Goal: Transaction & Acquisition: Purchase product/service

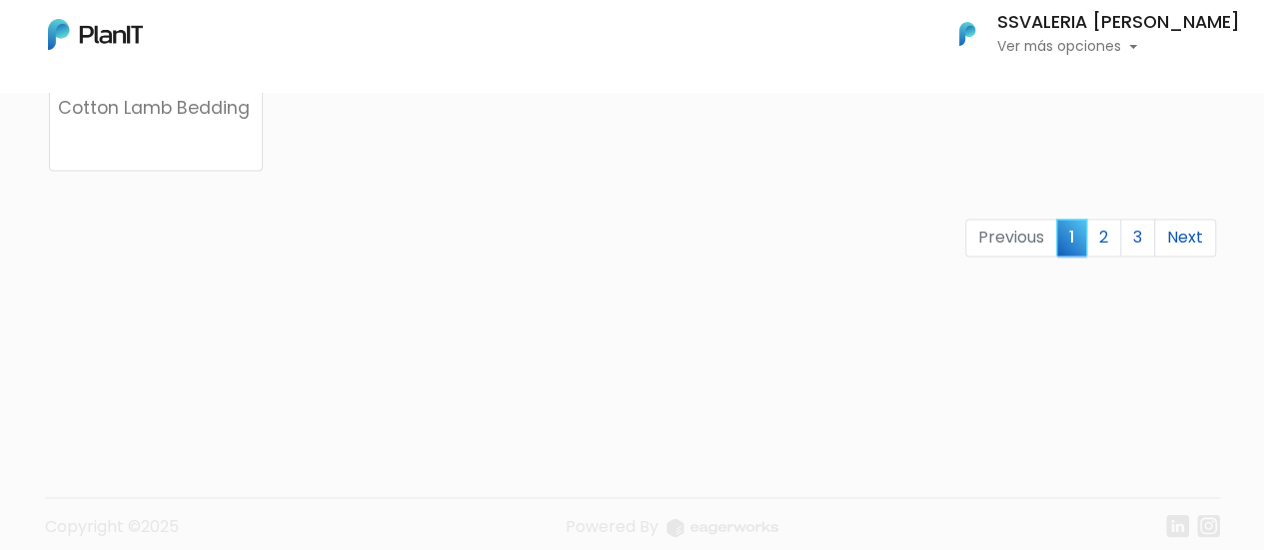
scroll to position [1549, 0]
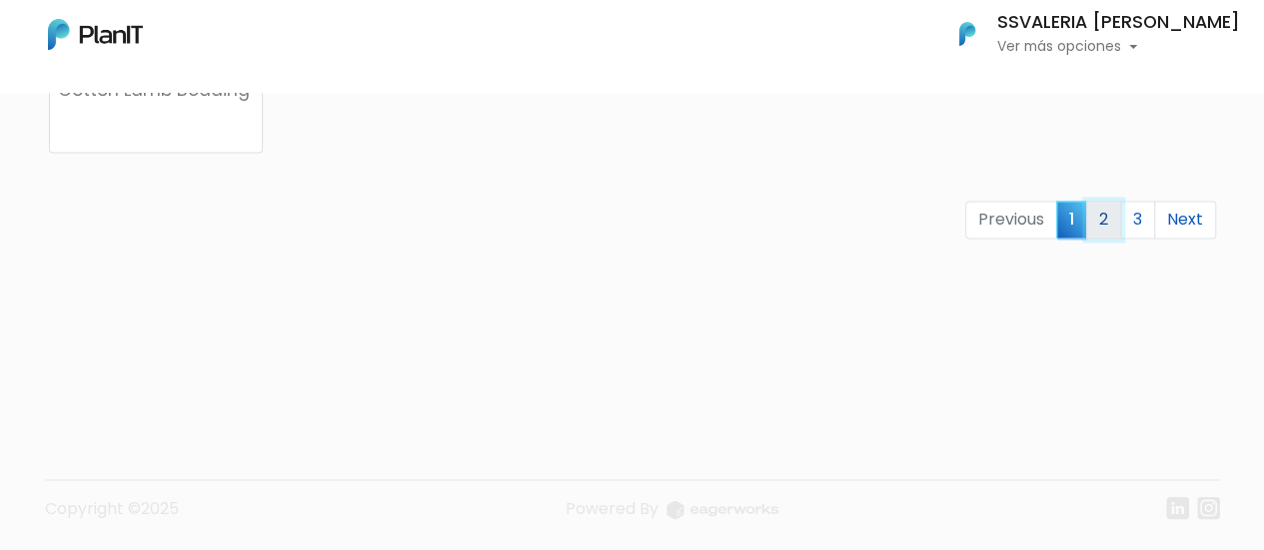
click at [1108, 215] on link "2" at bounding box center [1103, 220] width 35 height 38
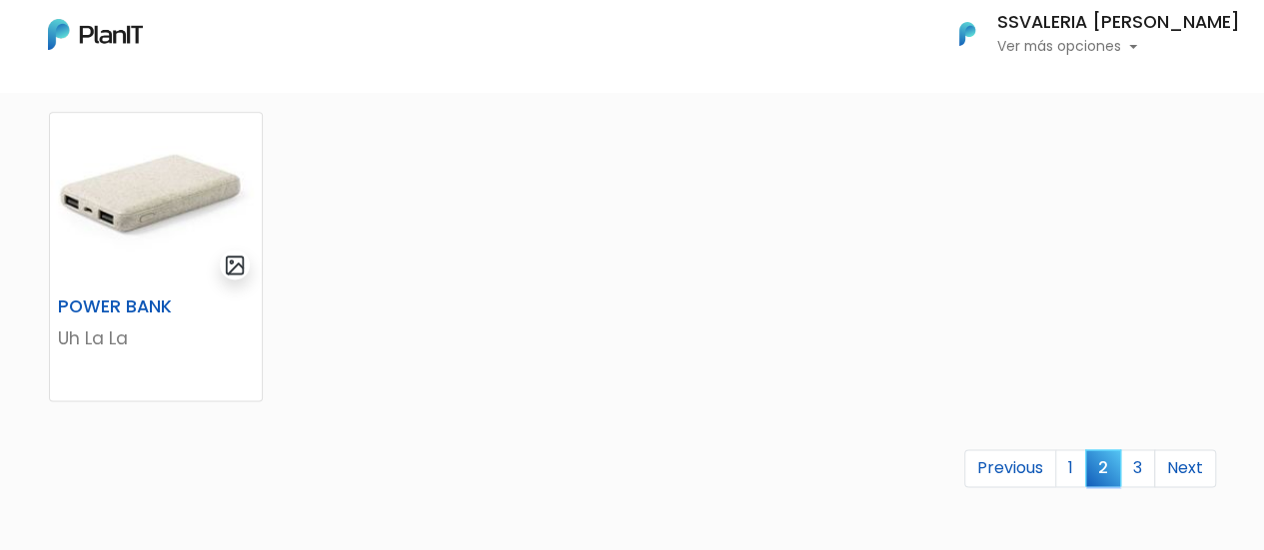
scroll to position [1498, 0]
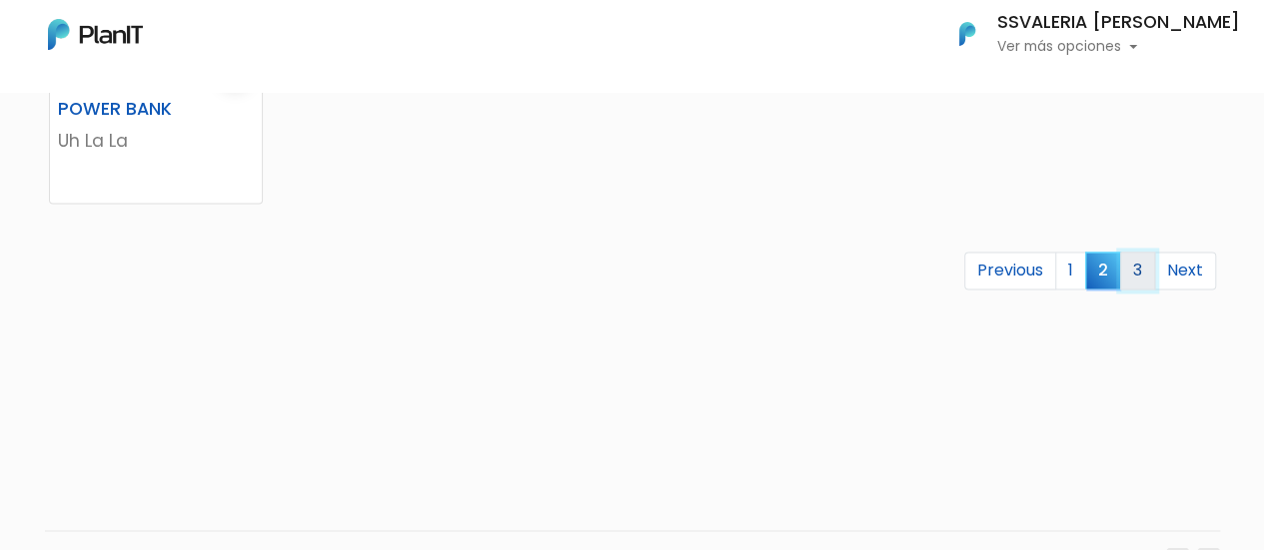
click at [1135, 270] on link "3" at bounding box center [1137, 271] width 35 height 38
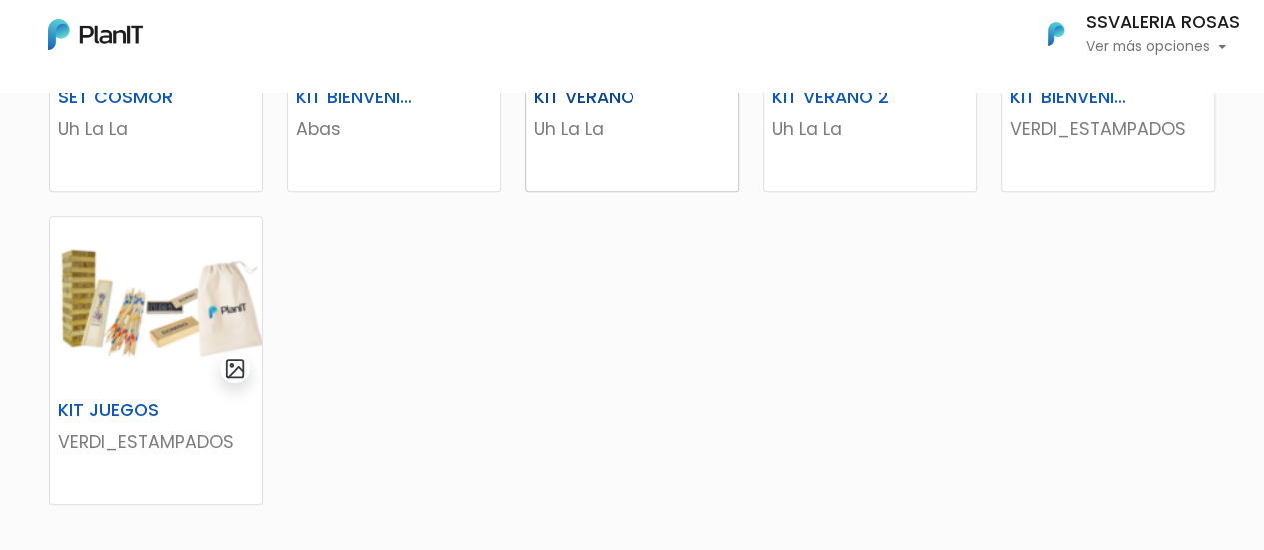
scroll to position [599, 0]
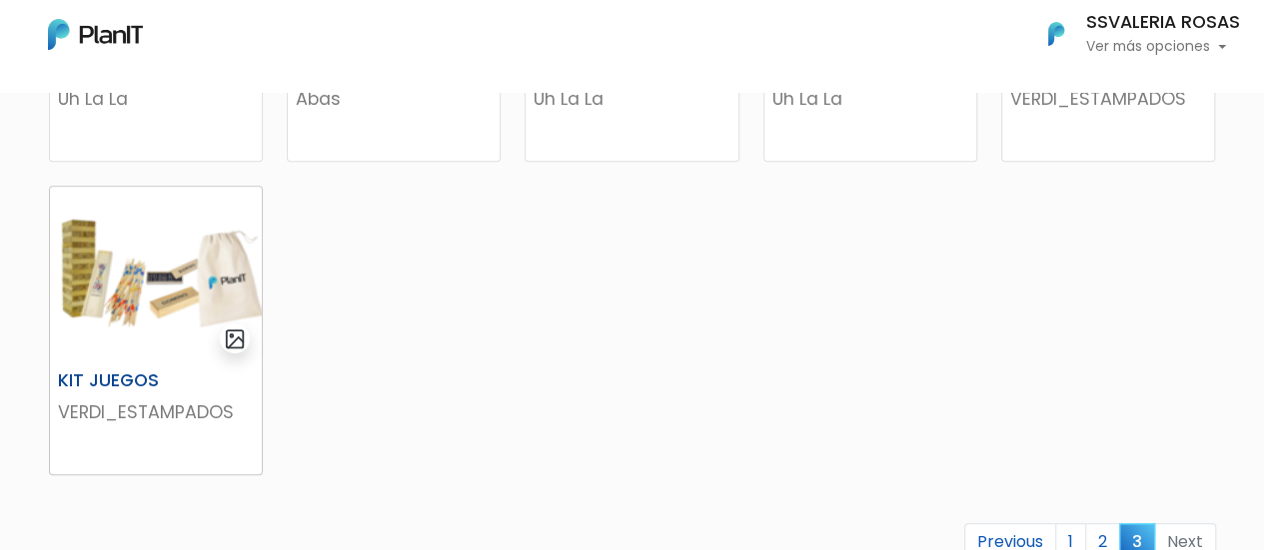
click at [114, 408] on p "VERDI_ESTAMPADOS" at bounding box center [156, 413] width 196 height 26
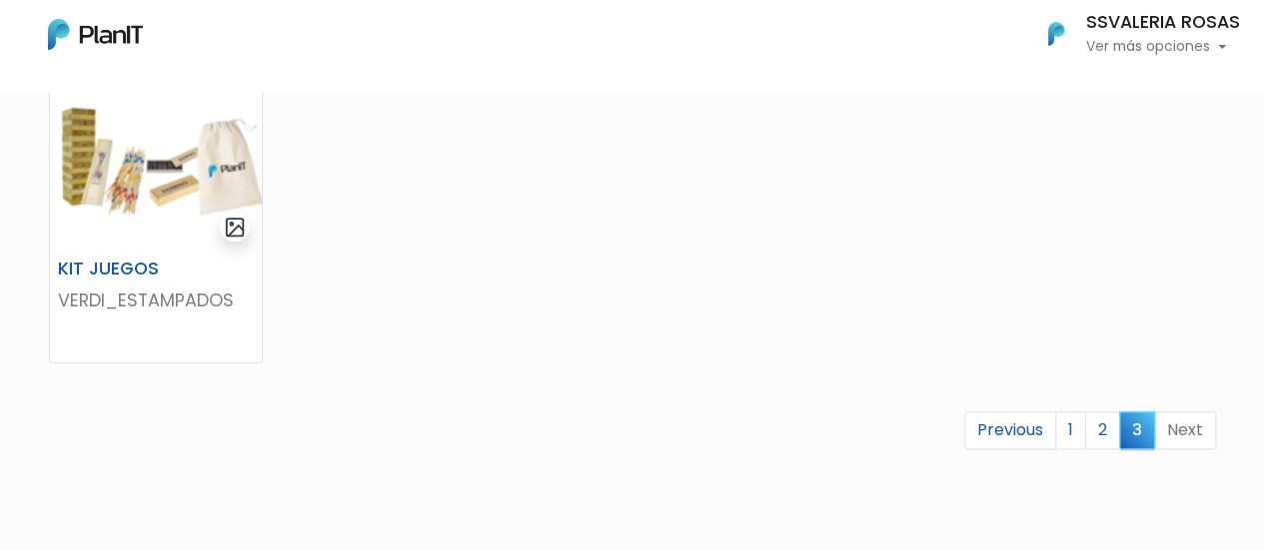
scroll to position [799, 0]
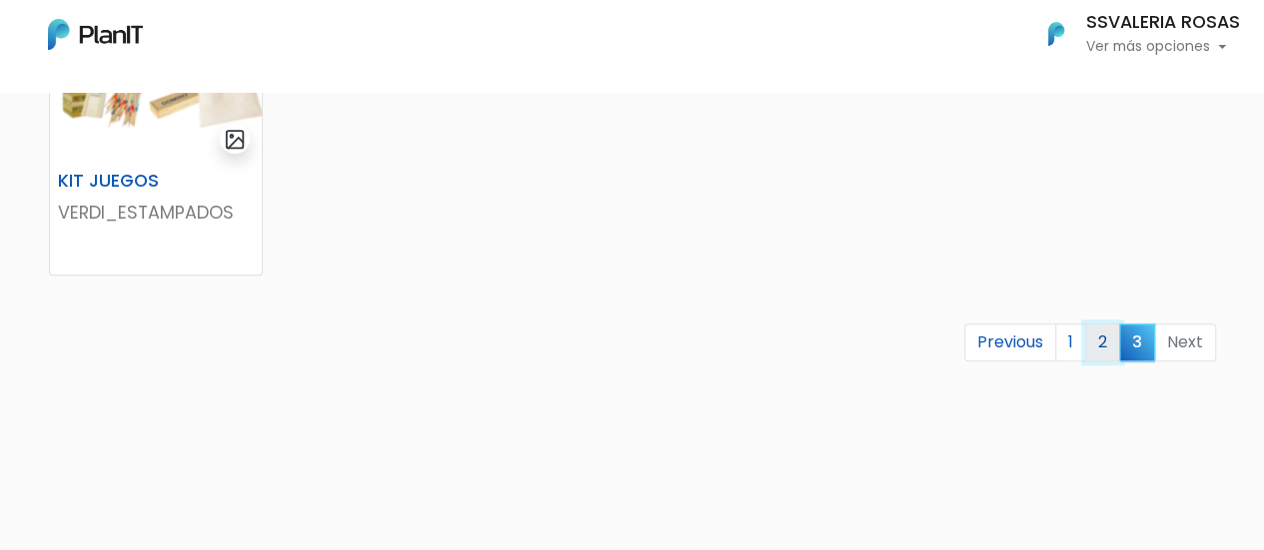
click at [1110, 352] on link "2" at bounding box center [1102, 343] width 35 height 38
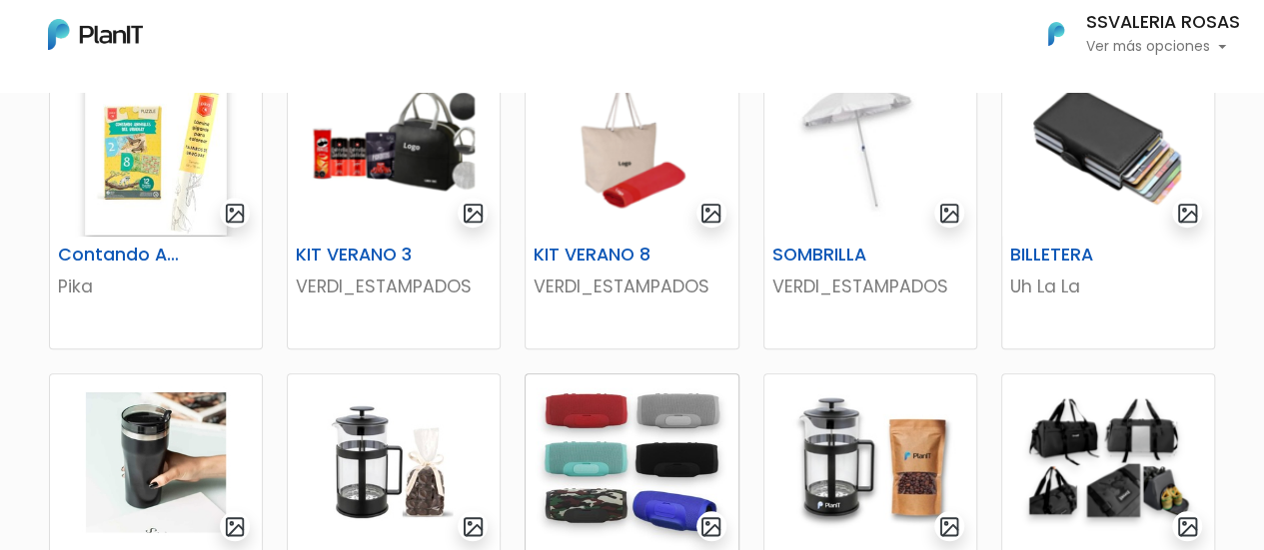
scroll to position [699, 0]
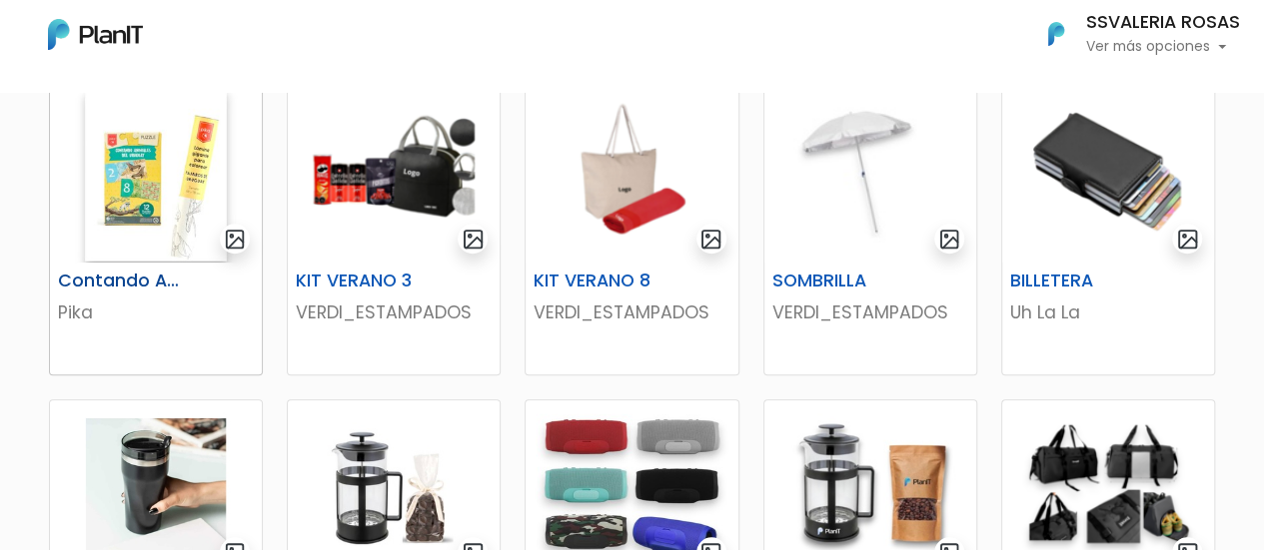
click at [140, 251] on img at bounding box center [156, 175] width 212 height 176
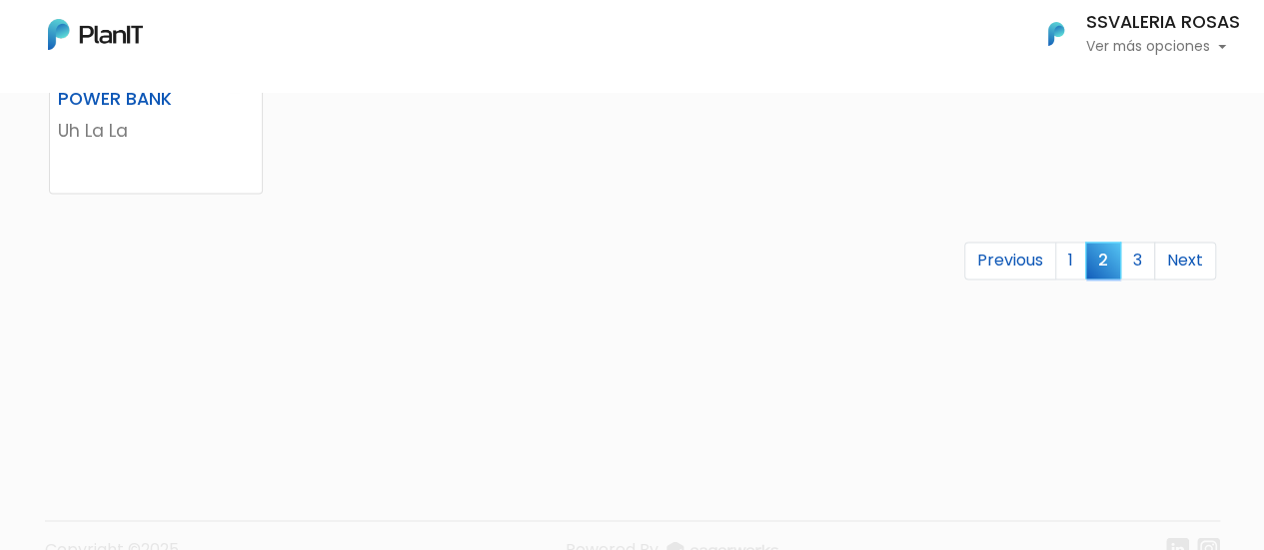
scroll to position [1549, 0]
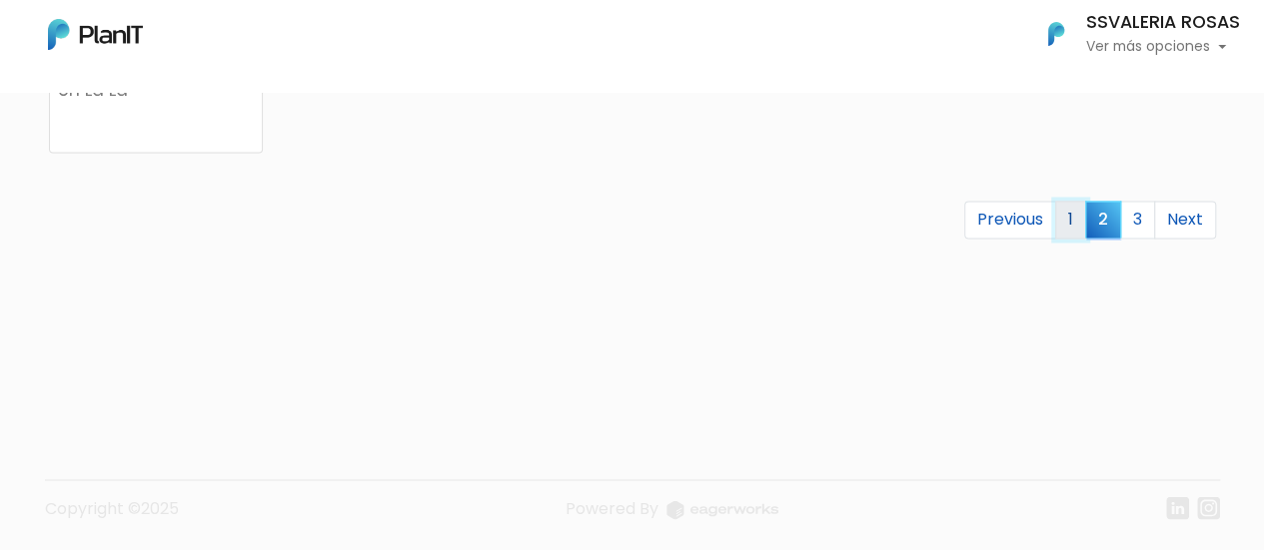
click at [1075, 213] on link "1" at bounding box center [1070, 220] width 31 height 38
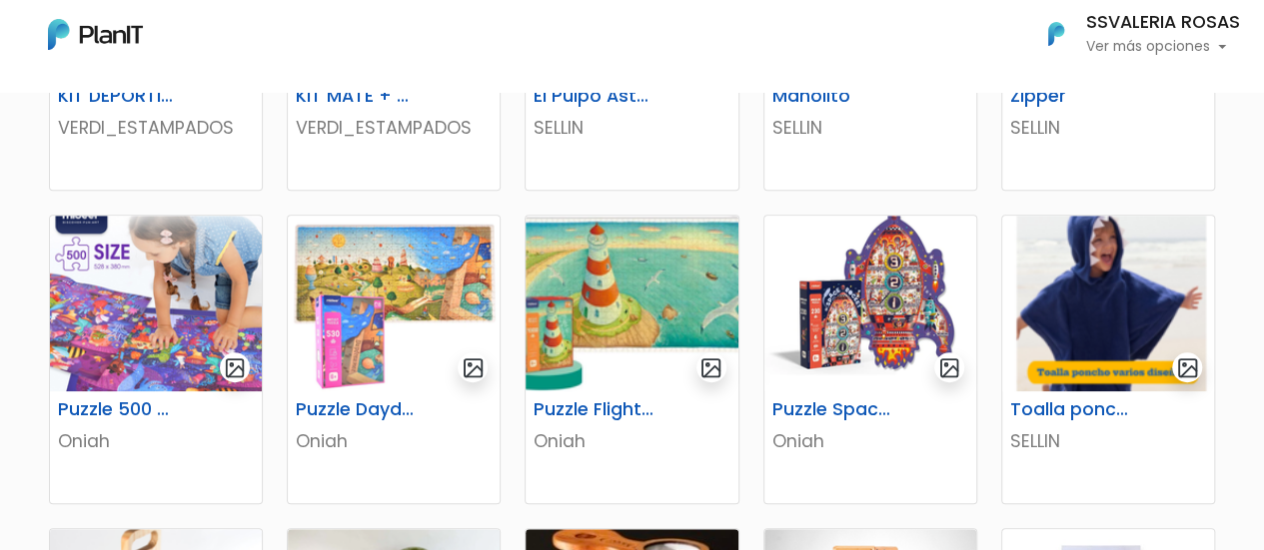
scroll to position [499, 0]
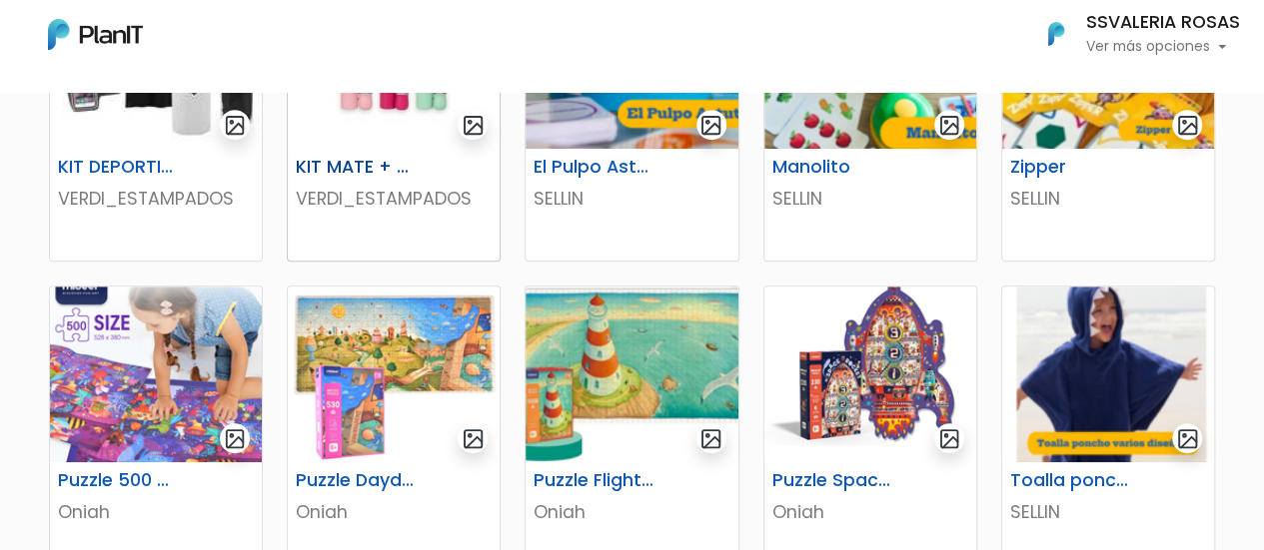
click at [356, 203] on p "VERDI_ESTAMPADOS" at bounding box center [394, 199] width 196 height 26
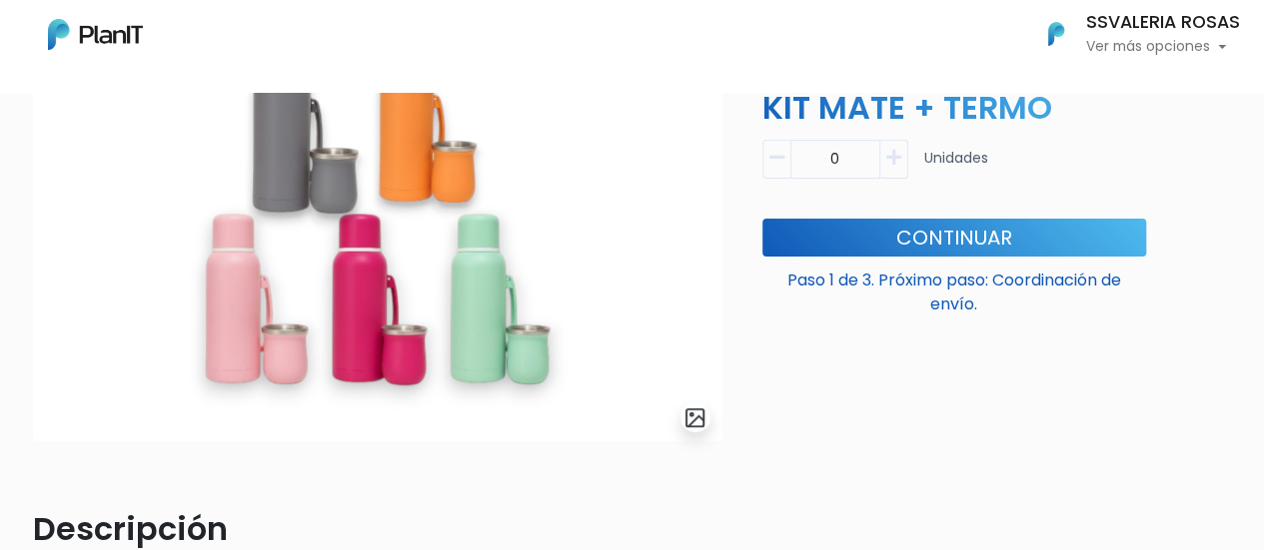
scroll to position [200, 0]
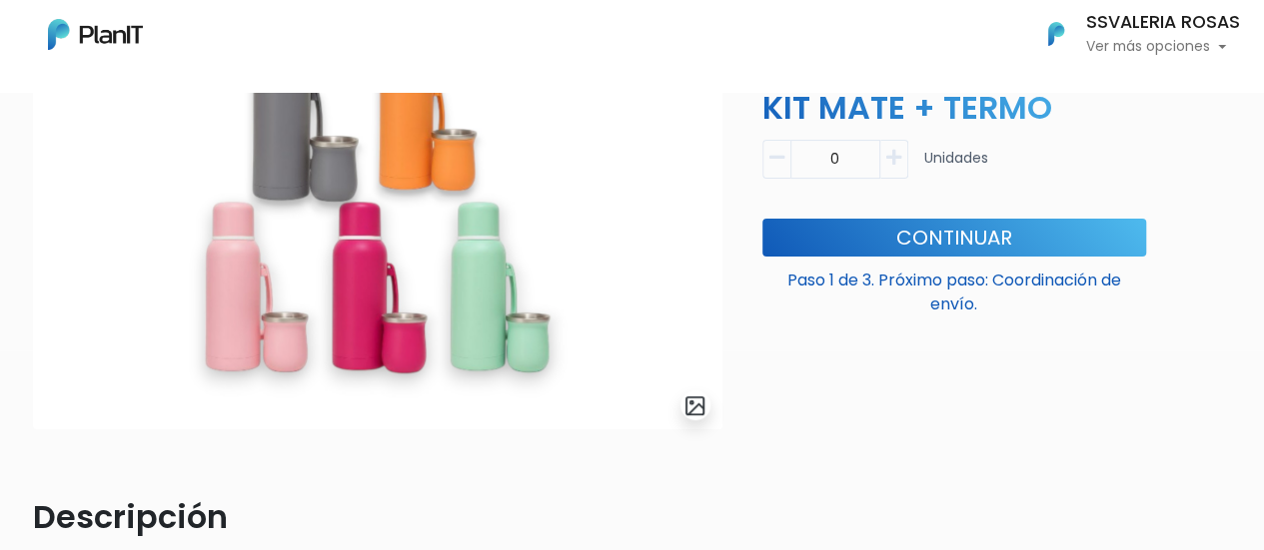
click at [893, 162] on icon "button" at bounding box center [893, 158] width 15 height 18
type input "1"
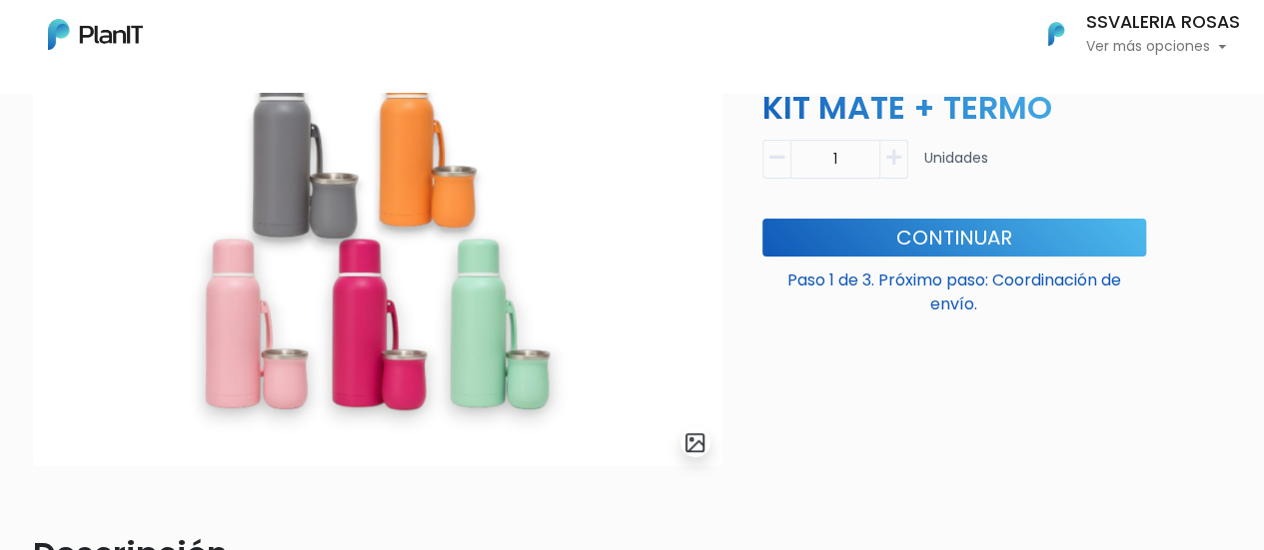
scroll to position [74, 0]
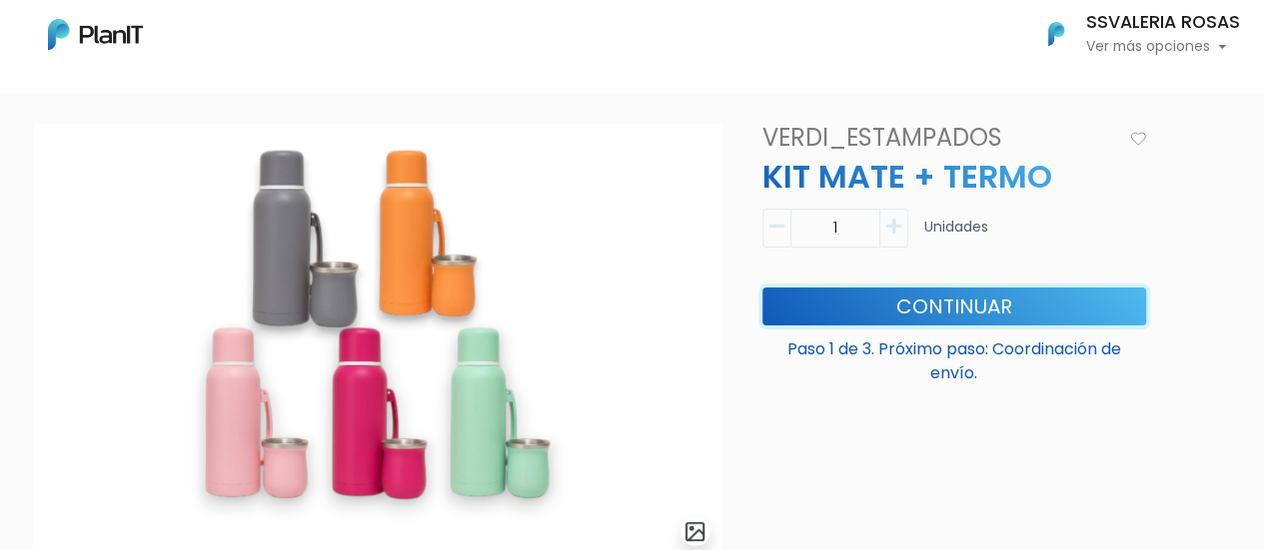
click at [815, 299] on button "Continuar" at bounding box center [954, 307] width 384 height 38
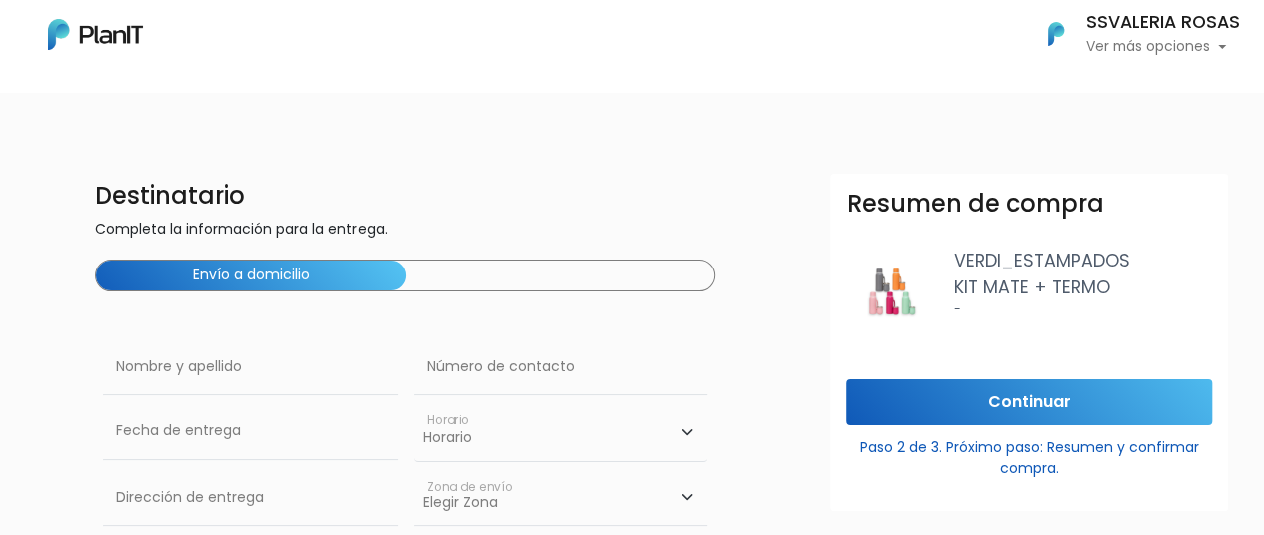
click at [550, 275] on div "Envío a domicilio" at bounding box center [405, 276] width 620 height 32
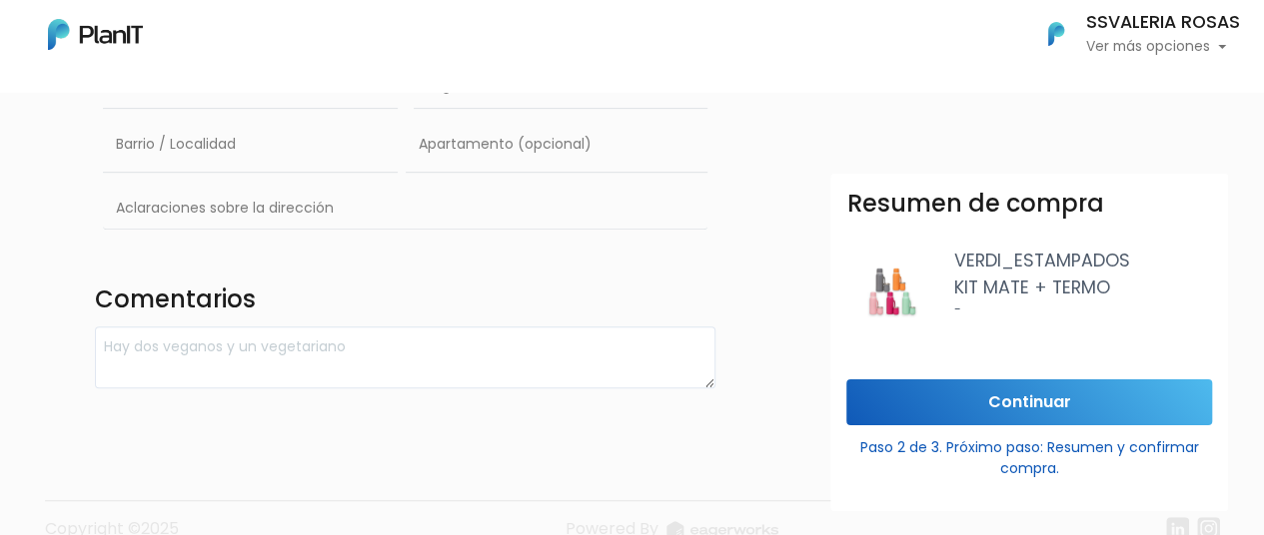
scroll to position [451, 0]
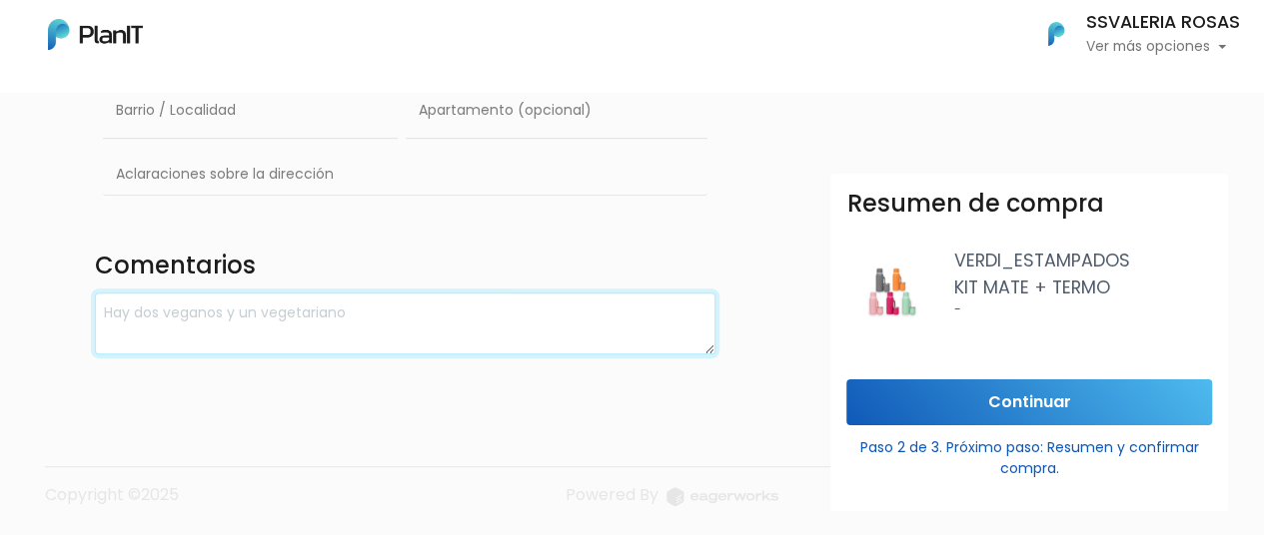
click at [400, 304] on textarea at bounding box center [405, 324] width 620 height 63
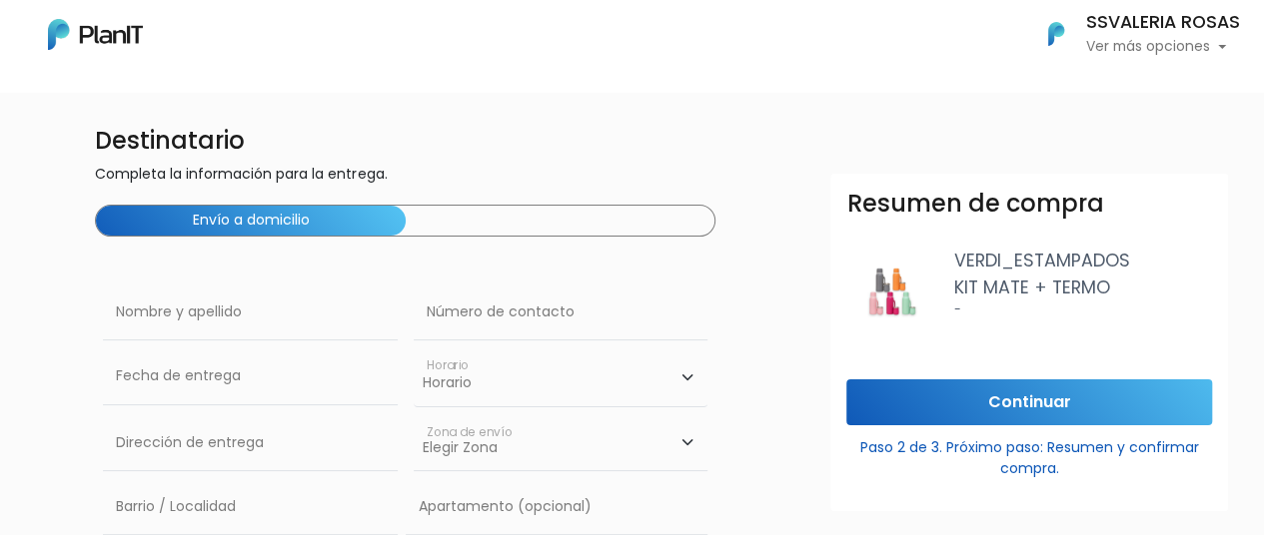
scroll to position [52, 0]
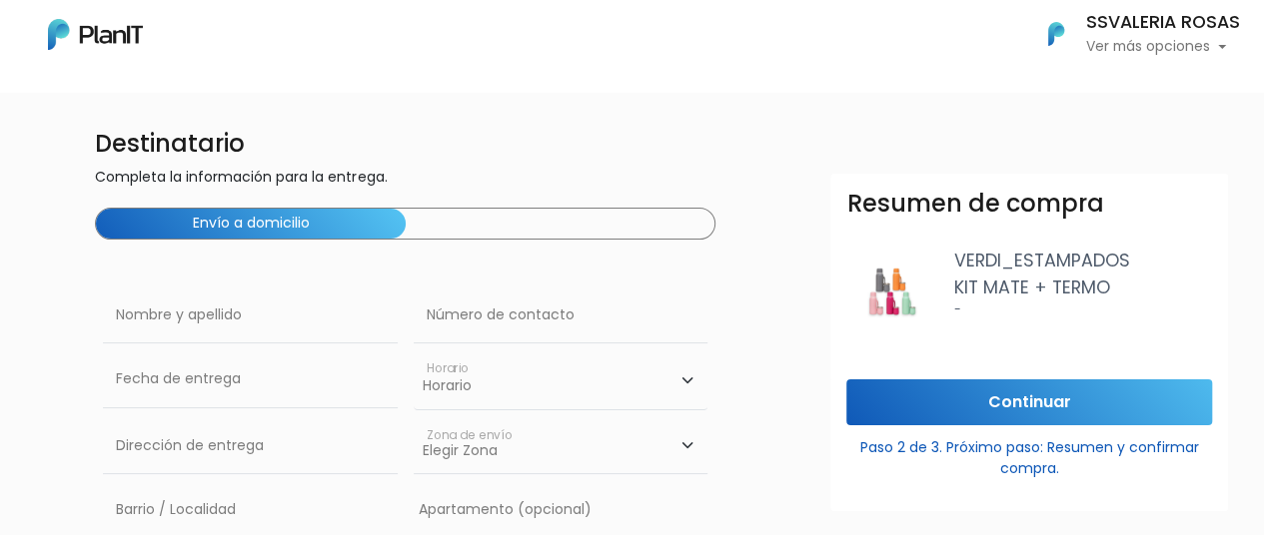
click at [431, 233] on div "Envío a domicilio" at bounding box center [405, 224] width 620 height 32
click at [420, 222] on div "Envío a domicilio" at bounding box center [405, 224] width 620 height 32
click at [356, 221] on button "Envío a domicilio" at bounding box center [250, 224] width 309 height 30
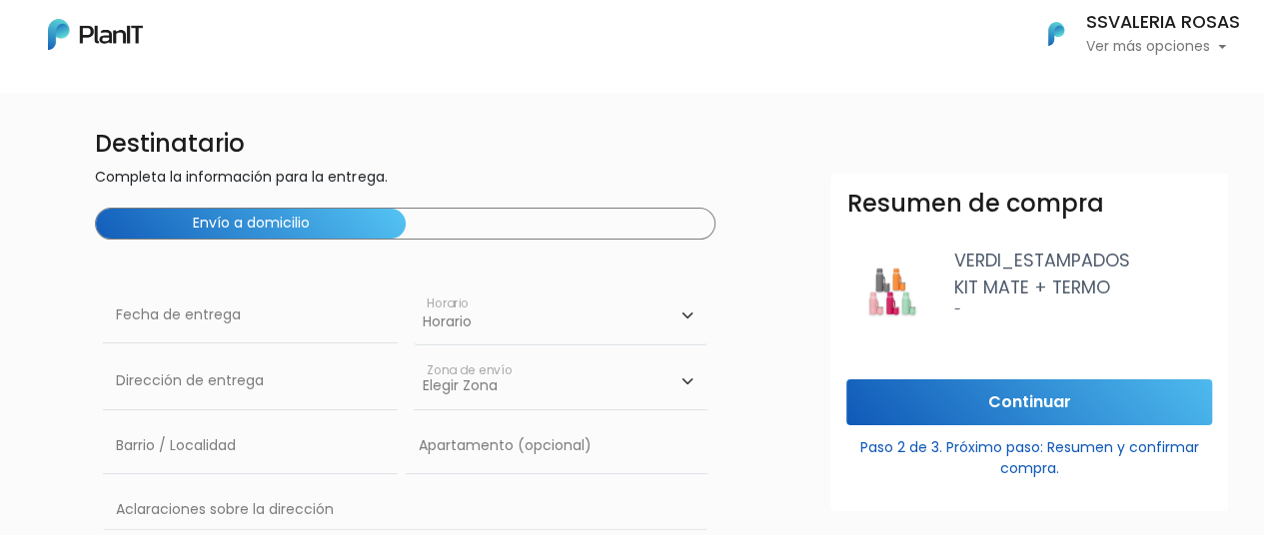
click at [479, 391] on select "Elegir Zona Zona américa Oficina Montevideo" at bounding box center [561, 382] width 294 height 56
select select "8"
click at [414, 354] on select "Elegir Zona Zona américa Oficina Montevideo" at bounding box center [561, 382] width 294 height 56
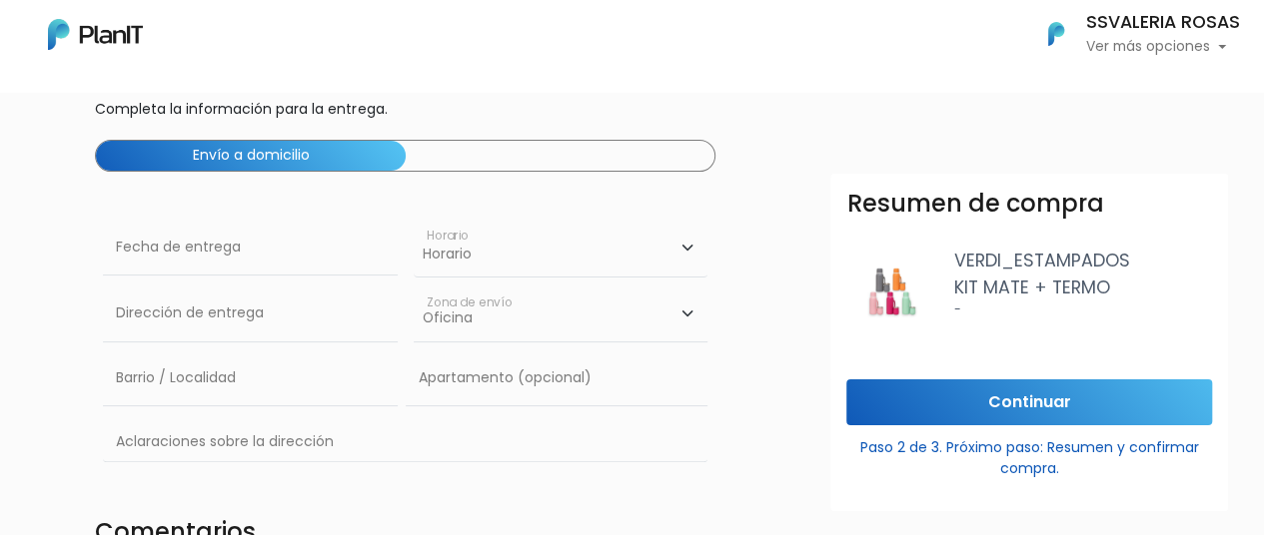
scroll to position [152, 0]
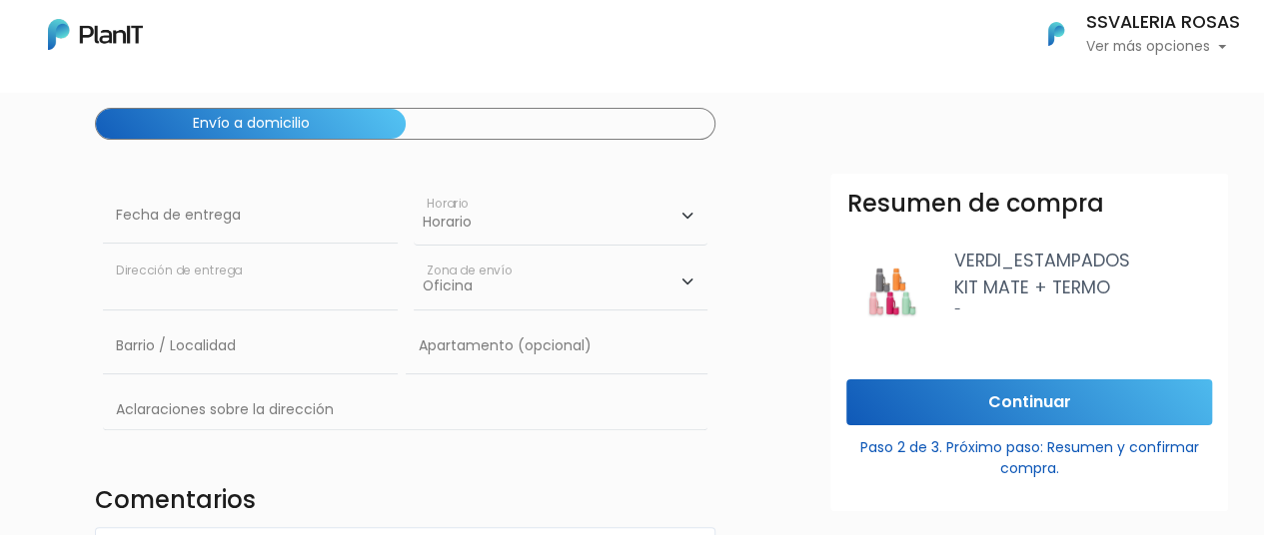
click at [225, 305] on input "text" at bounding box center [250, 282] width 294 height 56
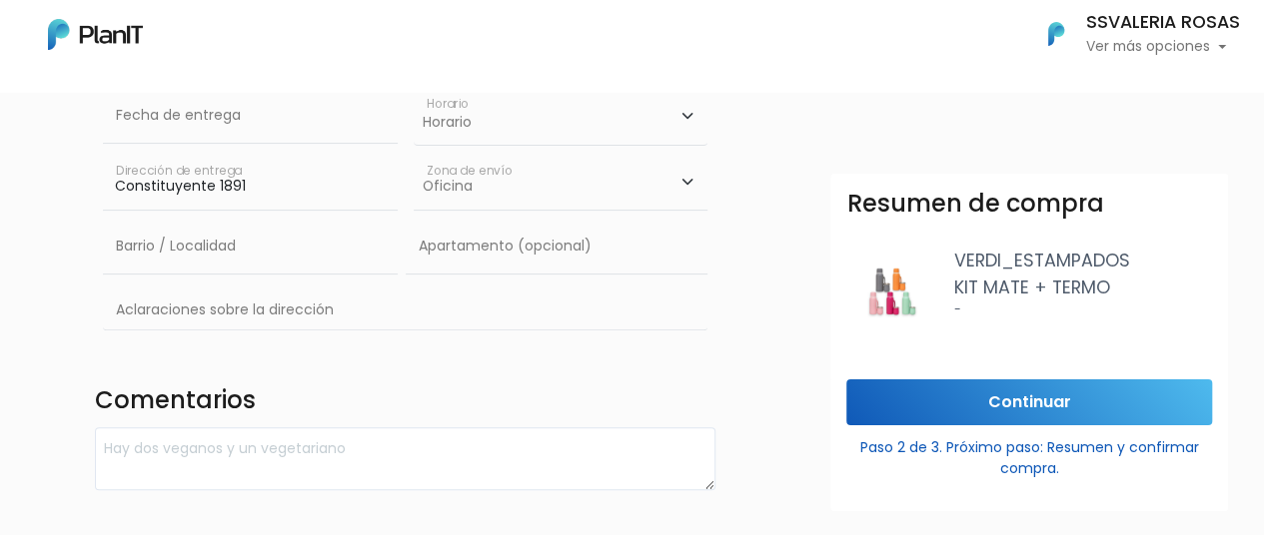
type input "Constituyente 1891"
click at [193, 267] on input "text" at bounding box center [250, 247] width 294 height 56
type input "cordon"
click at [970, 412] on input "Continuar" at bounding box center [1029, 403] width 366 height 47
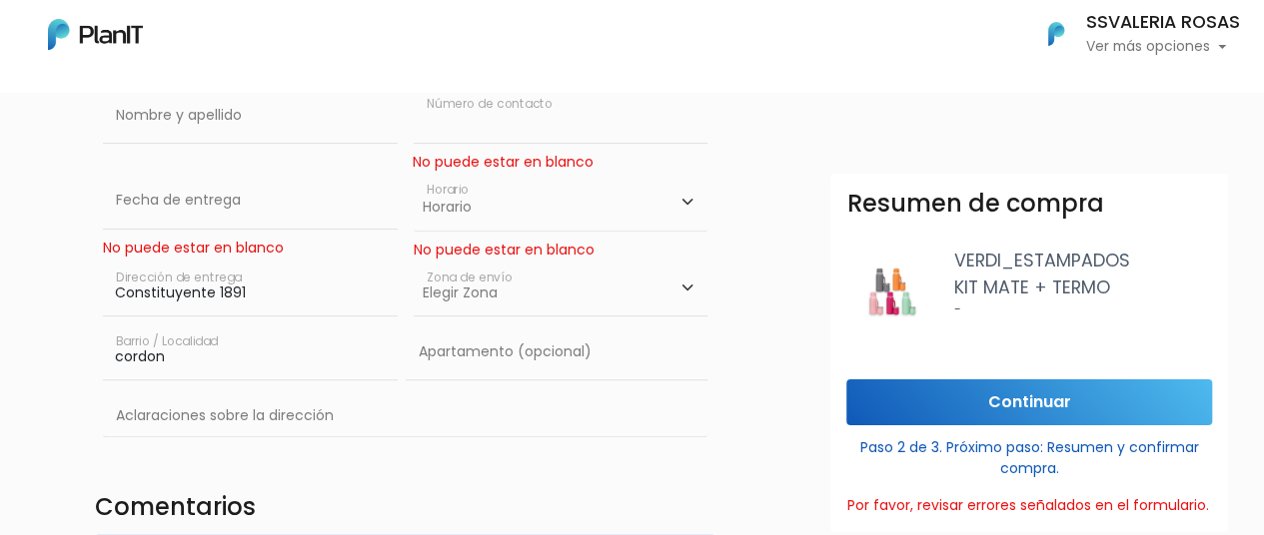
click at [499, 136] on input "text" at bounding box center [561, 116] width 294 height 56
type input "1"
type input "0"
paste input "95 410 453"
click at [423, 117] on input "95 410 453" at bounding box center [561, 116] width 294 height 56
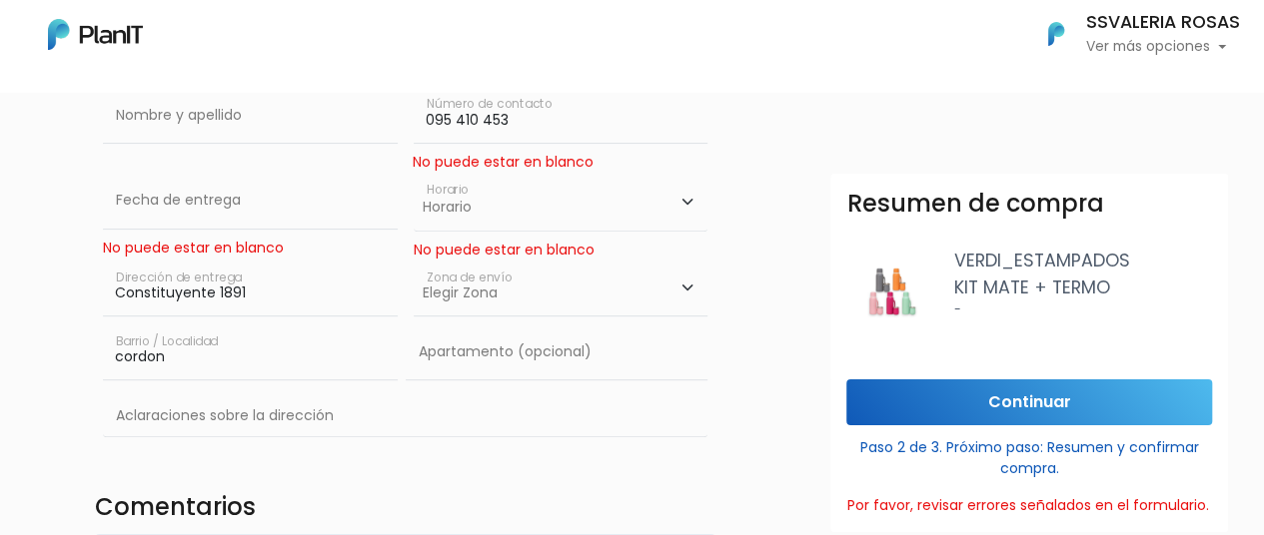
type input "095 410 453"
click at [477, 218] on select "Horario 08:00 - 10:00 10:00 - 12:00 14:00 - 16:00 16:00 - 18:00" at bounding box center [561, 202] width 294 height 58
select select "3"
click at [414, 173] on select "Horario 08:00 - 10:00 10:00 - 12:00 14:00 - 16:00 16:00 - 18:00" at bounding box center [561, 202] width 294 height 58
click at [465, 294] on select "Elegir Zona Zona américa Oficina Montevideo" at bounding box center [561, 289] width 294 height 56
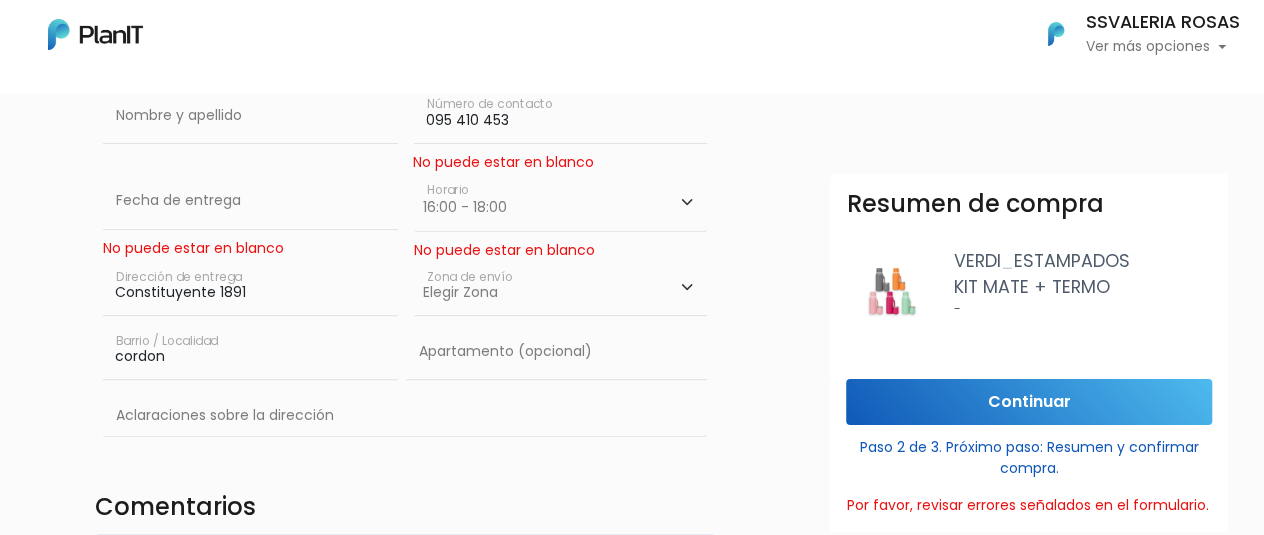
select select "10"
click at [414, 261] on select "Elegir Zona Zona américa Oficina Montevideo" at bounding box center [561, 289] width 294 height 56
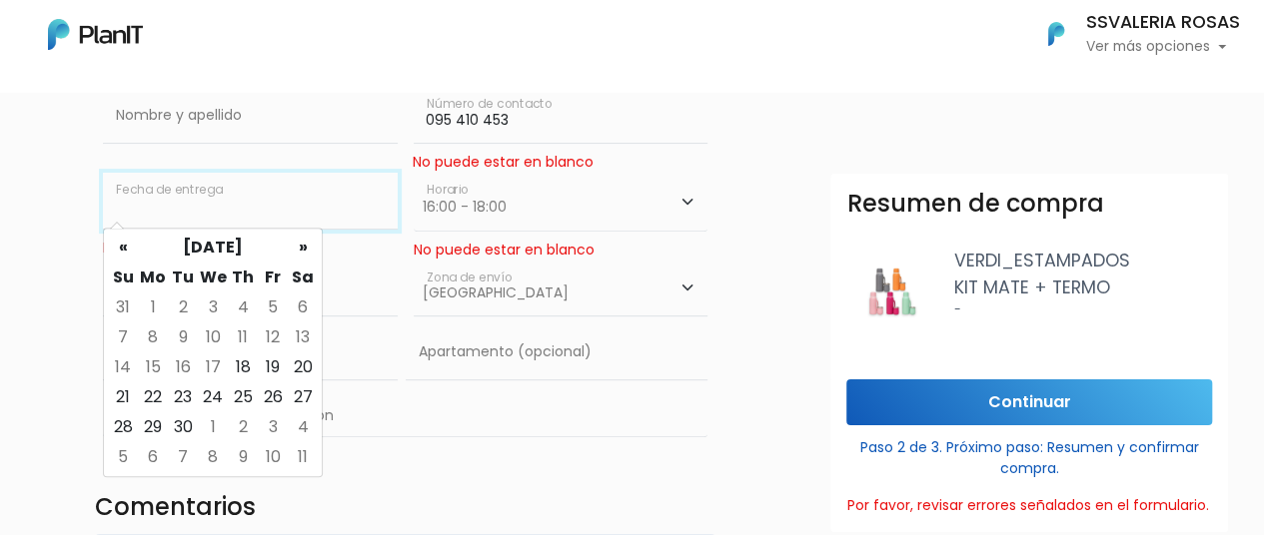
click at [142, 192] on input "text" at bounding box center [250, 201] width 294 height 56
click at [277, 369] on td "19" at bounding box center [273, 368] width 30 height 30
type input "19/09/2025"
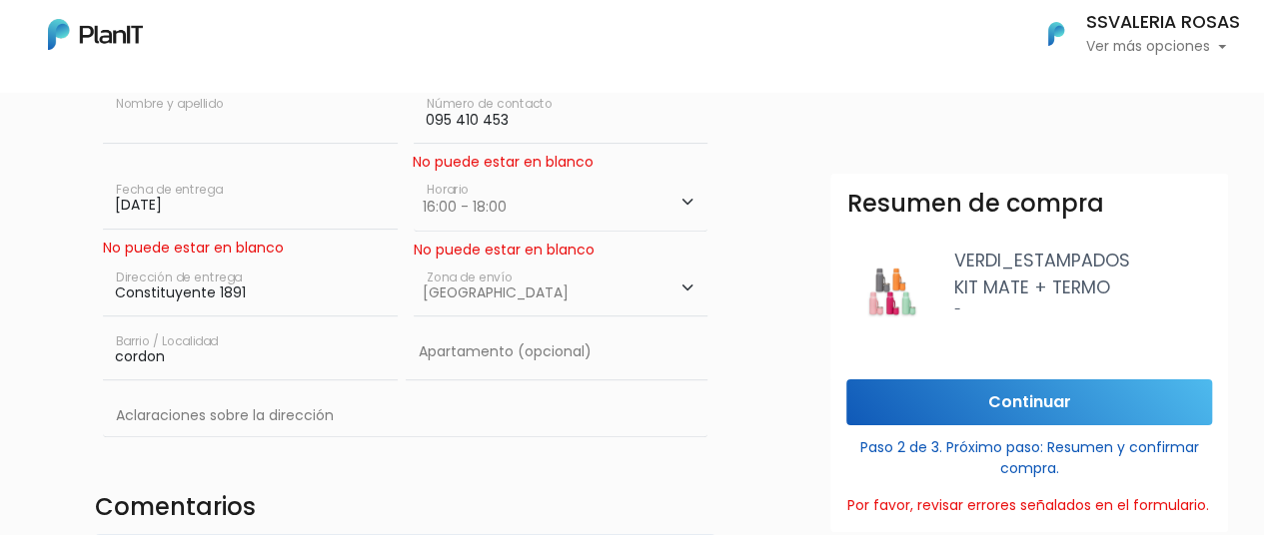
click at [213, 111] on input "text" at bounding box center [250, 116] width 294 height 56
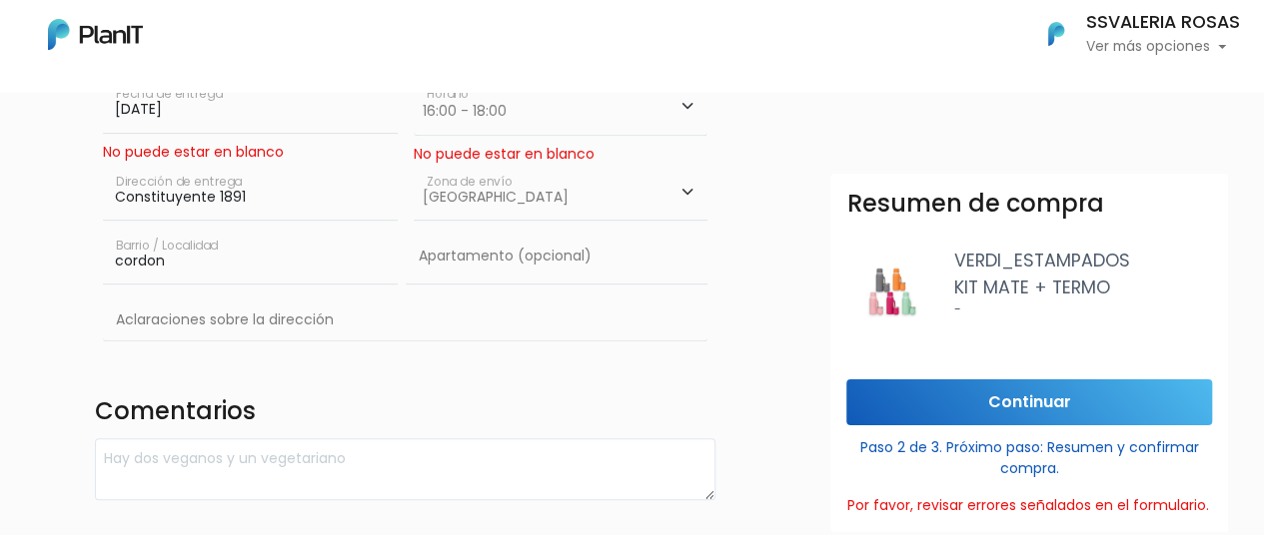
scroll to position [152, 0]
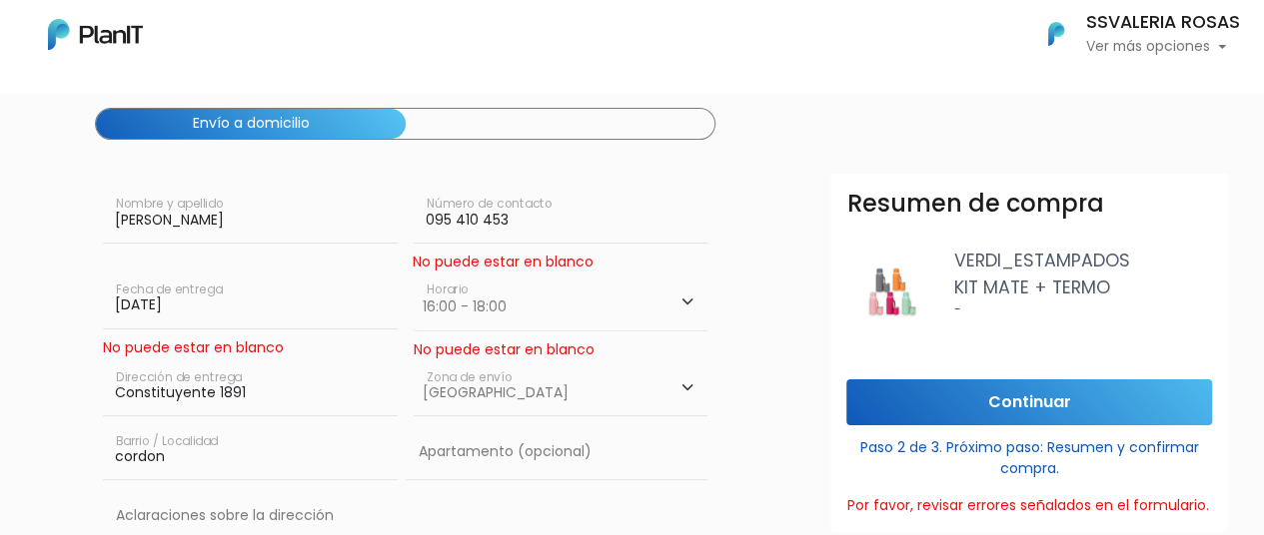
type input "Valeria Rosas"
click at [891, 291] on img at bounding box center [891, 293] width 91 height 91
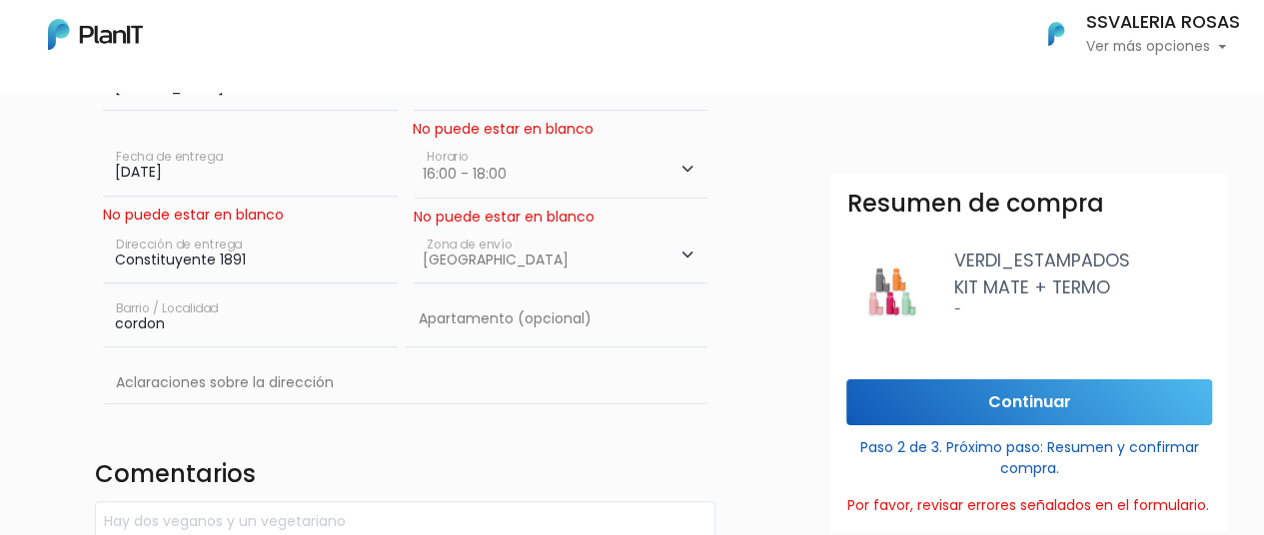
scroll to position [352, 0]
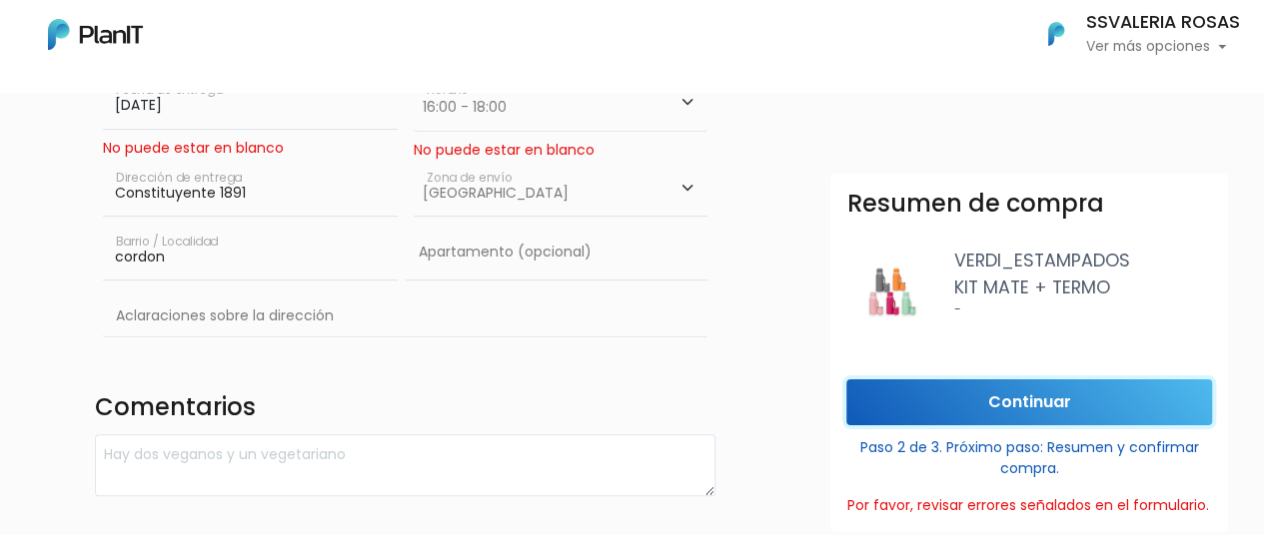
click at [912, 393] on input "Continuar" at bounding box center [1029, 403] width 366 height 47
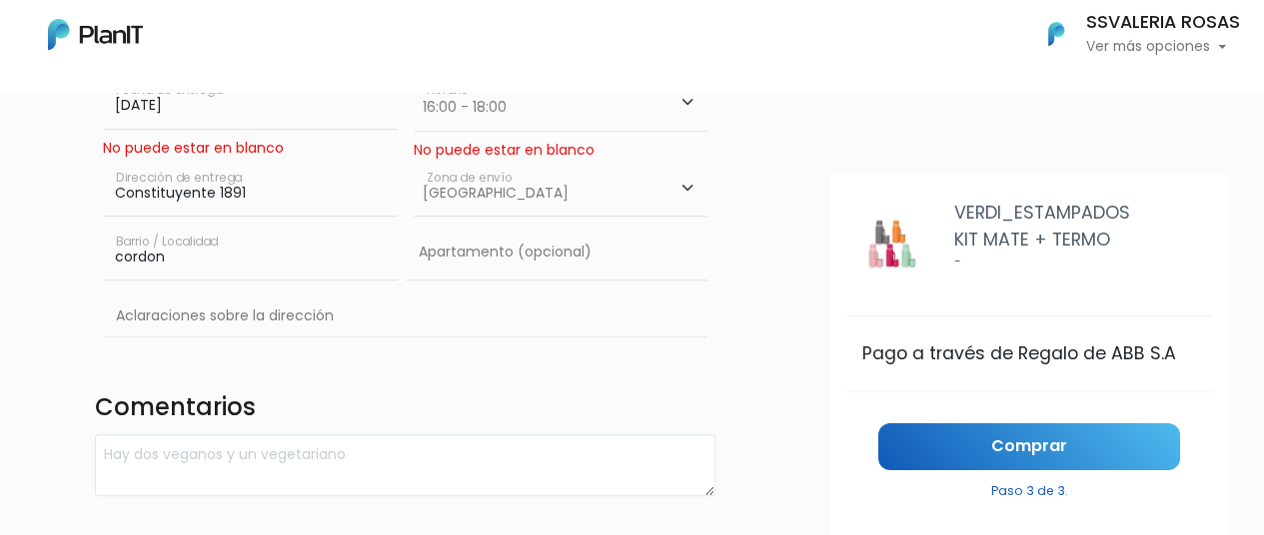
scroll to position [451, 0]
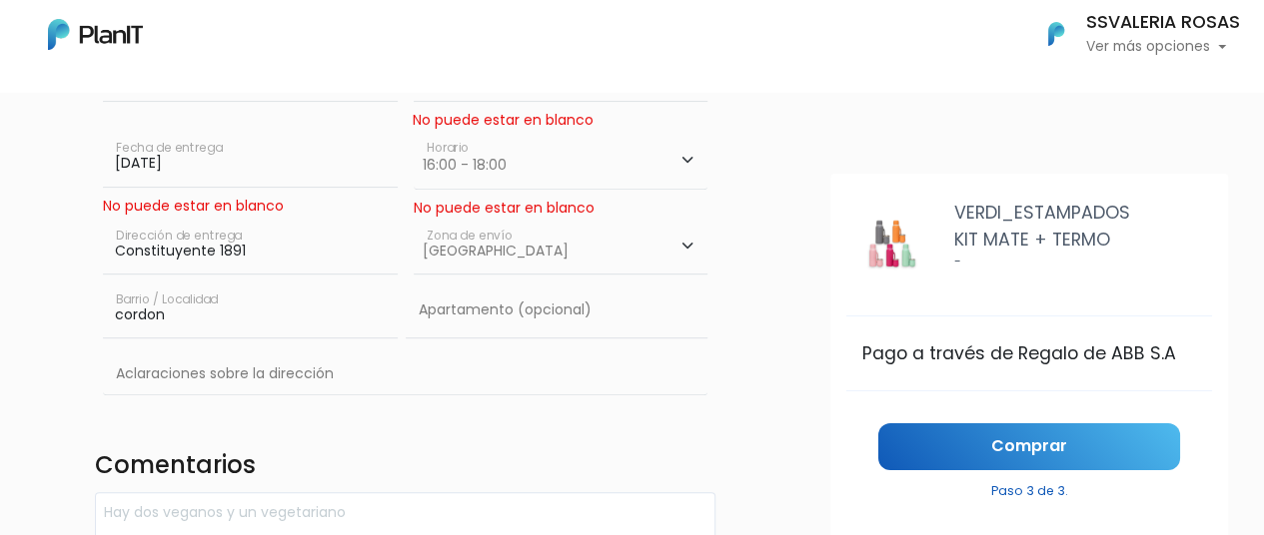
scroll to position [194, 0]
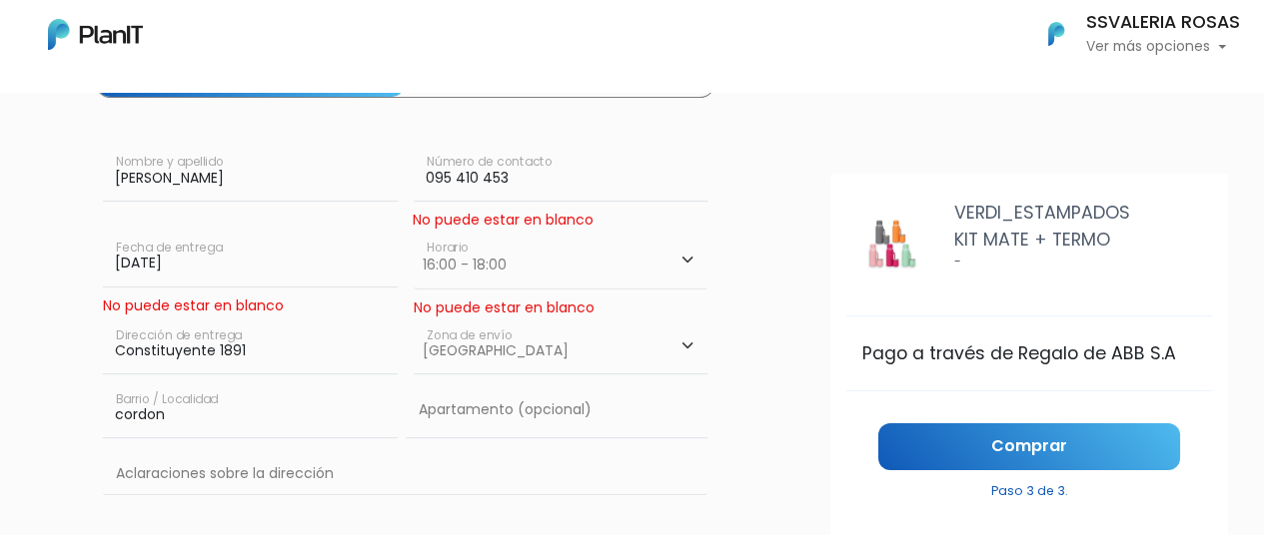
click at [1001, 444] on link "Comprar" at bounding box center [1029, 447] width 302 height 47
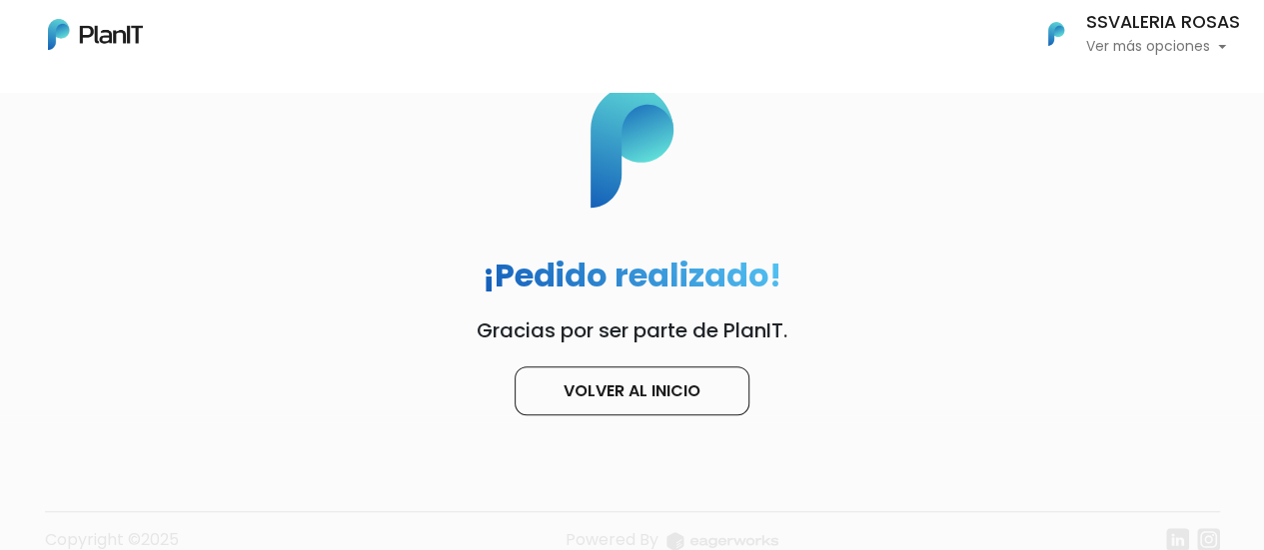
scroll to position [160, 0]
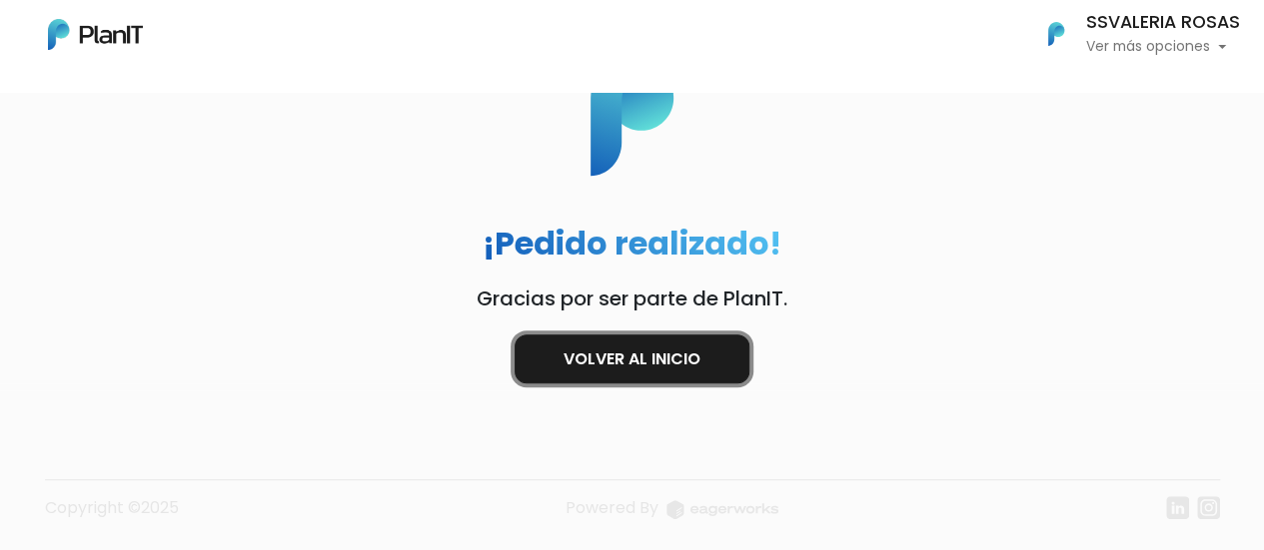
click at [602, 351] on link "Volver al inicio" at bounding box center [631, 359] width 235 height 49
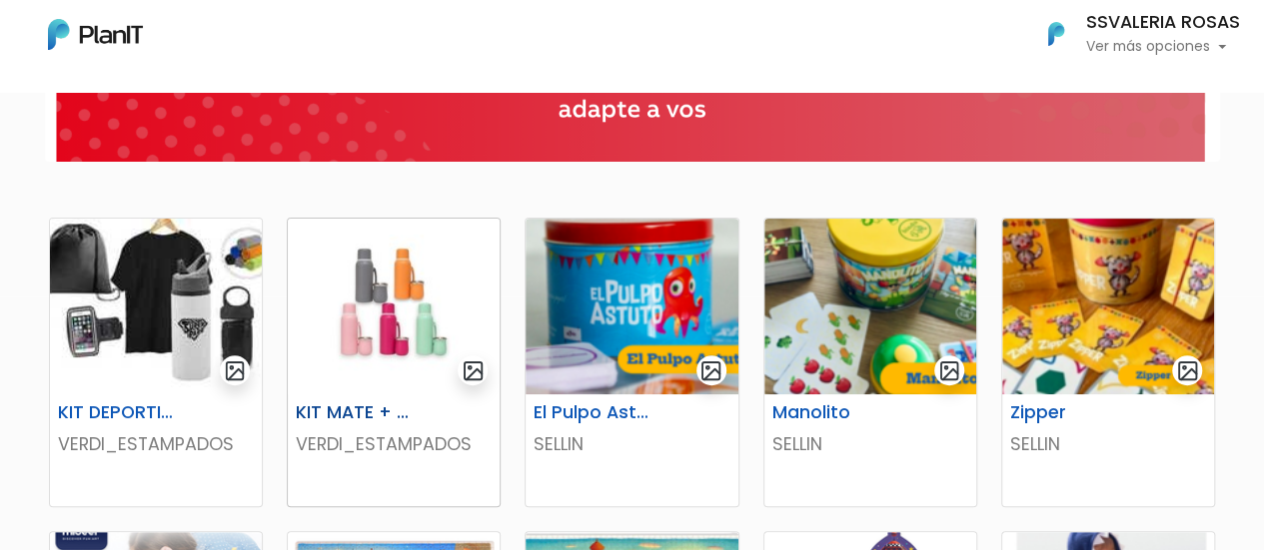
scroll to position [300, 0]
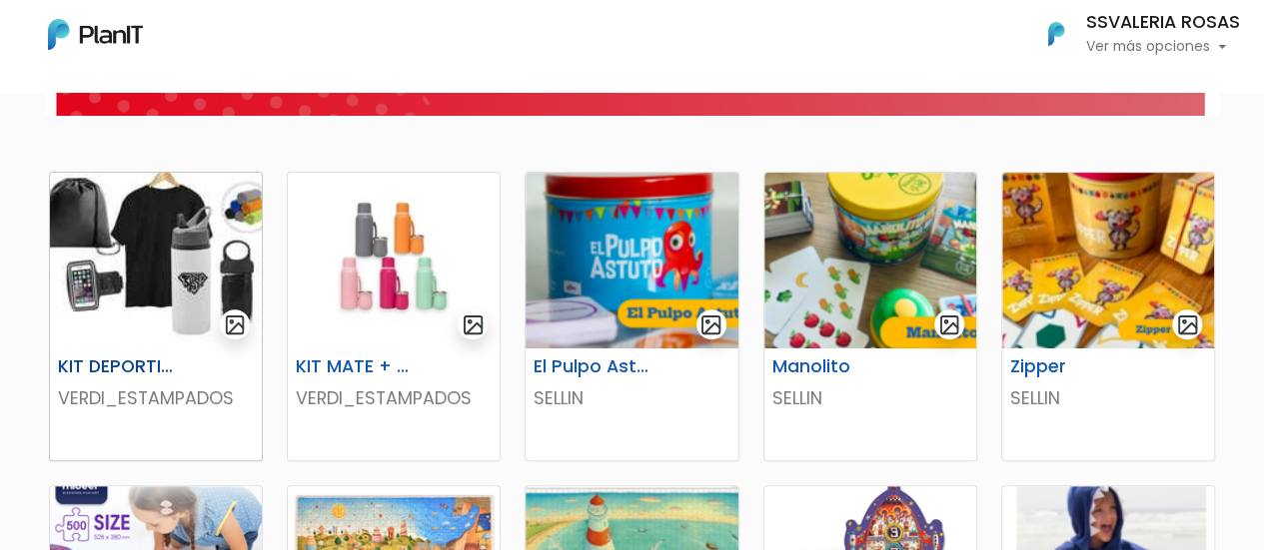
click at [148, 396] on p "VERDI_ESTAMPADOS" at bounding box center [156, 399] width 196 height 26
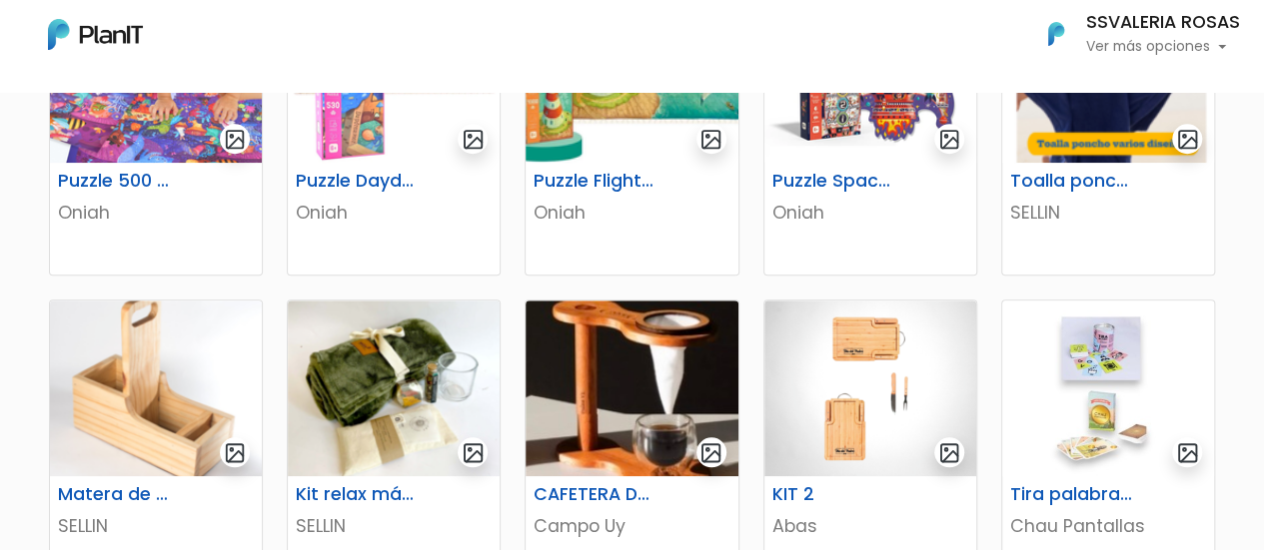
scroll to position [899, 0]
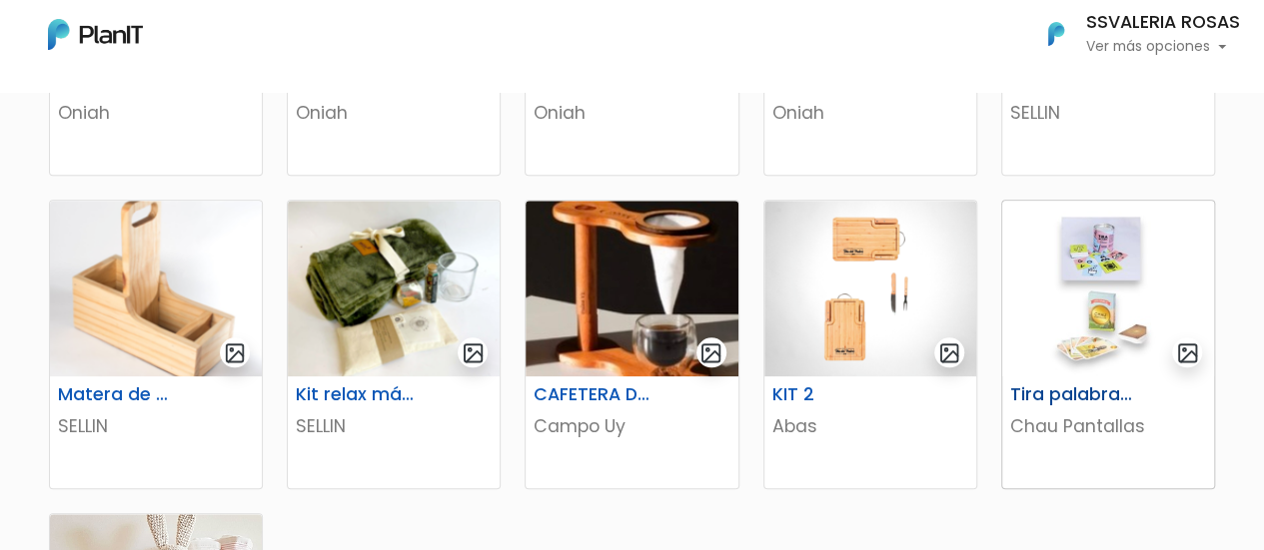
click at [1107, 322] on img at bounding box center [1108, 289] width 212 height 176
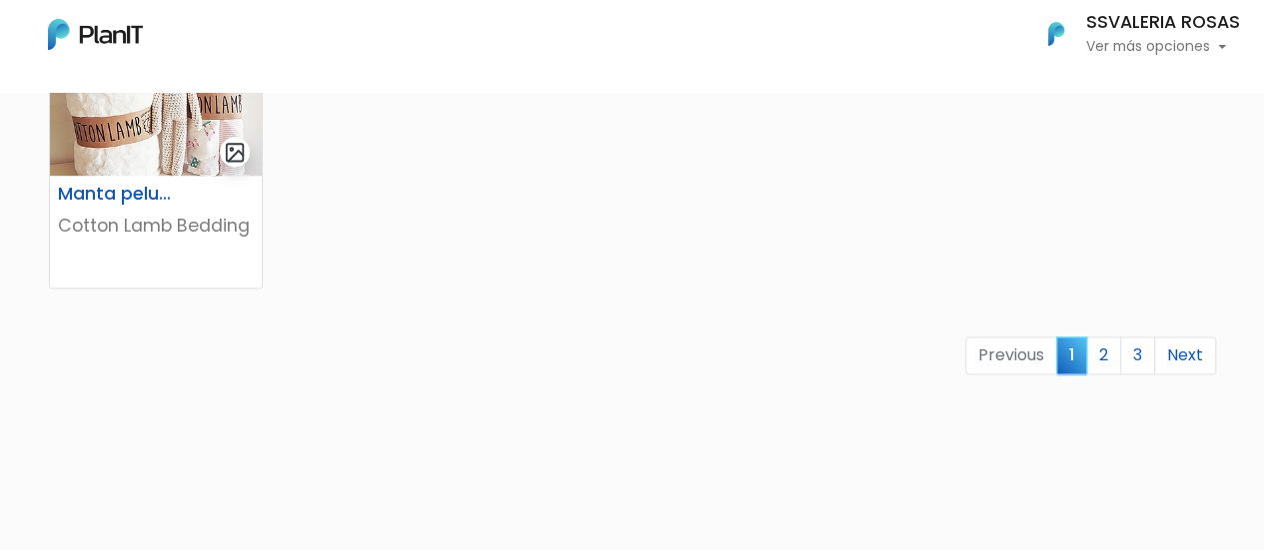
scroll to position [1498, 0]
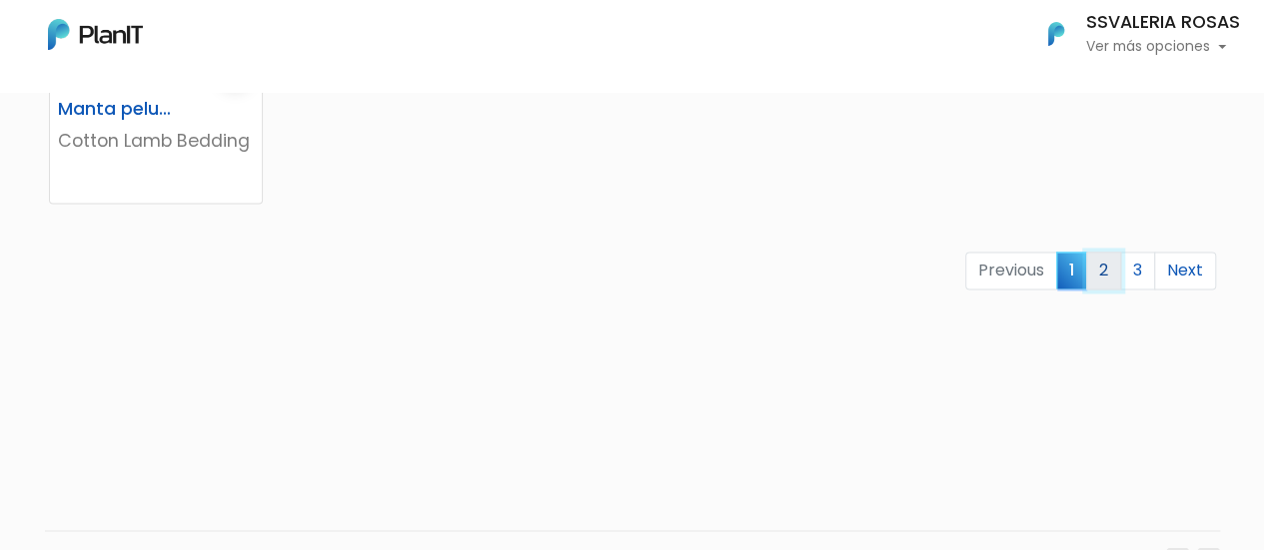
click at [1111, 281] on link "2" at bounding box center [1103, 271] width 35 height 38
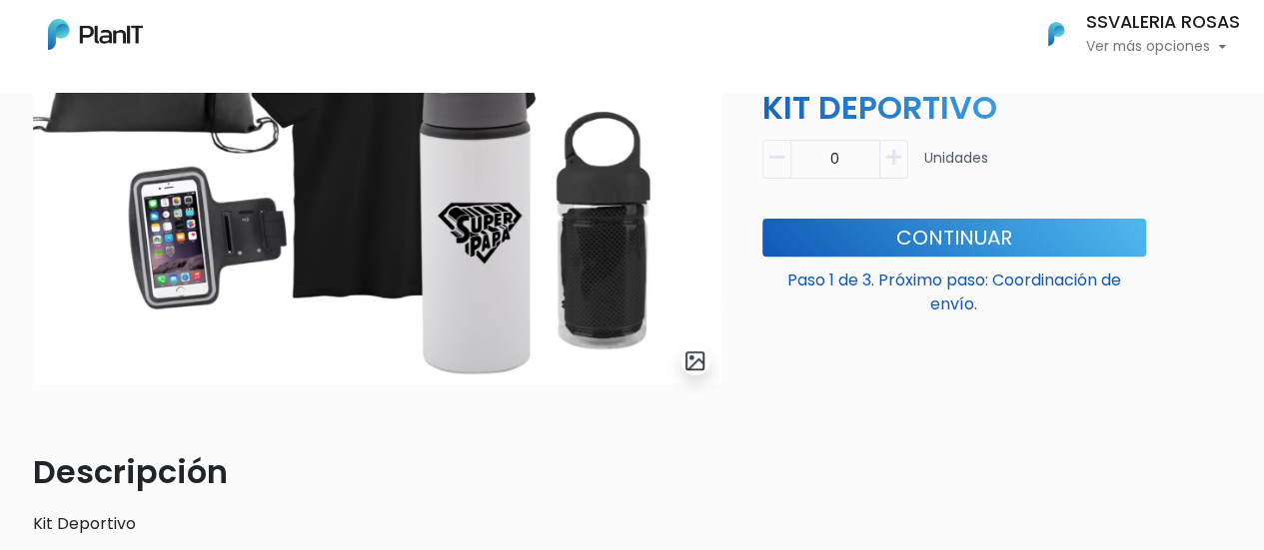
scroll to position [400, 0]
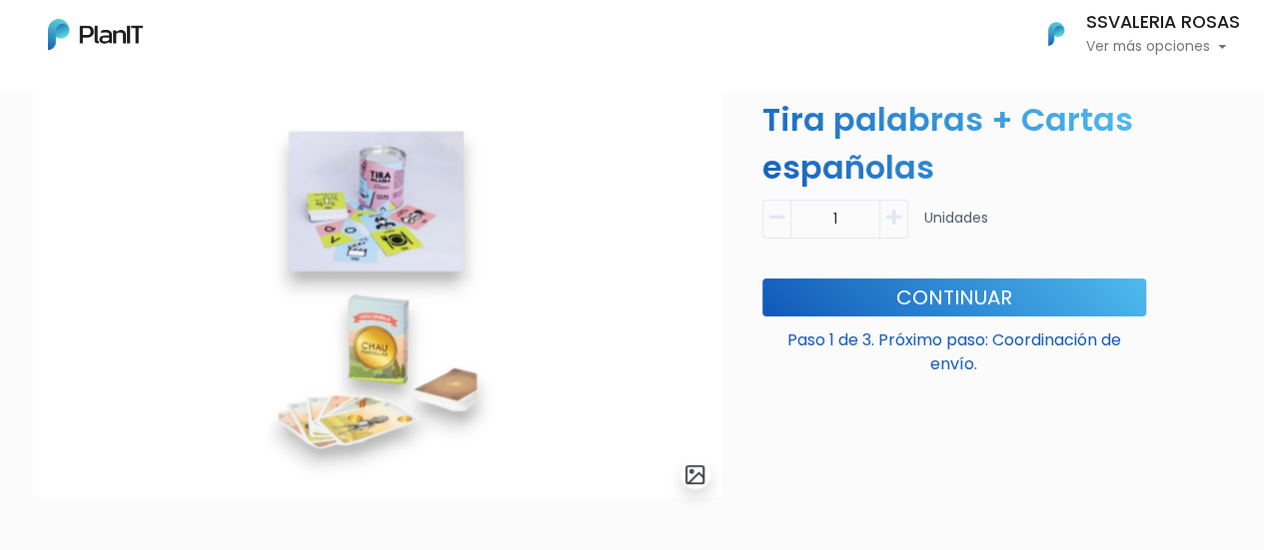
scroll to position [100, 0]
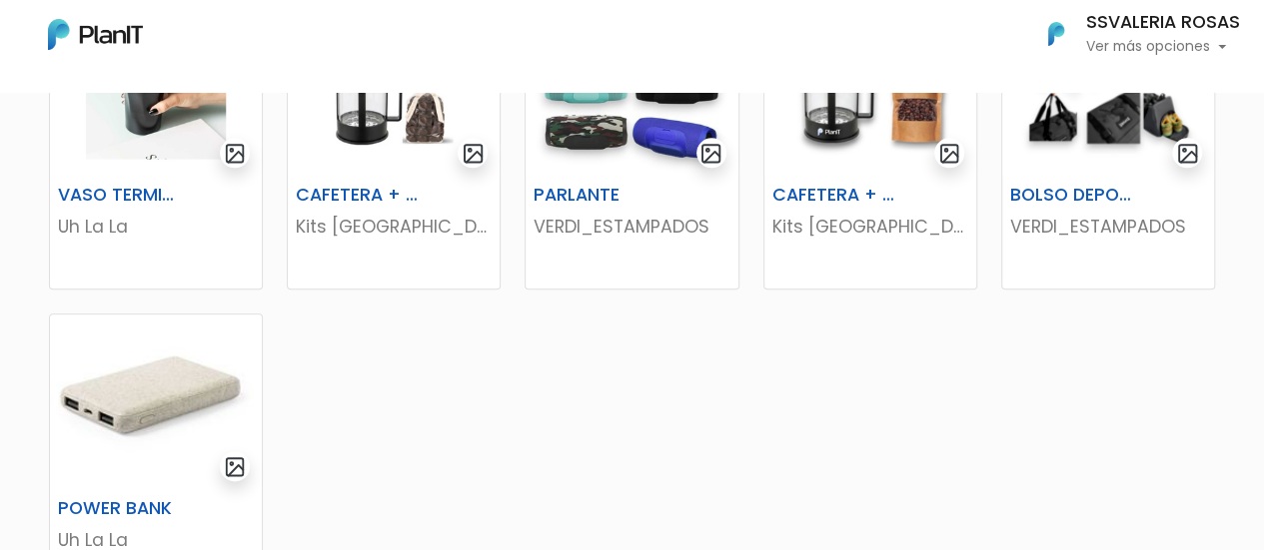
scroll to position [1398, 0]
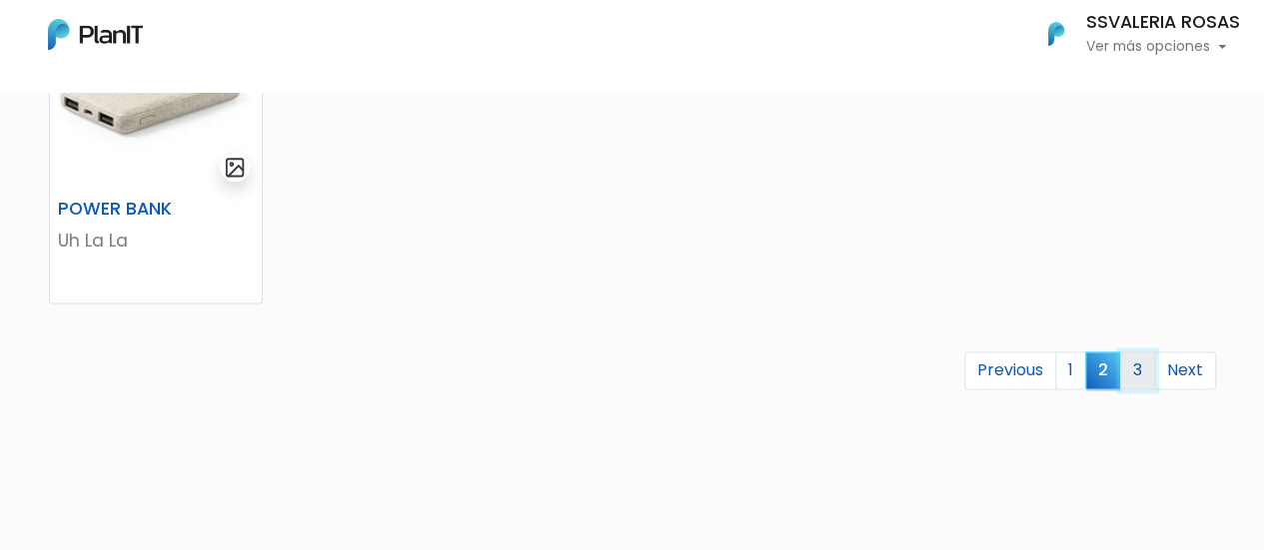
click at [1142, 380] on link "3" at bounding box center [1137, 371] width 35 height 38
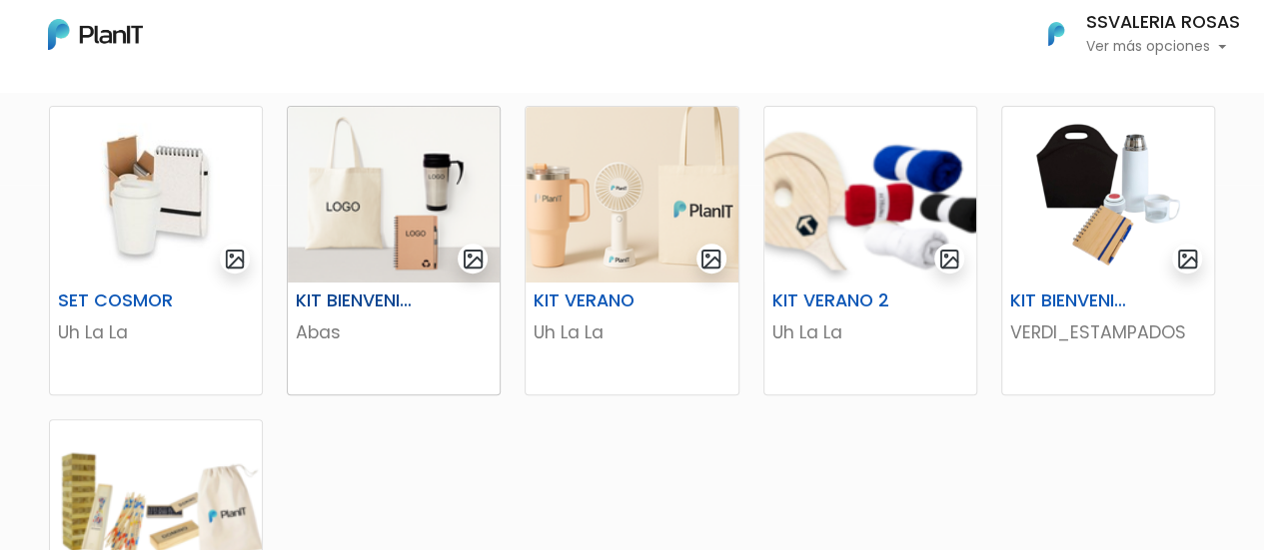
scroll to position [400, 0]
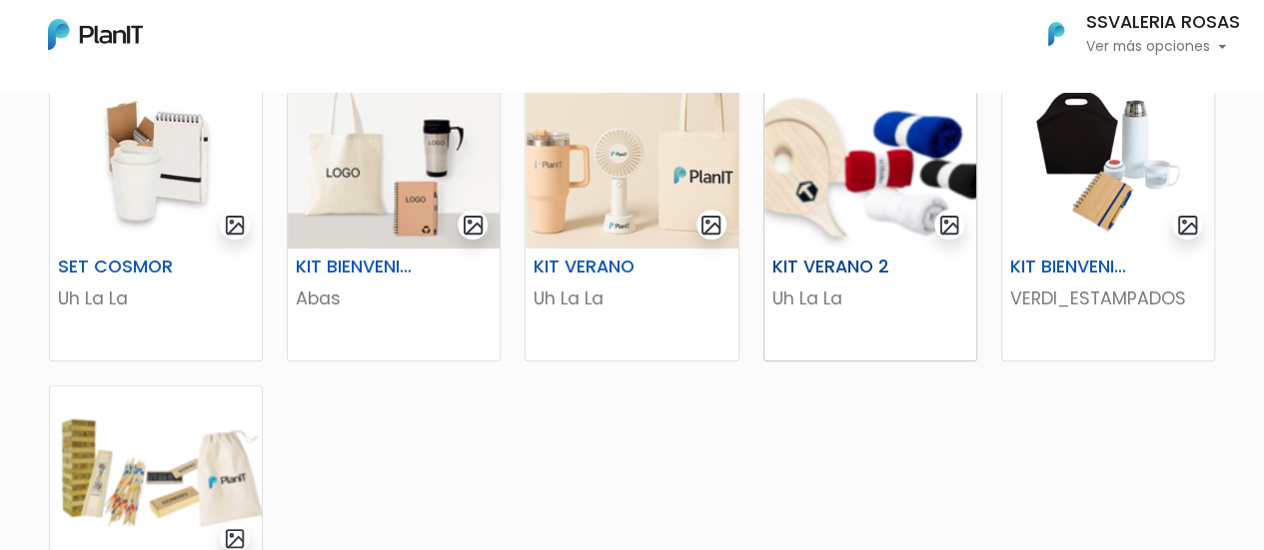
click at [825, 297] on p "Uh La La" at bounding box center [870, 299] width 196 height 26
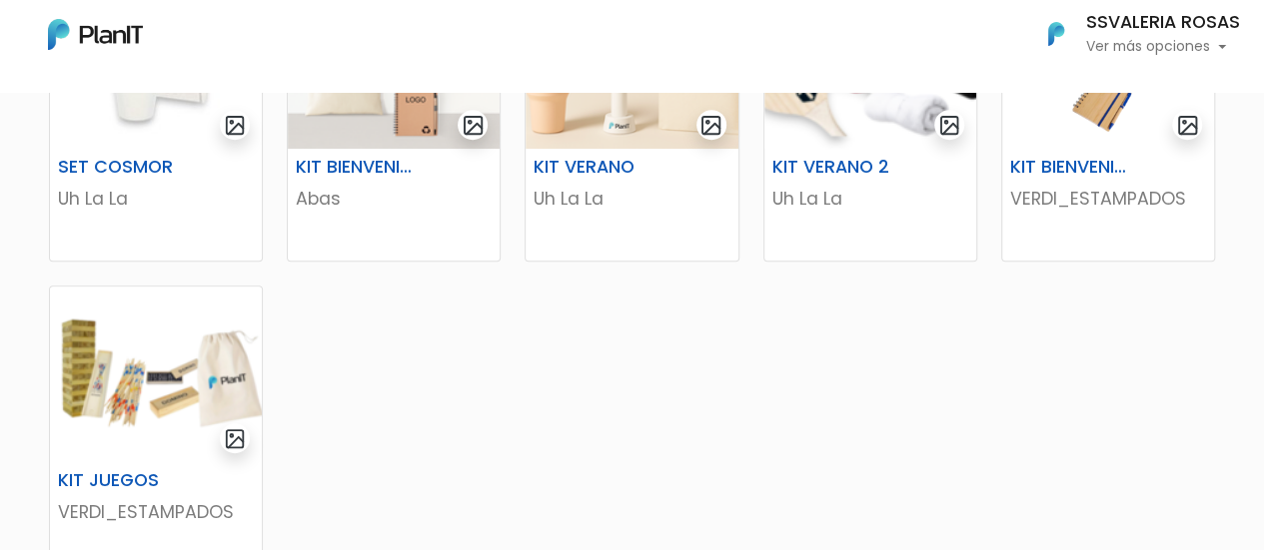
scroll to position [899, 0]
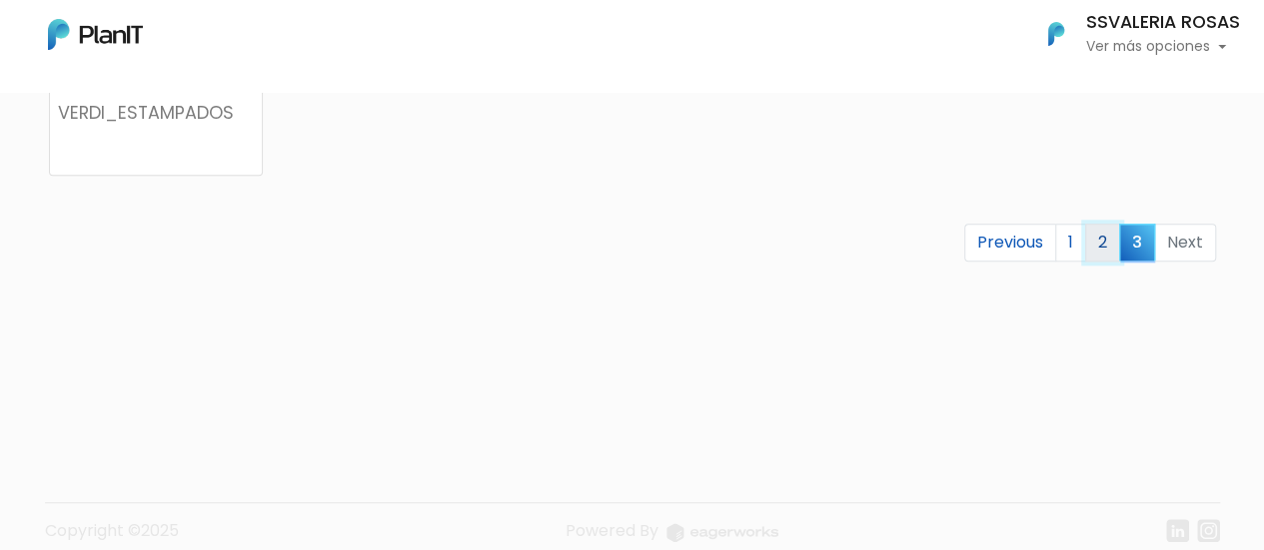
click at [1103, 253] on link "2" at bounding box center [1102, 243] width 35 height 38
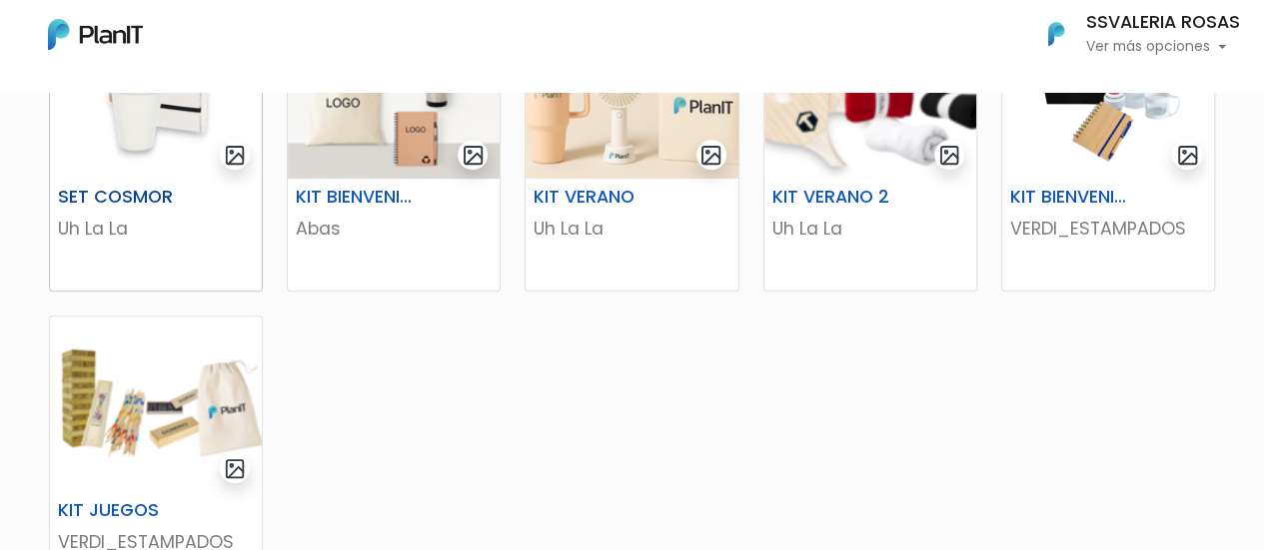
scroll to position [522, 0]
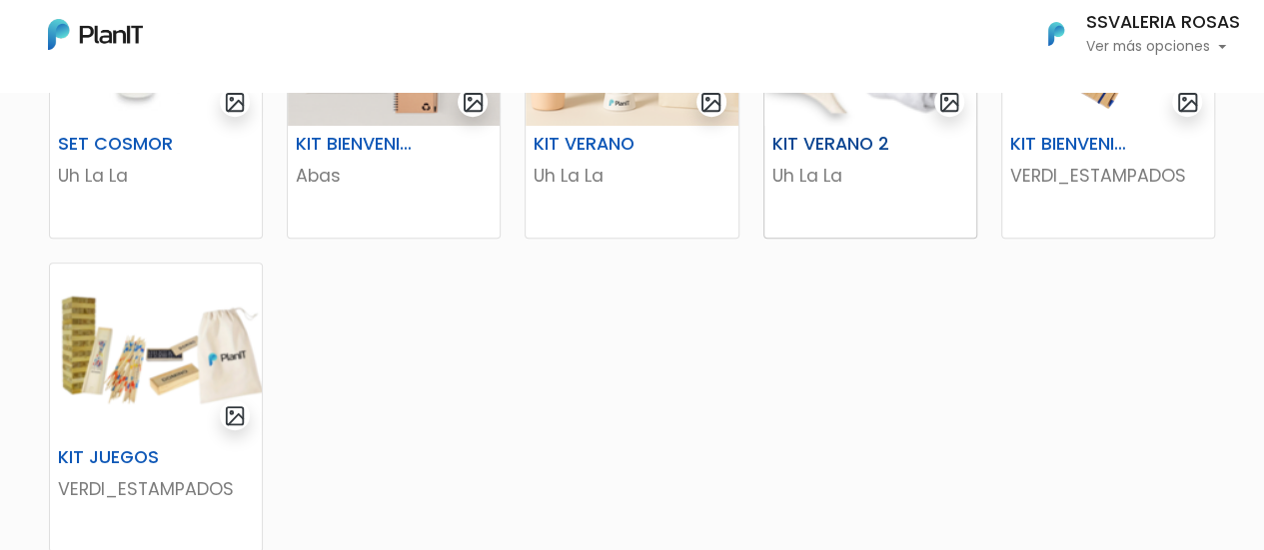
click at [844, 163] on p "Uh La La" at bounding box center [870, 176] width 196 height 26
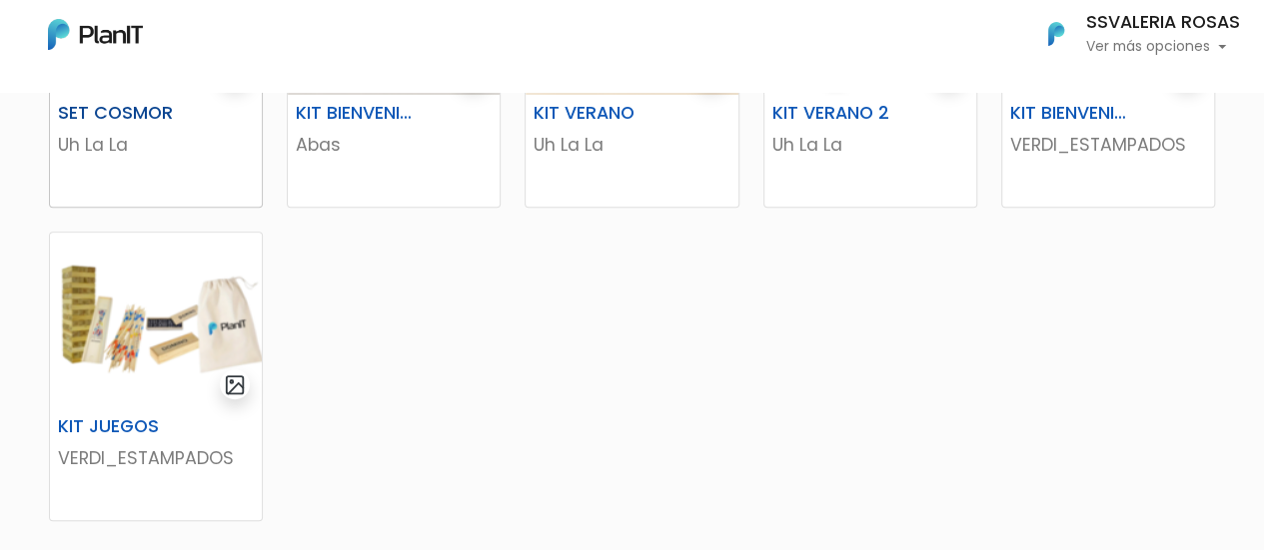
scroll to position [622, 0]
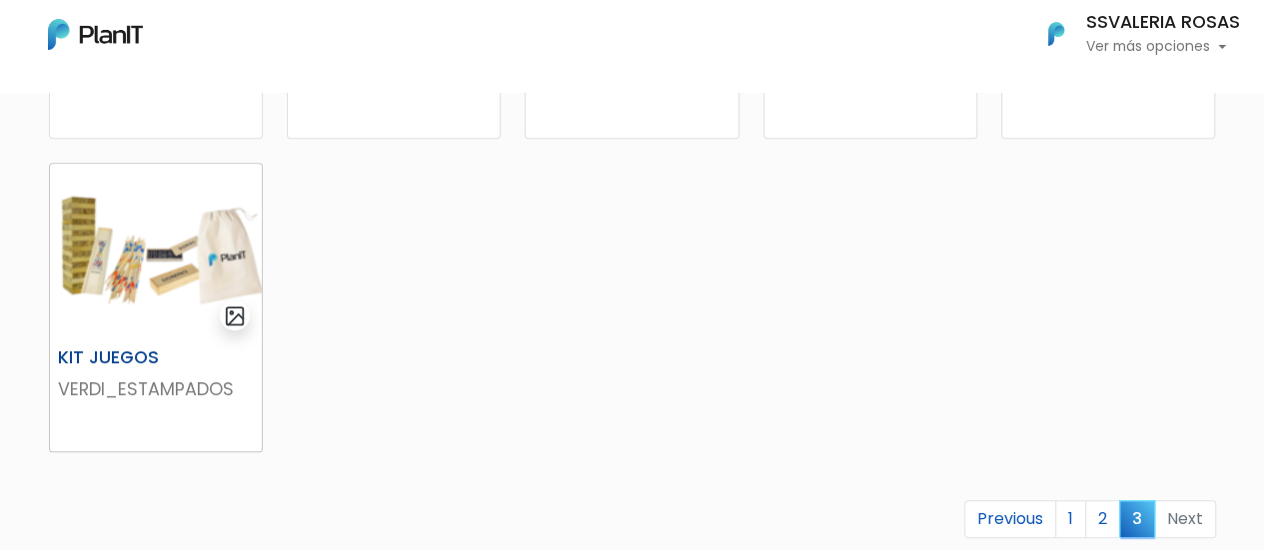
click at [112, 397] on p "VERDI_ESTAMPADOS" at bounding box center [156, 390] width 196 height 26
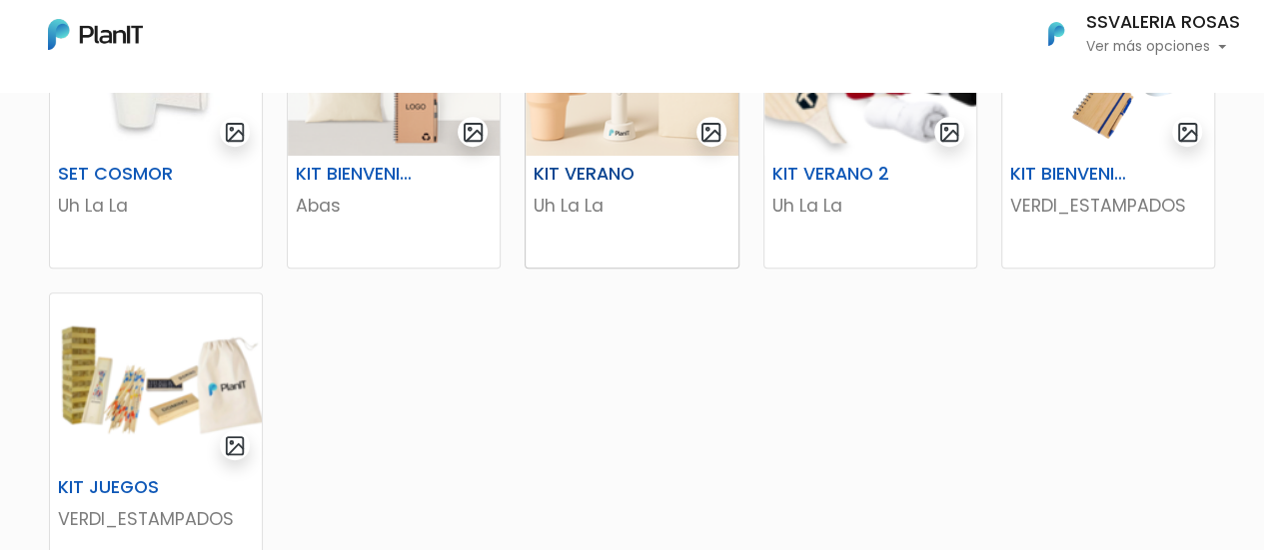
scroll to position [223, 0]
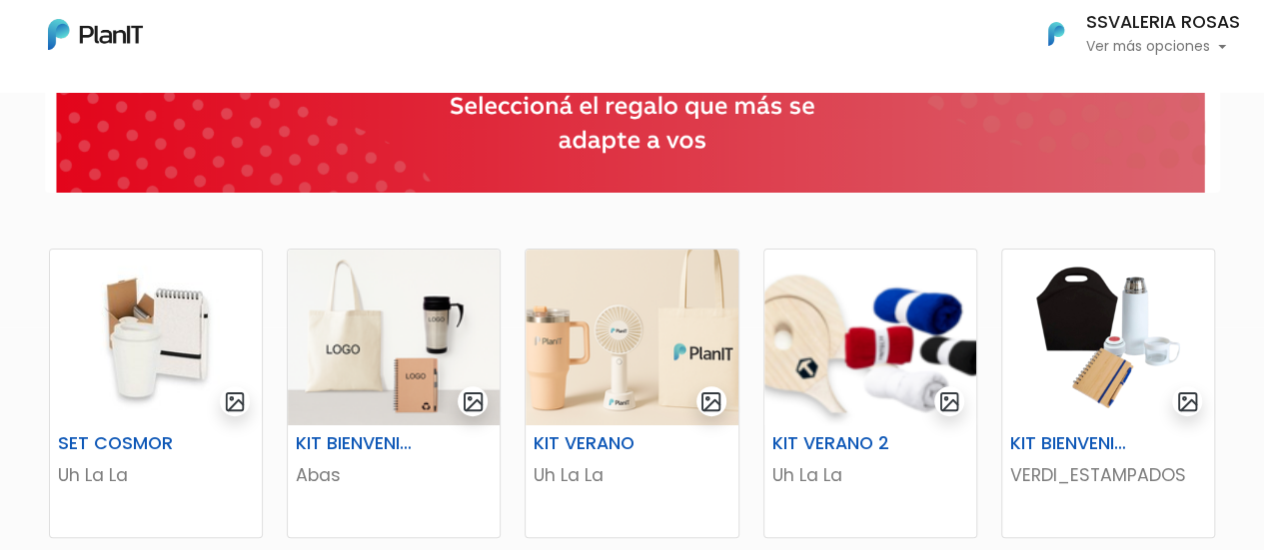
click at [1177, 53] on p "Ver más opciones" at bounding box center [1163, 47] width 154 height 14
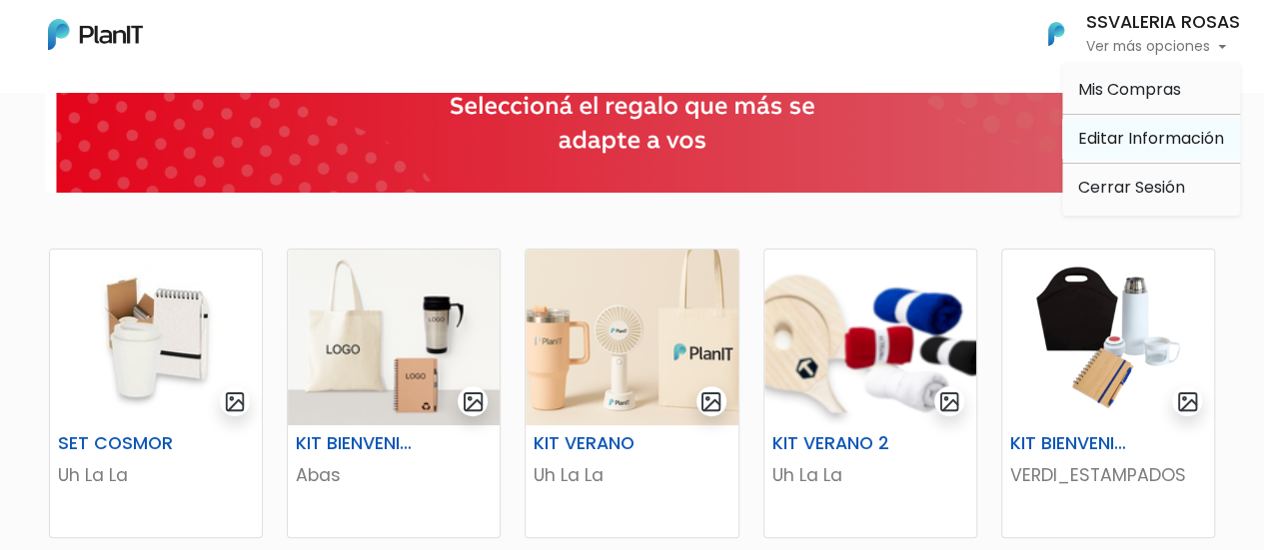
click at [1089, 130] on link "Editar Información" at bounding box center [1151, 139] width 178 height 40
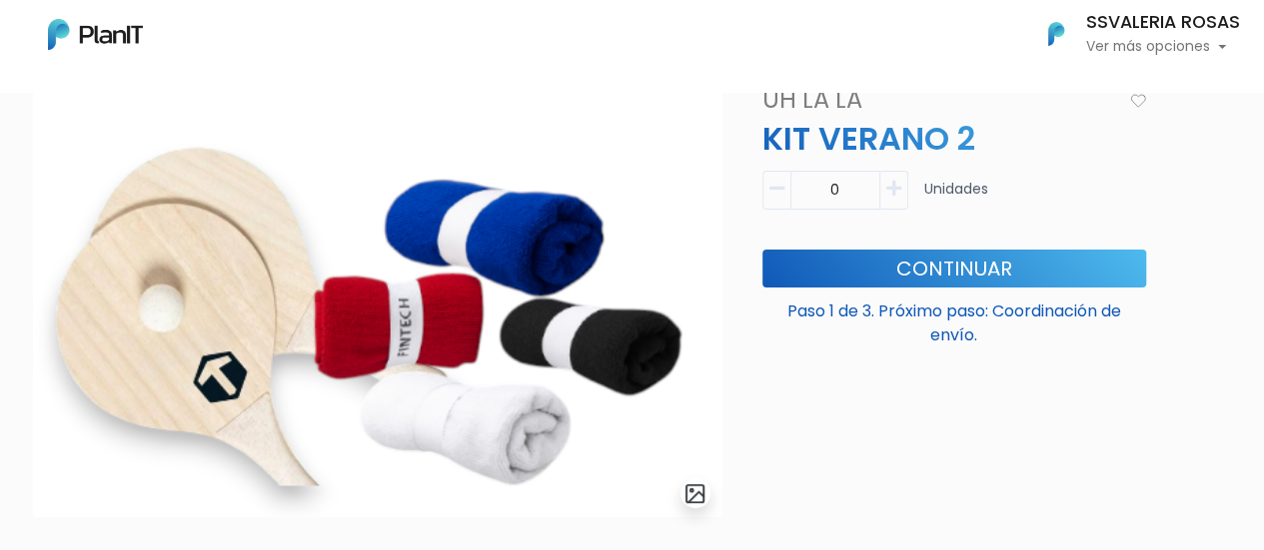
scroll to position [100, 0]
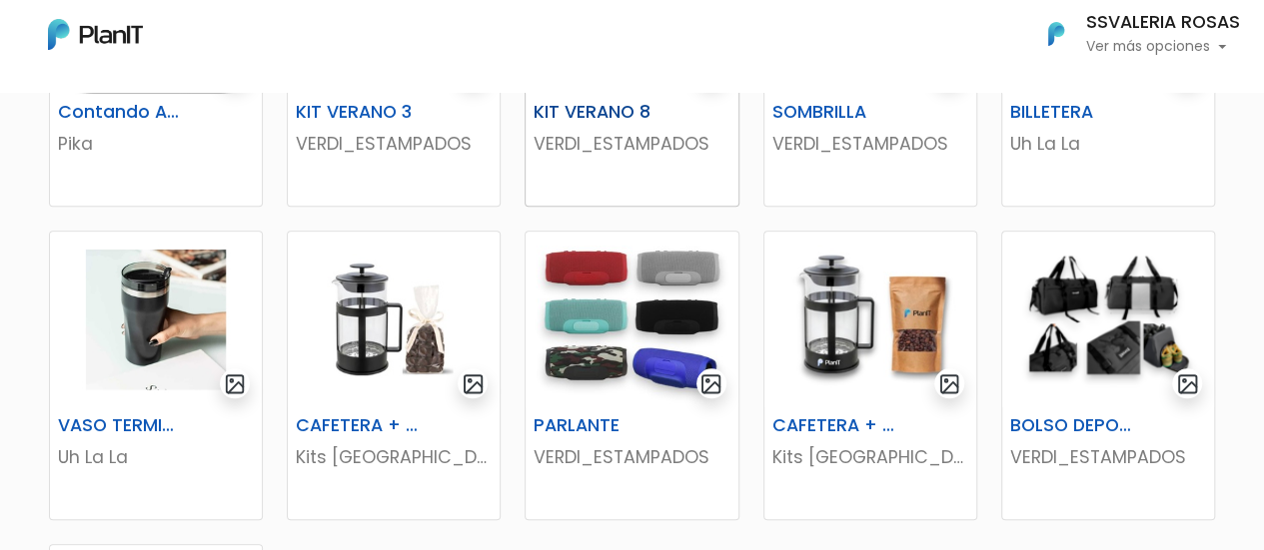
scroll to position [899, 0]
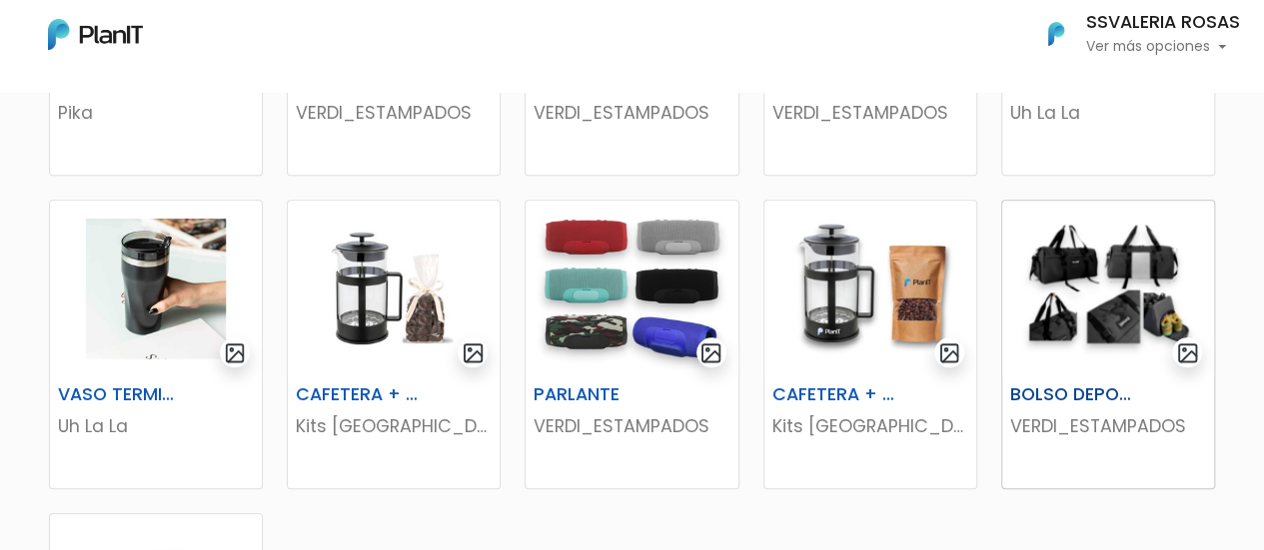
click at [1061, 431] on p "VERDI_ESTAMPADOS" at bounding box center [1108, 427] width 196 height 26
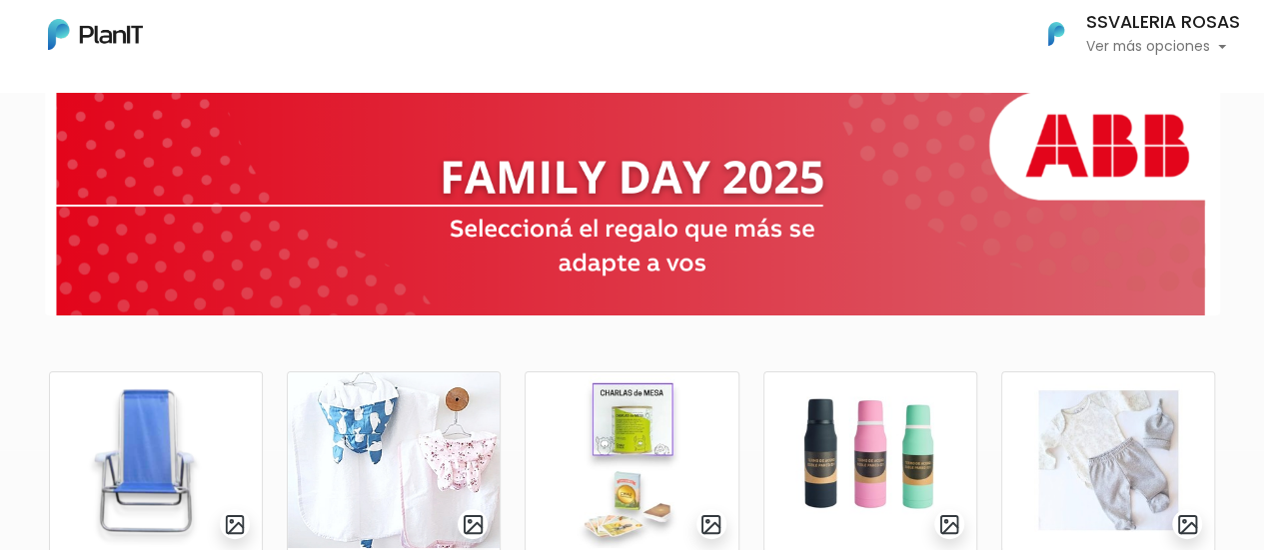
scroll to position [0, 0]
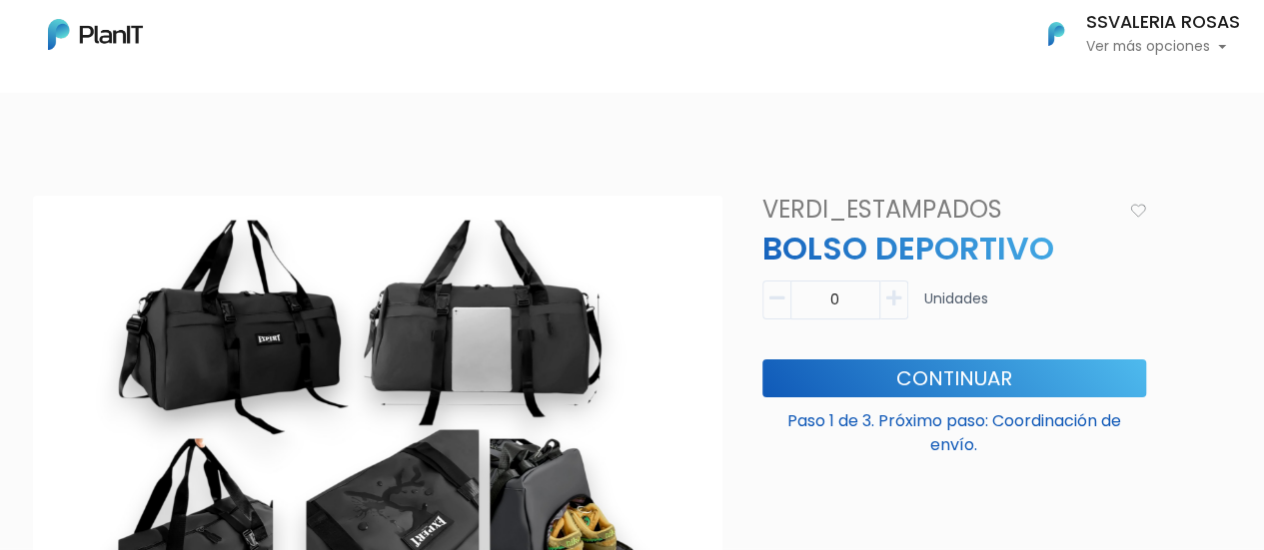
scroll to position [100, 0]
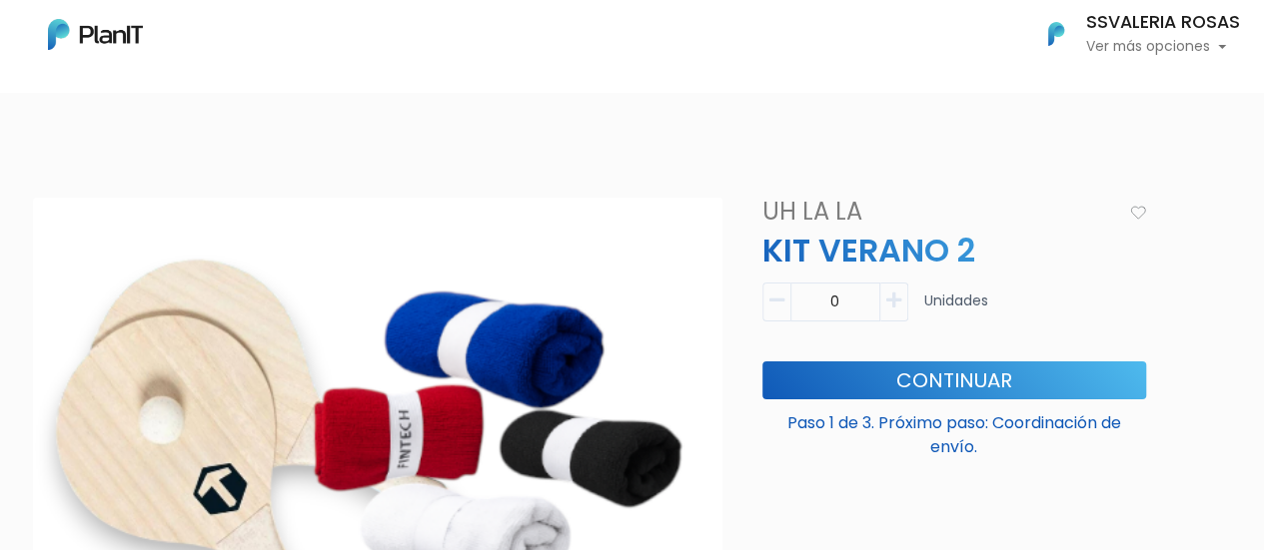
click at [895, 305] on icon "button" at bounding box center [893, 301] width 15 height 18
type input "1"
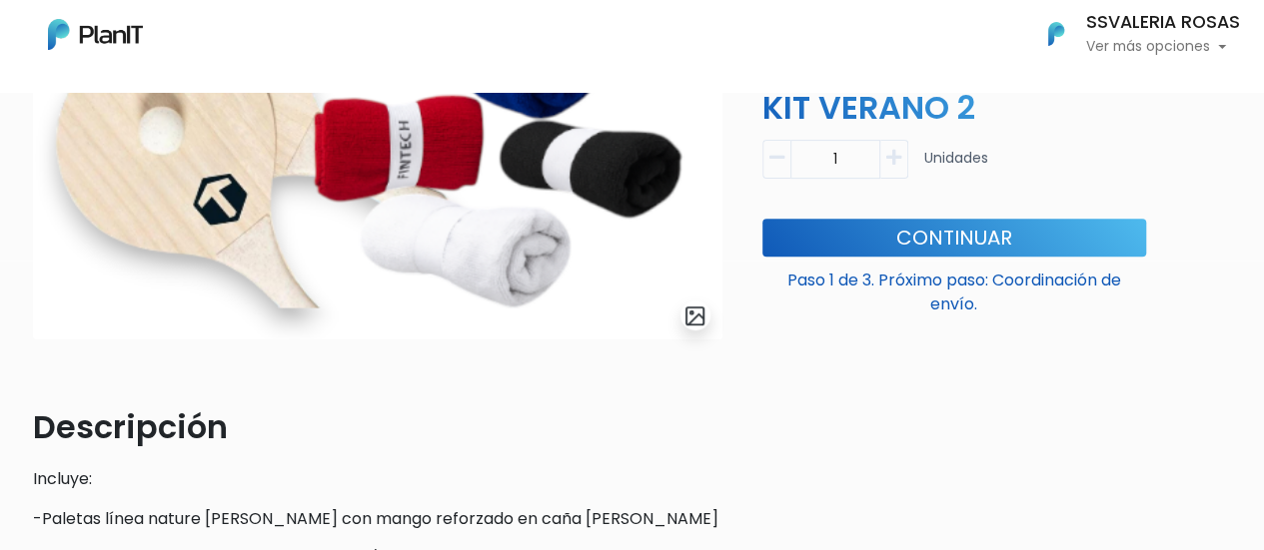
scroll to position [300, 0]
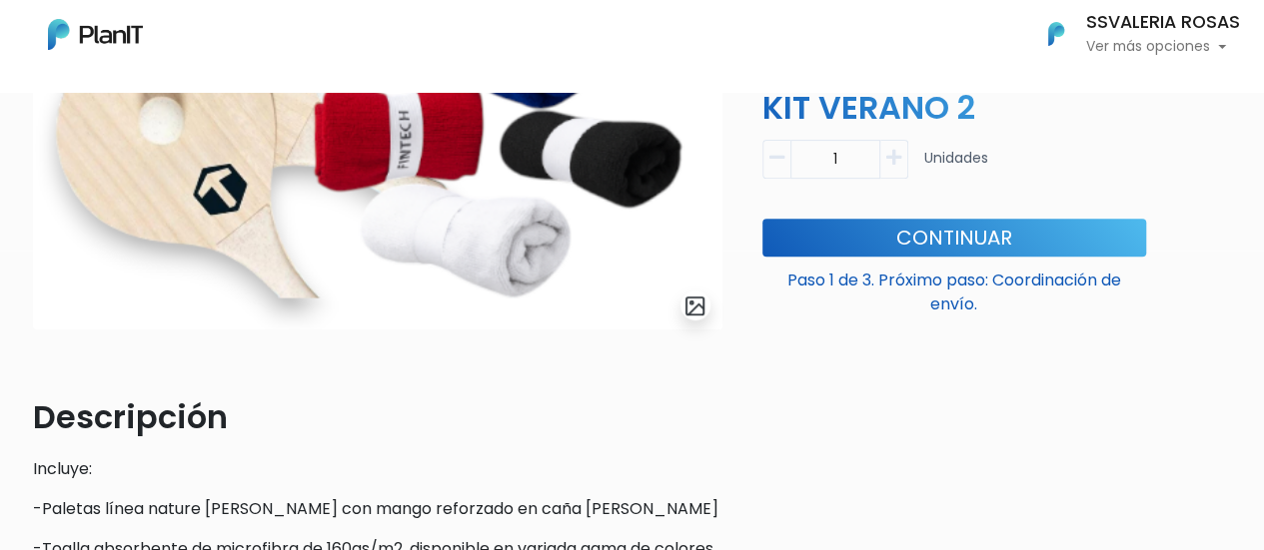
click at [877, 267] on p "Paso 1 de 3. Próximo paso: Coordinación de envío." at bounding box center [954, 289] width 384 height 56
click at [883, 251] on button "Continuar" at bounding box center [954, 238] width 384 height 38
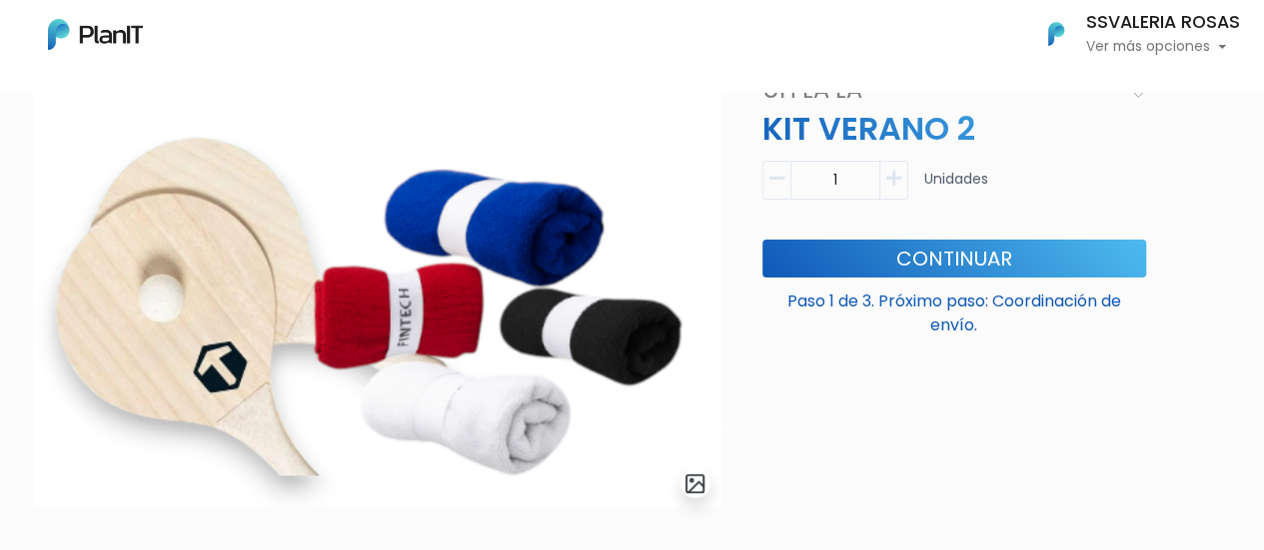
scroll to position [0, 0]
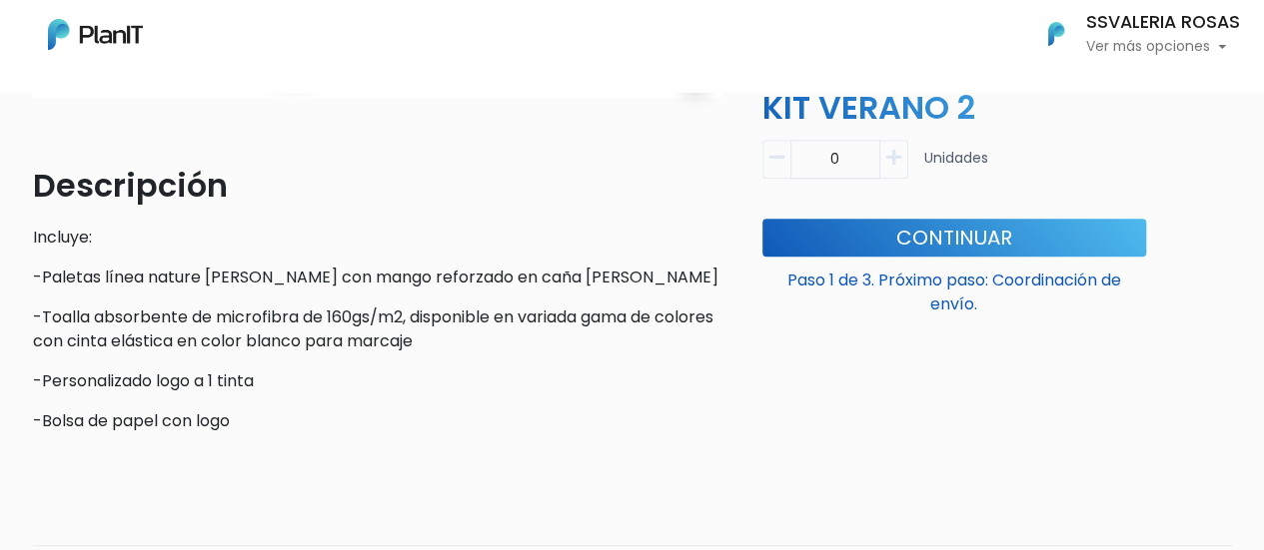
scroll to position [599, 0]
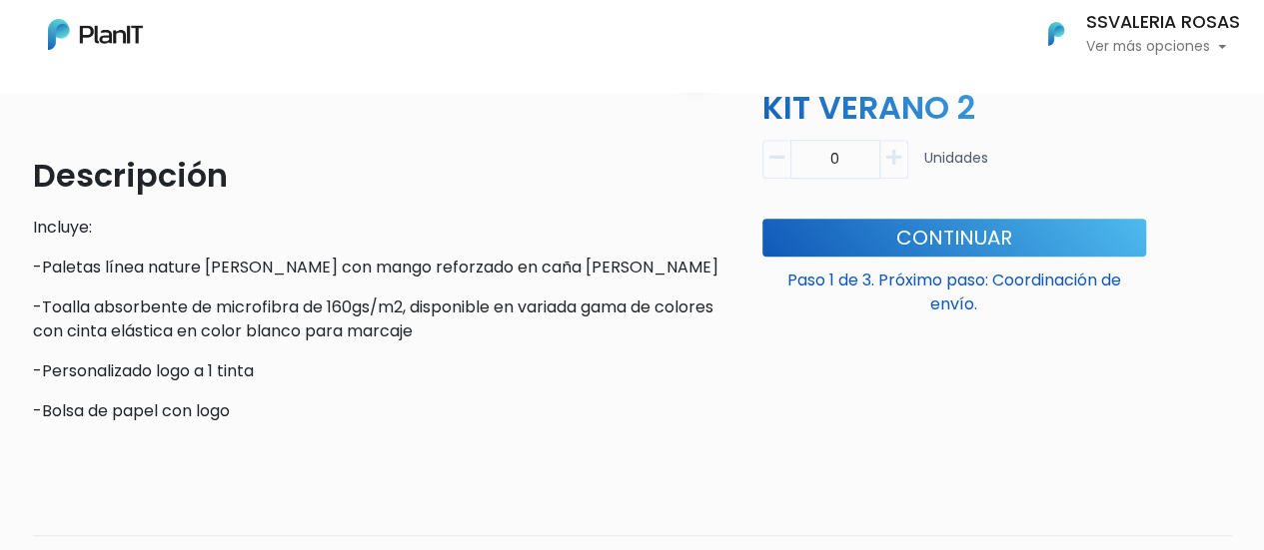
click at [897, 168] on button "button" at bounding box center [894, 159] width 28 height 39
type input "1"
click at [897, 235] on button "Continuar" at bounding box center [954, 238] width 384 height 38
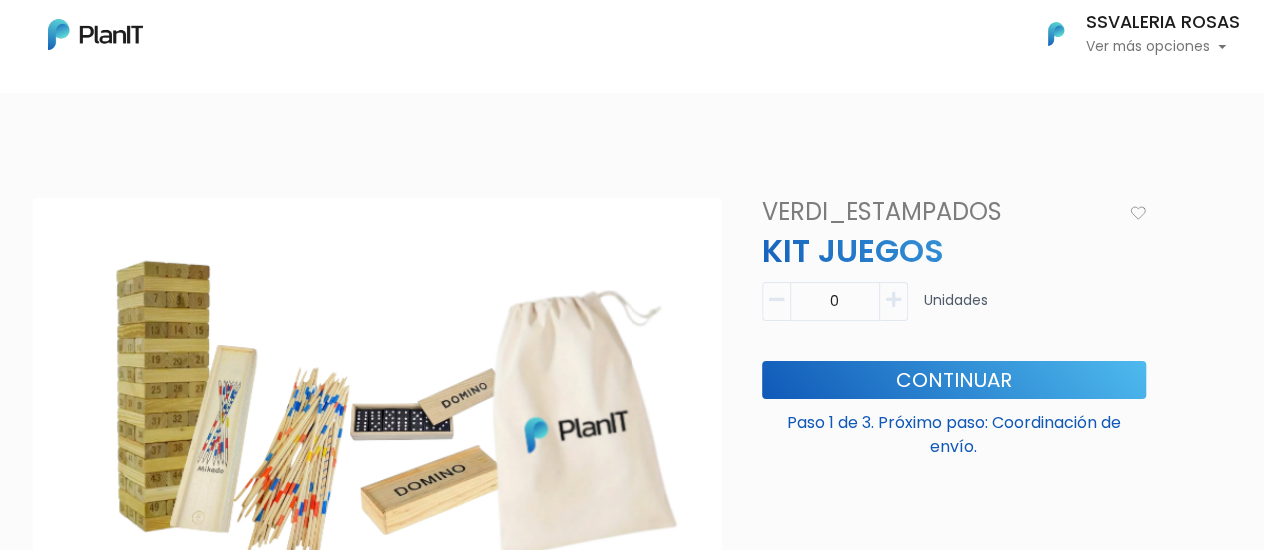
click at [897, 296] on icon "button" at bounding box center [893, 301] width 15 height 18
type input "1"
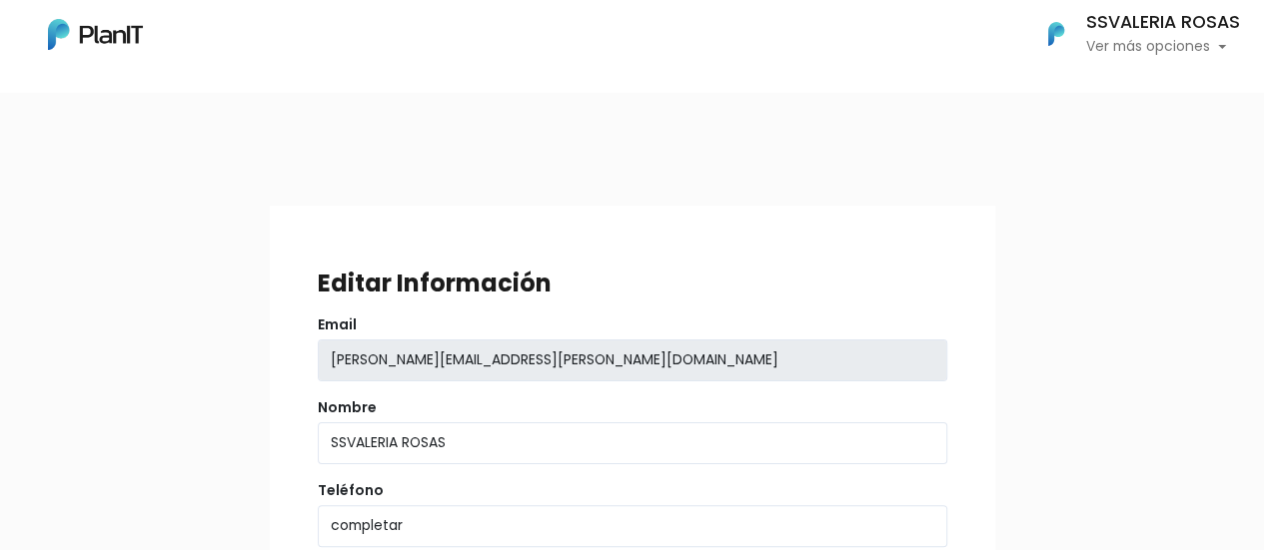
click at [1112, 59] on button "SSVALERIA ROSAS Ver más opciones" at bounding box center [1131, 34] width 218 height 52
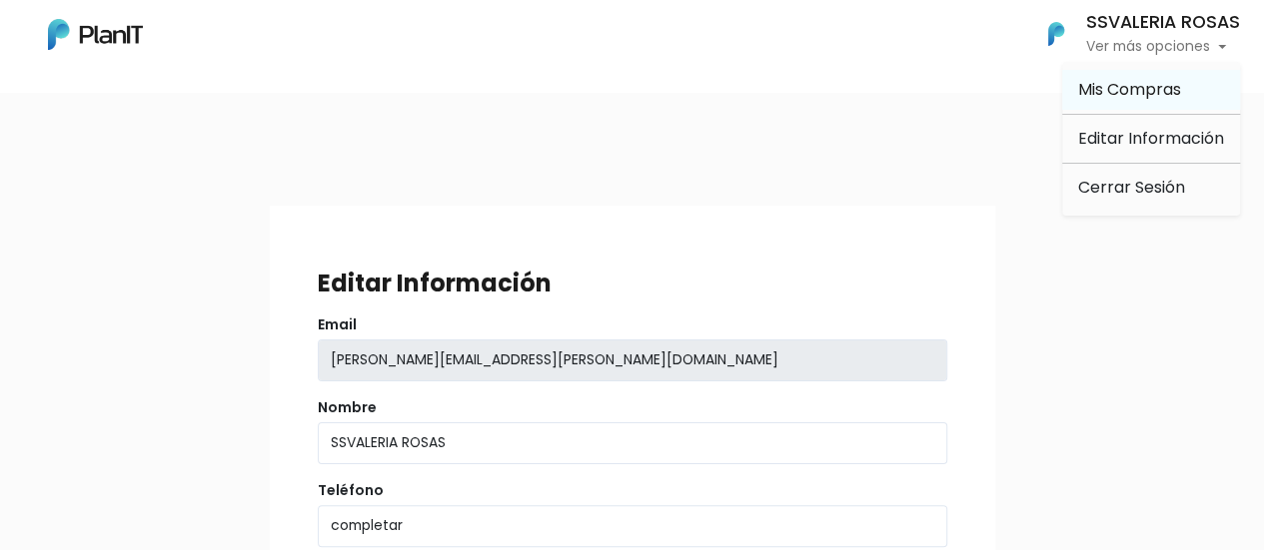
click at [1091, 96] on span "Mis Compras" at bounding box center [1129, 89] width 103 height 23
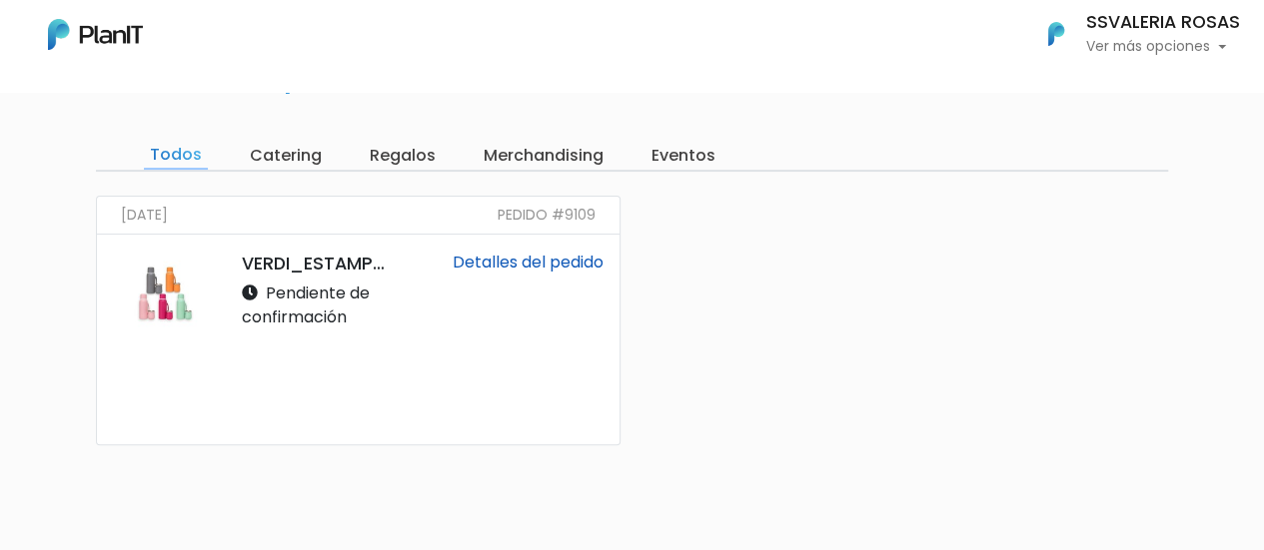
scroll to position [100, 0]
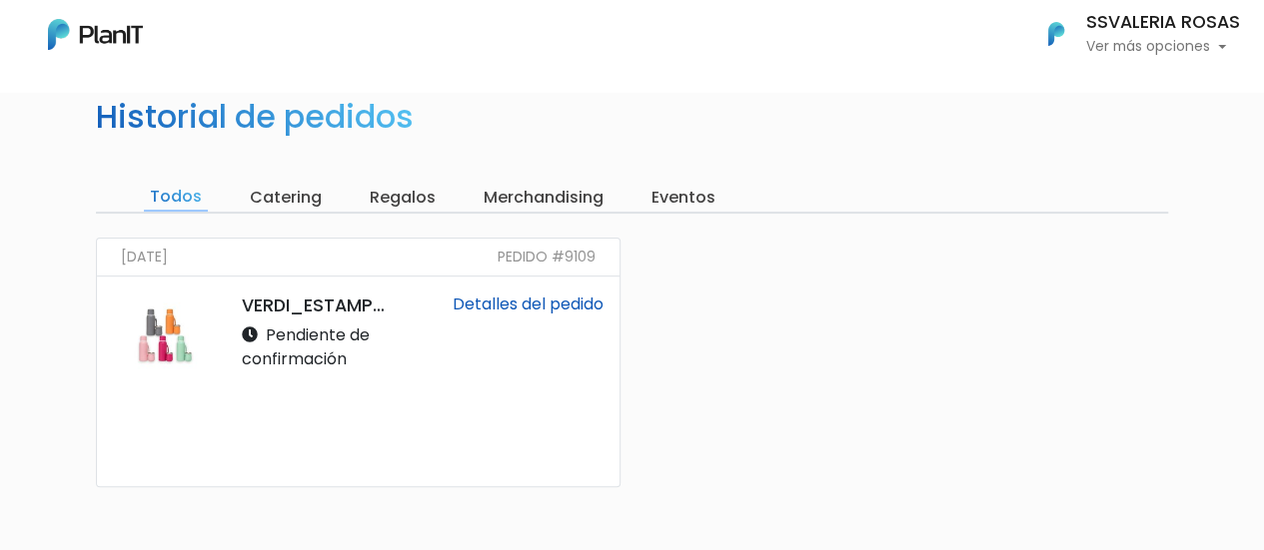
click at [452, 304] on link "Detalles del pedido" at bounding box center [527, 304] width 151 height 23
click at [388, 203] on input "Regalos" at bounding box center [403, 198] width 78 height 28
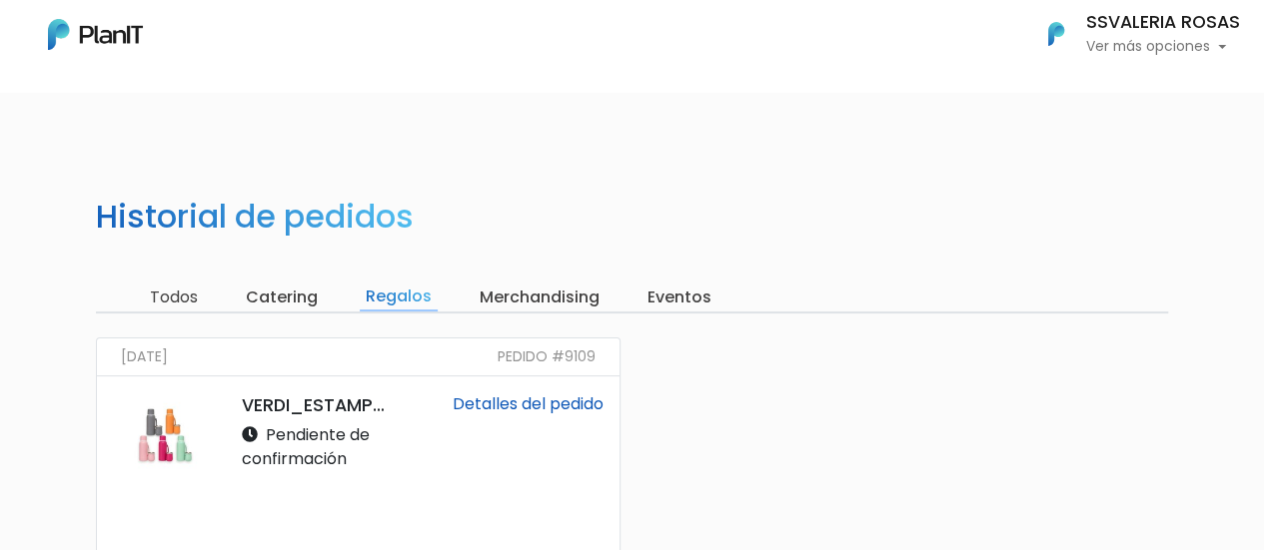
click at [505, 291] on input "Merchandising" at bounding box center [539, 298] width 132 height 28
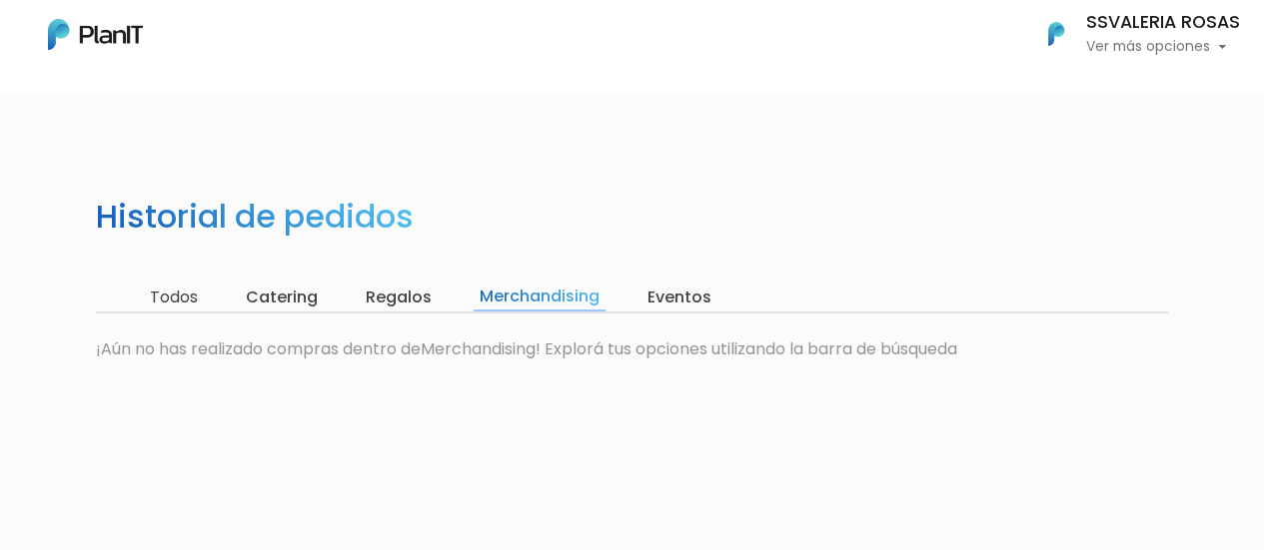
click at [697, 304] on input "Eventos" at bounding box center [679, 298] width 76 height 28
click at [196, 302] on input "Todos" at bounding box center [174, 298] width 60 height 28
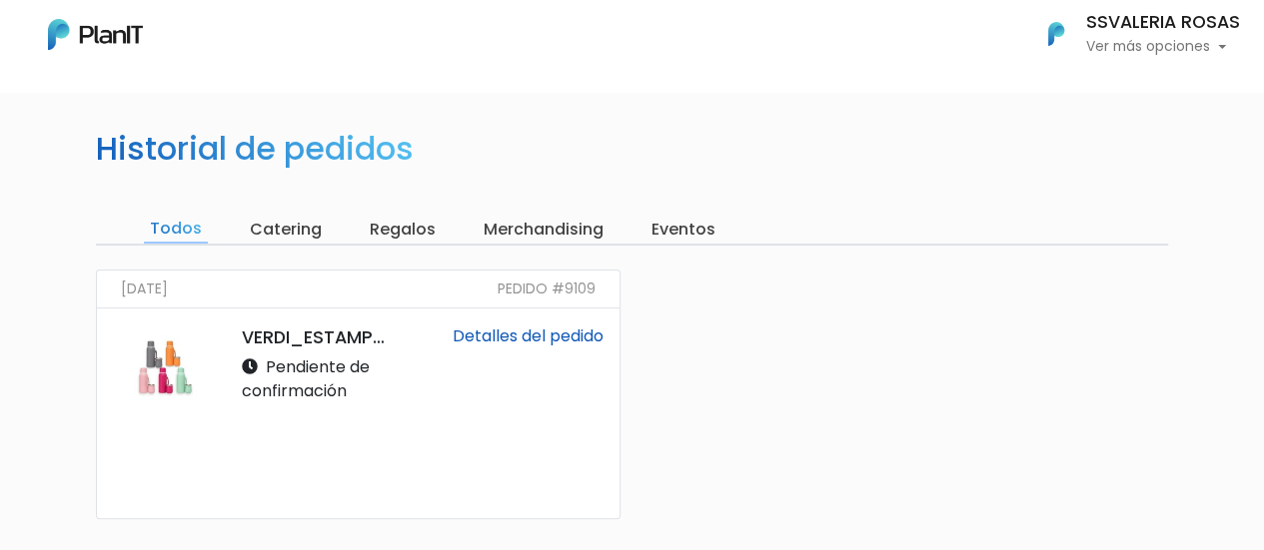
scroll to position [100, 0]
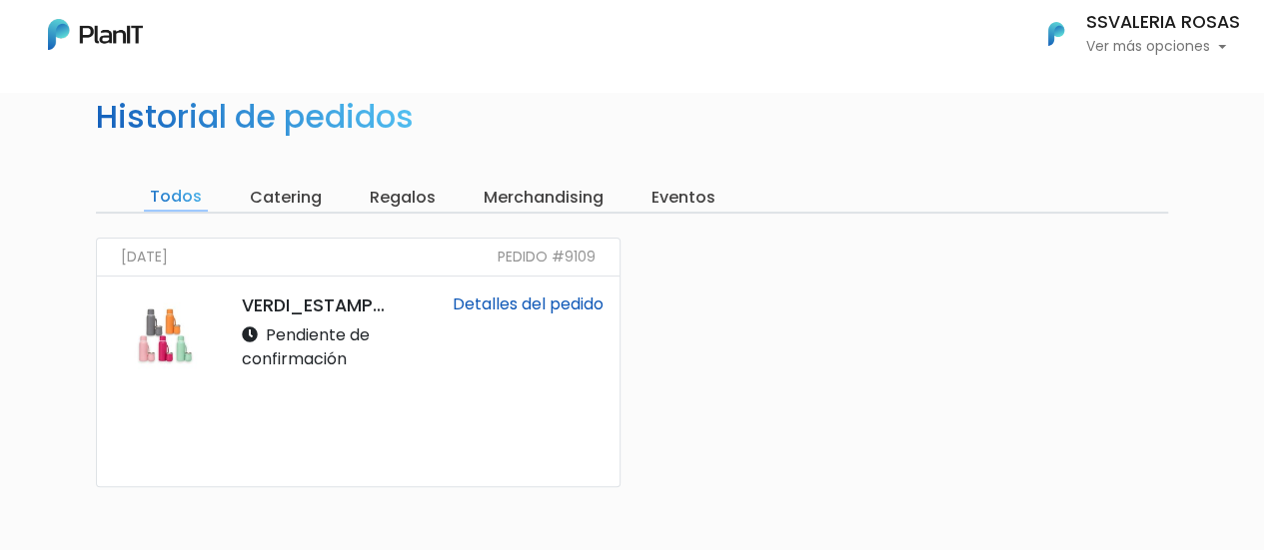
drag, startPoint x: 1137, startPoint y: 65, endPoint x: 1142, endPoint y: 45, distance: 20.6
click at [1141, 50] on nav "Mis Compras Mi Lista Editar Información Cerrar Sesión SSVALERIA ROSAS Ver más o…" at bounding box center [632, 46] width 1264 height 92
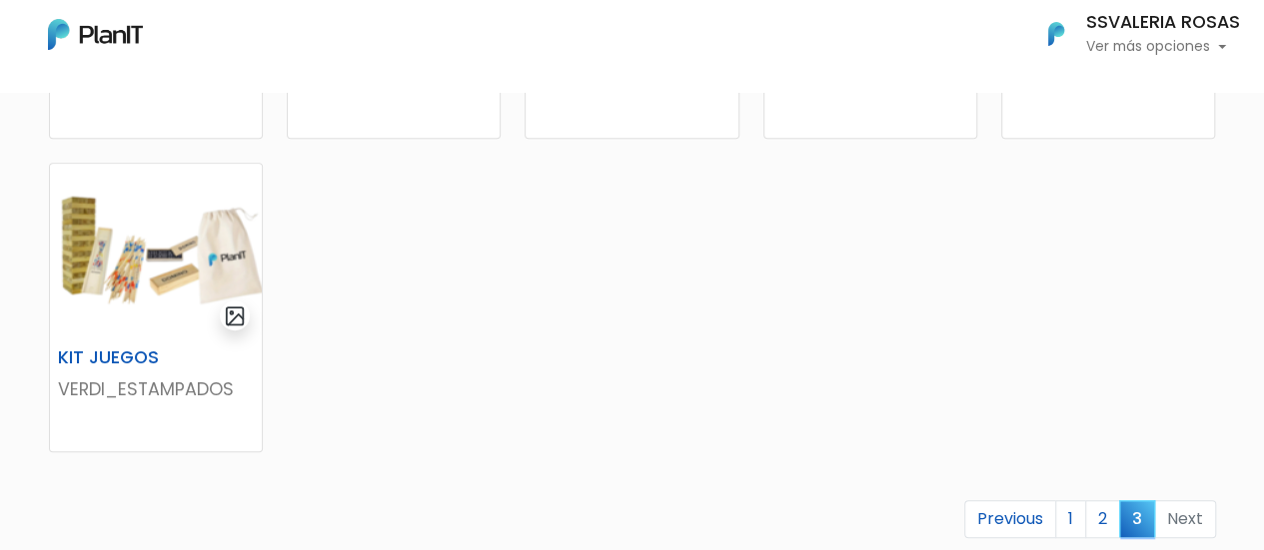
scroll to position [223, 0]
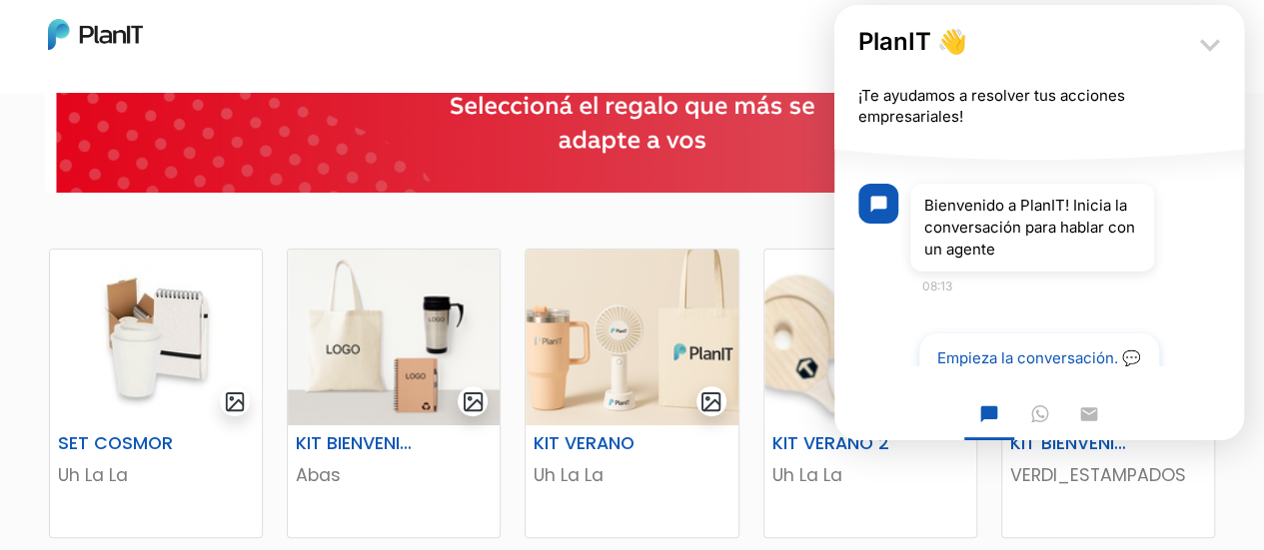
click at [1202, 53] on icon "keyboard_arrow_down" at bounding box center [1210, 45] width 40 height 40
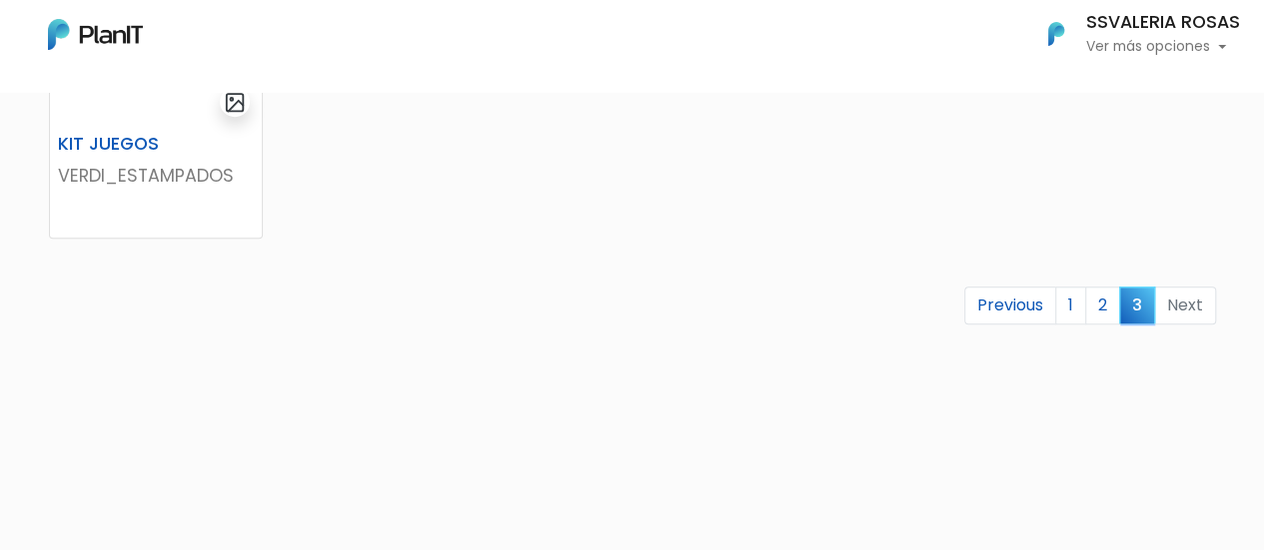
scroll to position [922, 0]
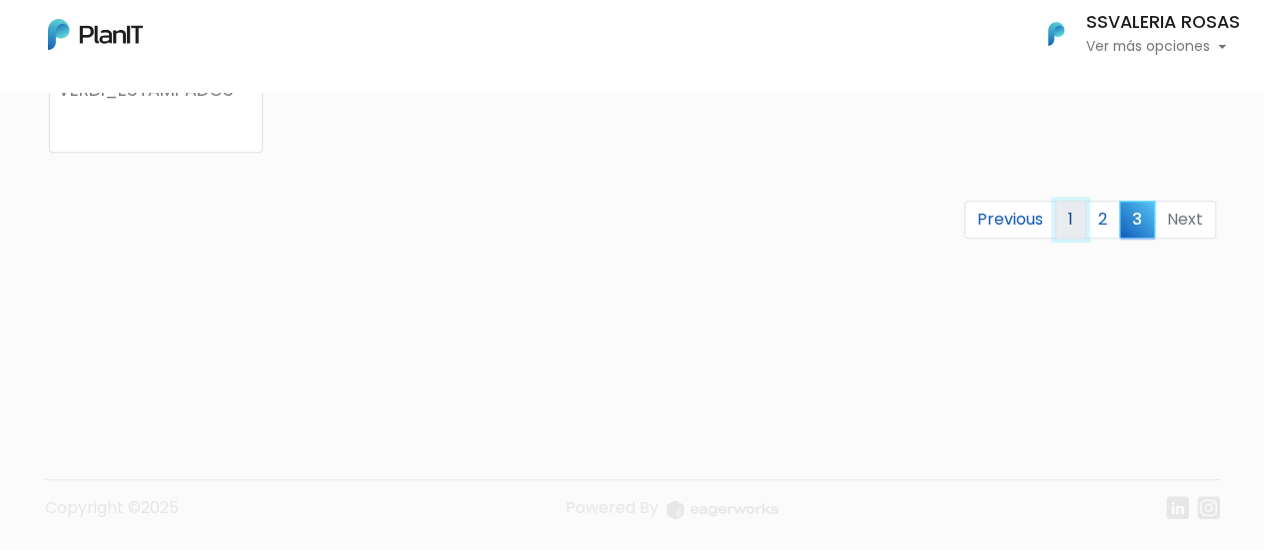
click at [1072, 219] on link "1" at bounding box center [1070, 220] width 31 height 38
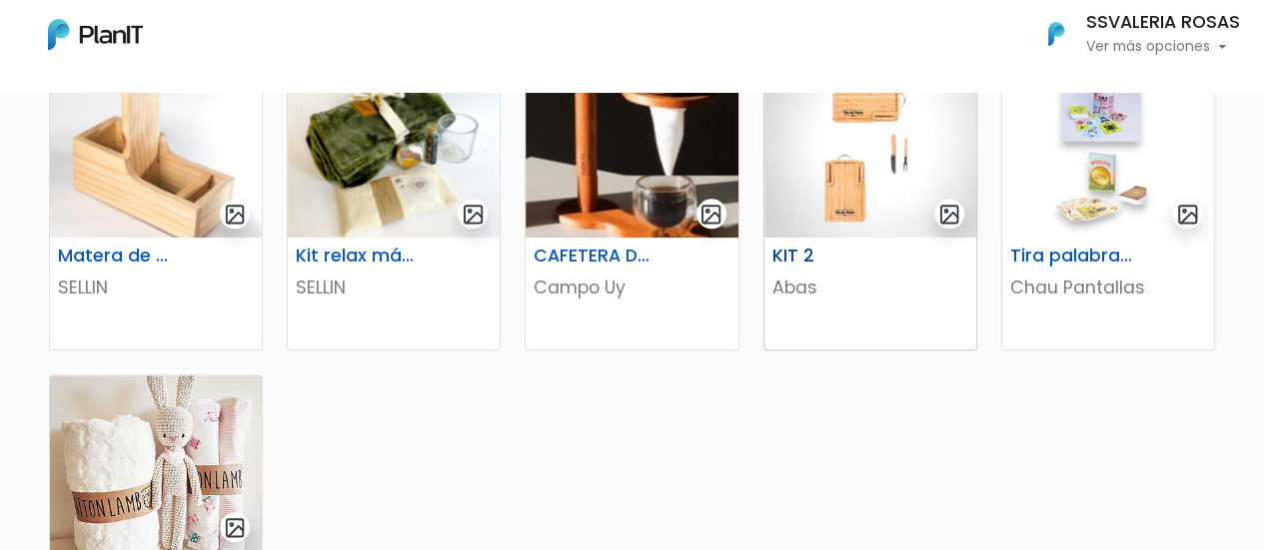
scroll to position [999, 0]
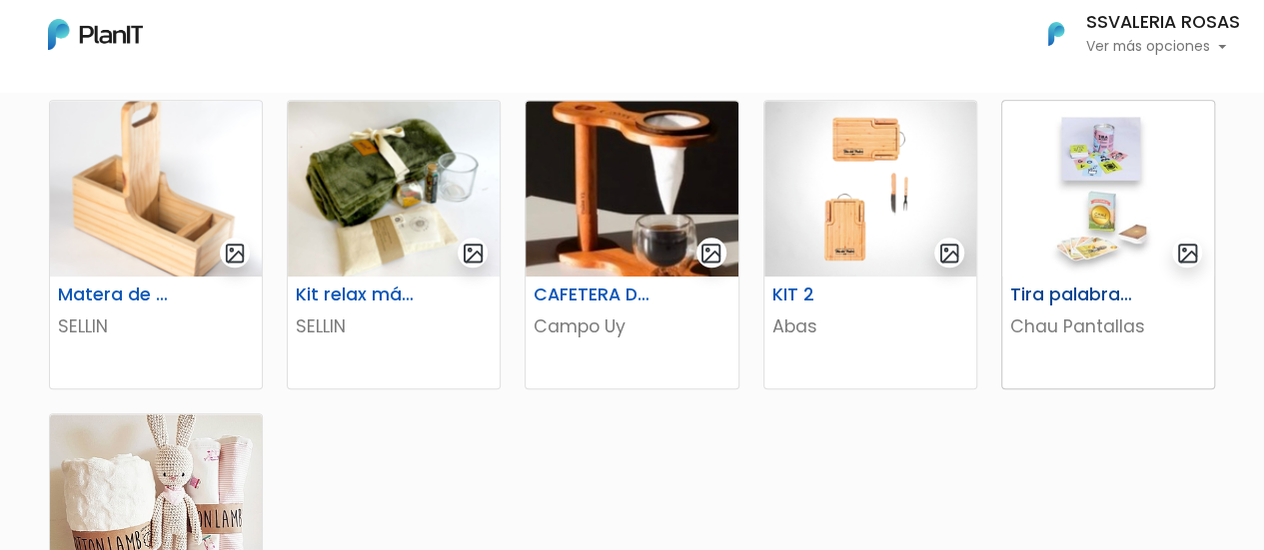
click at [1089, 189] on img at bounding box center [1108, 189] width 212 height 176
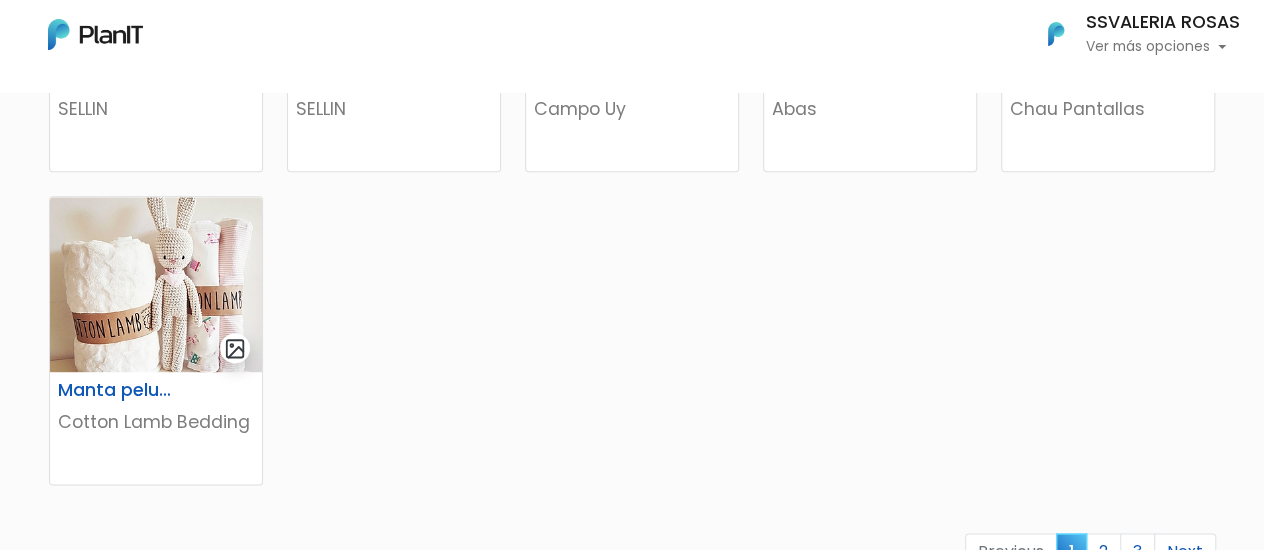
scroll to position [1299, 0]
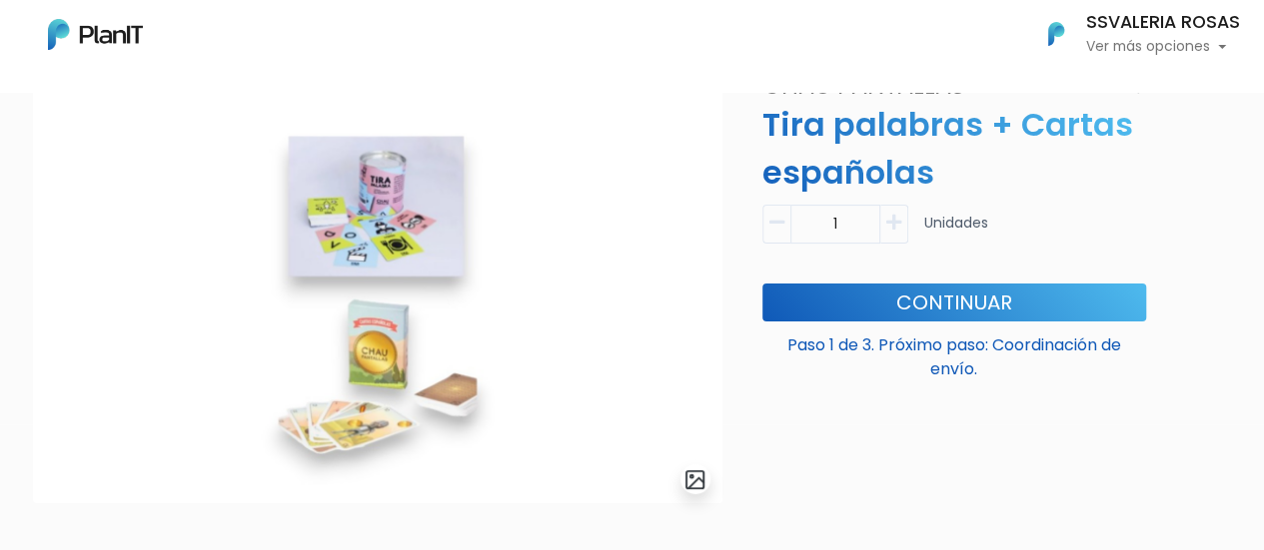
scroll to position [100, 0]
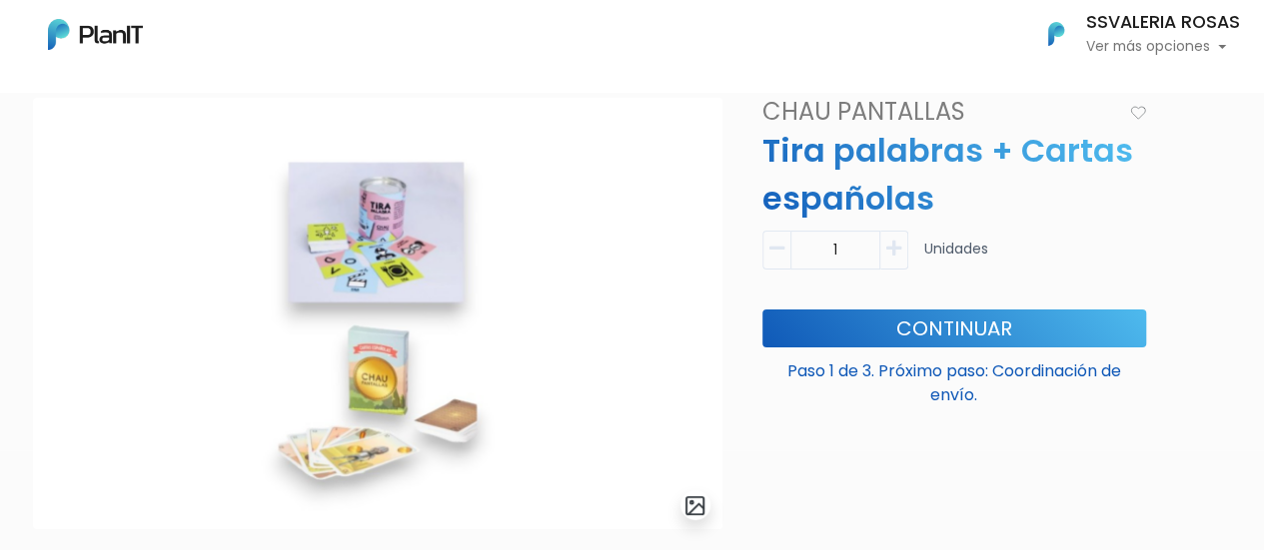
click at [414, 264] on img at bounding box center [377, 314] width 689 height 432
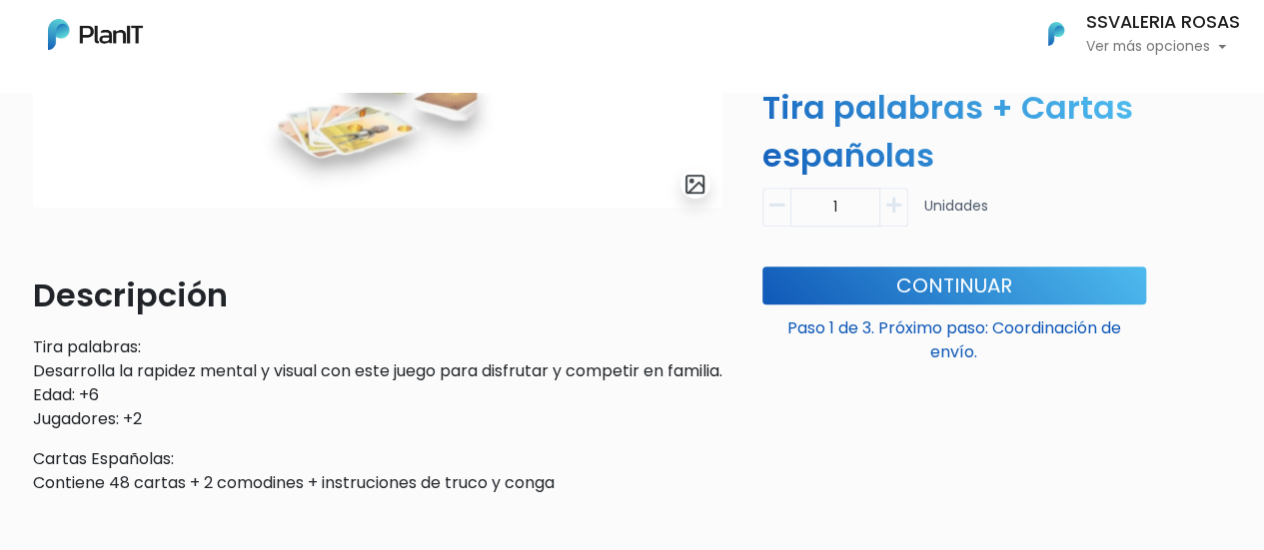
scroll to position [22, 0]
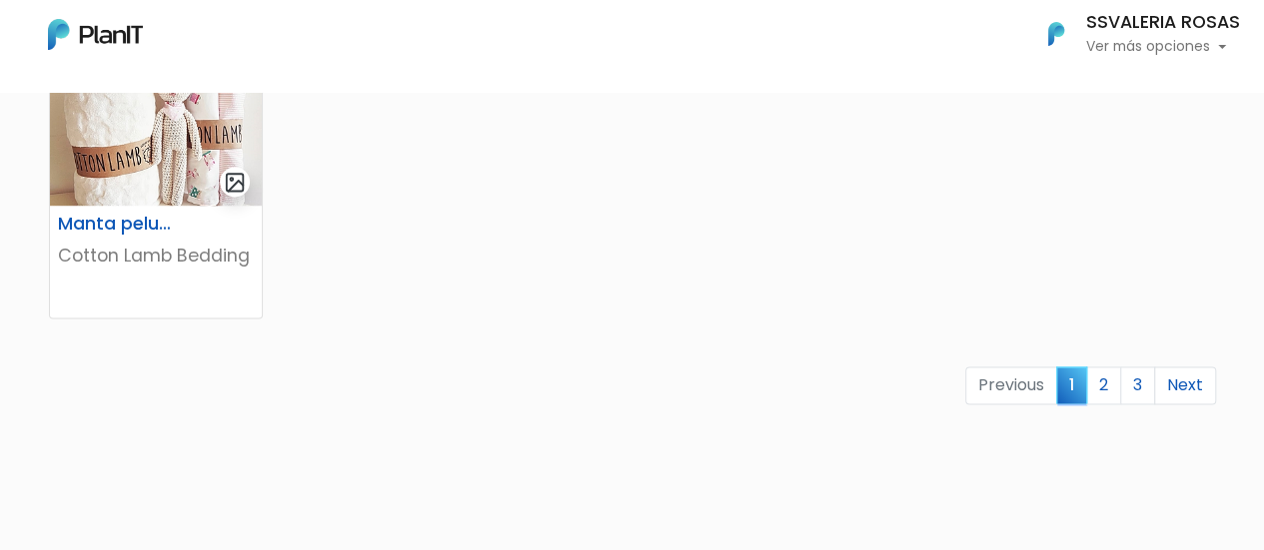
scroll to position [1500, 0]
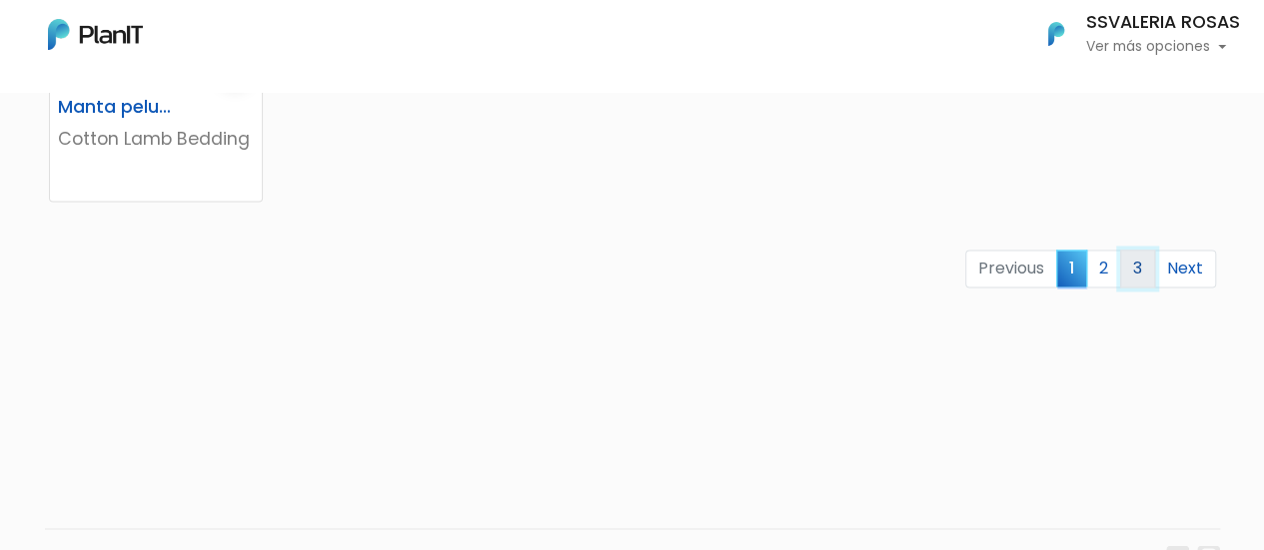
click at [1144, 261] on link "3" at bounding box center [1137, 269] width 35 height 38
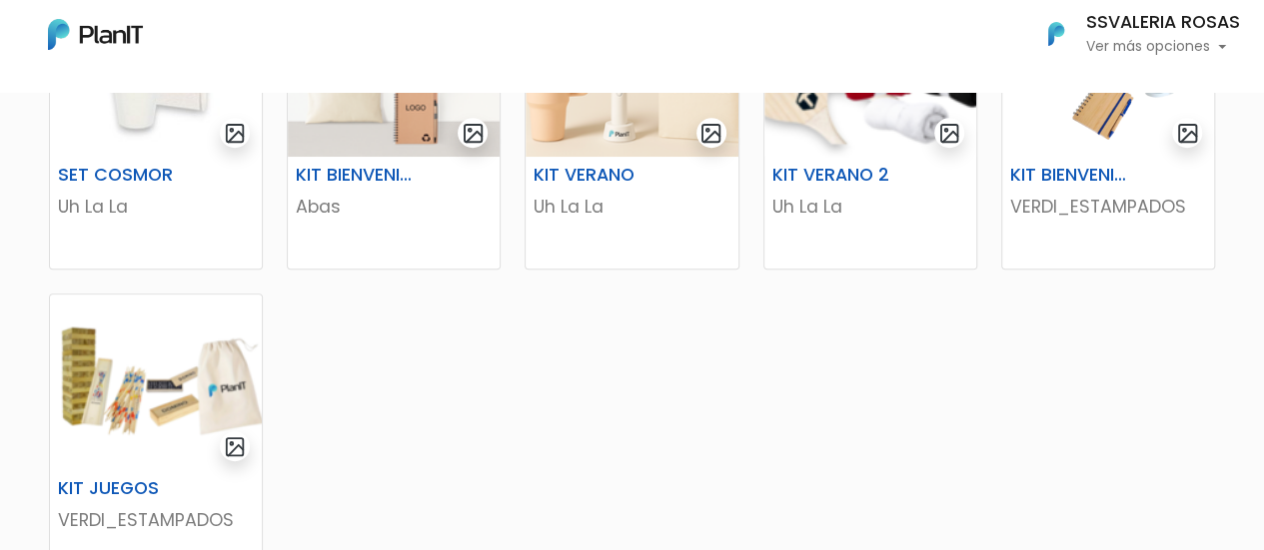
scroll to position [400, 0]
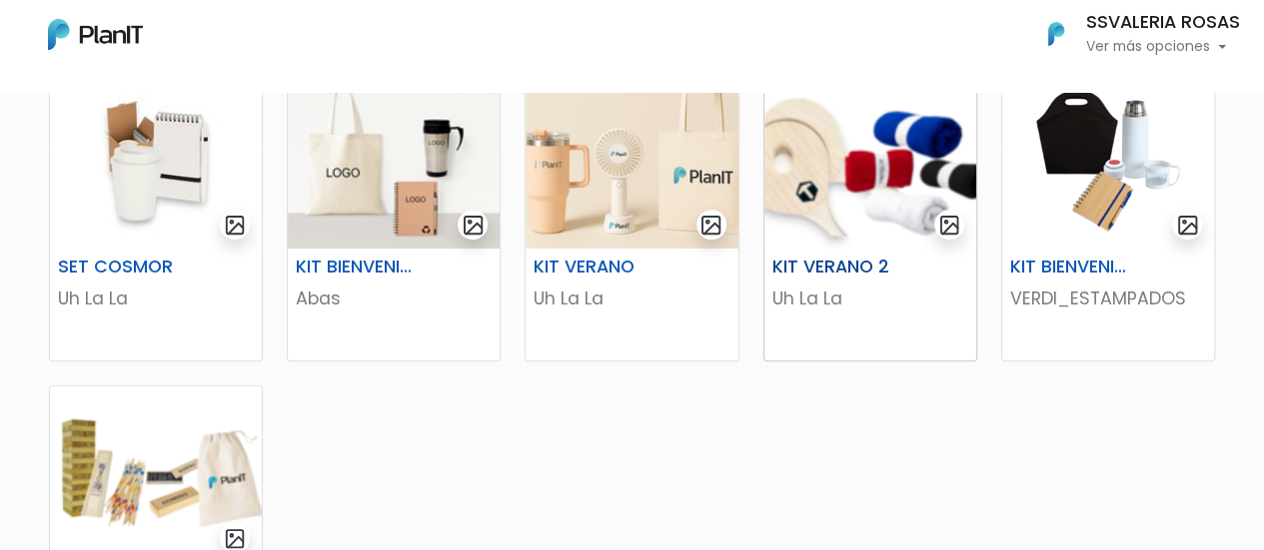
click at [857, 263] on h6 "KIT VERANO 2" at bounding box center [833, 267] width 147 height 21
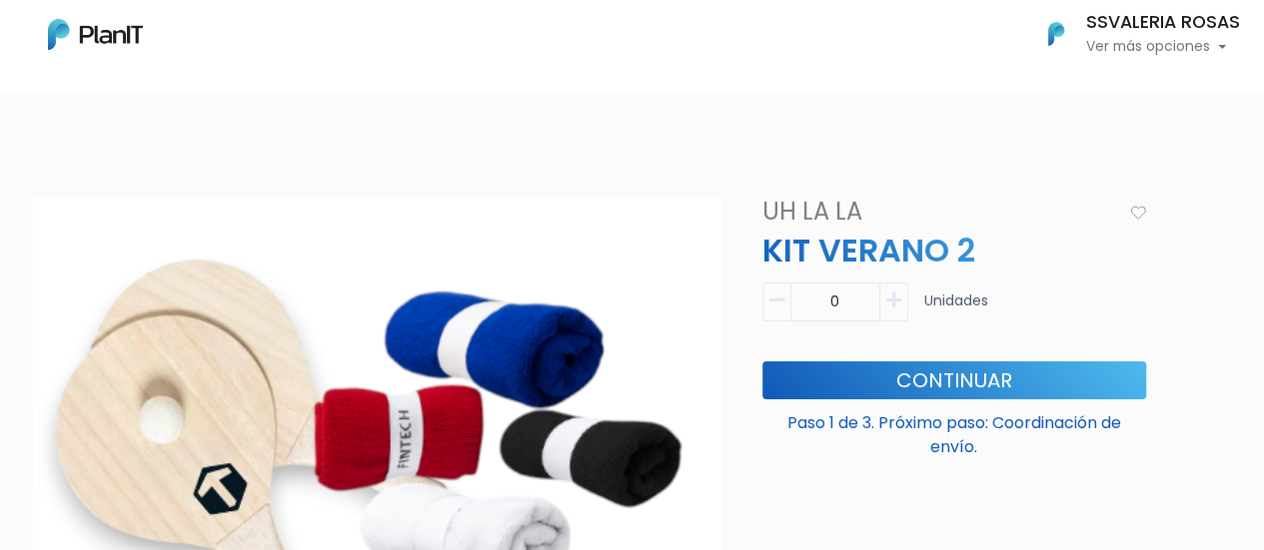
click at [890, 303] on icon "button" at bounding box center [893, 301] width 15 height 18
type input "1"
click at [916, 377] on button "Continuar" at bounding box center [954, 381] width 384 height 38
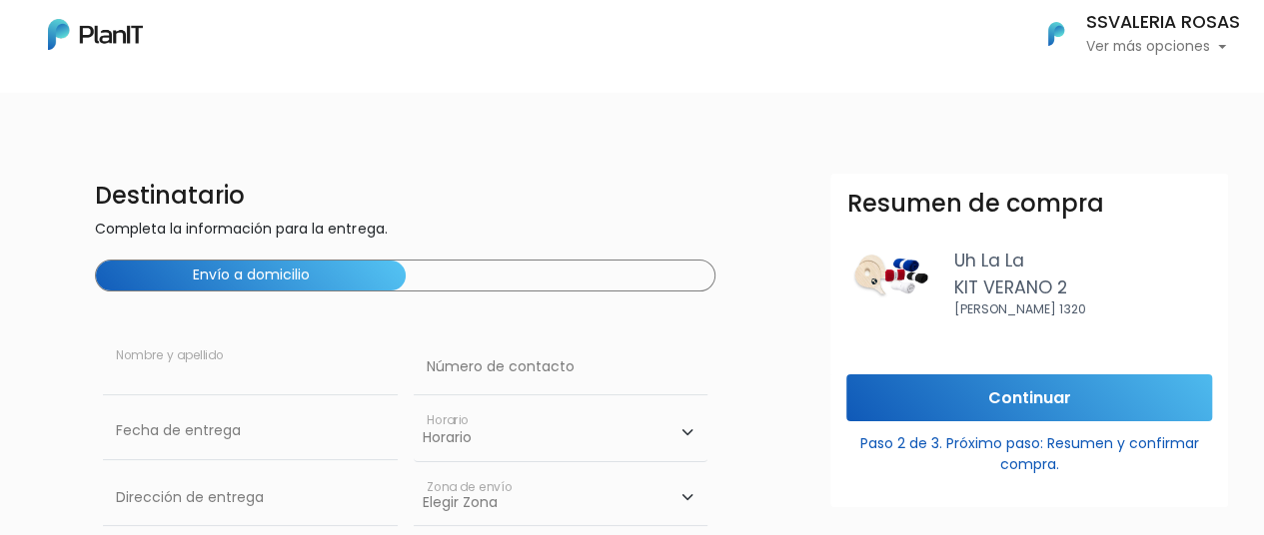
click at [188, 368] on input "text" at bounding box center [250, 368] width 294 height 56
type input "Valeria Rosas"
click at [477, 375] on input "text" at bounding box center [561, 368] width 294 height 56
type input "0"
drag, startPoint x: 455, startPoint y: 375, endPoint x: 397, endPoint y: 359, distance: 61.1
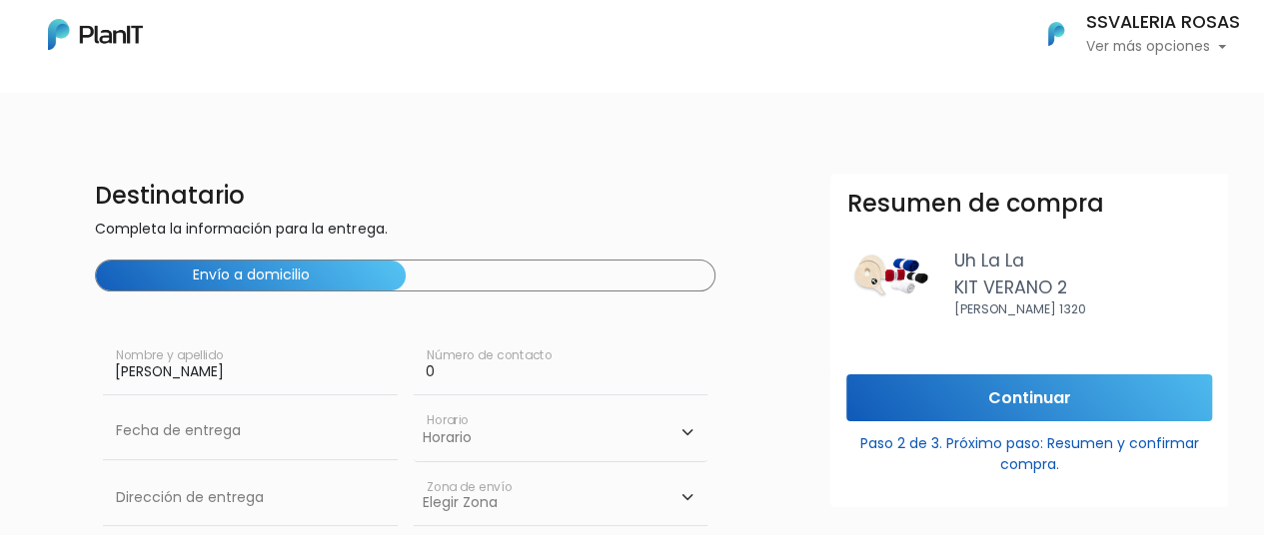
click at [397, 359] on div "Valeria Rosas Nombre y apellido 0 Número de contacto" at bounding box center [405, 372] width 620 height 64
paste input "text"
paste input "95 410 453"
click at [423, 375] on input "95 410 453" at bounding box center [561, 368] width 294 height 56
type input "095 410 453"
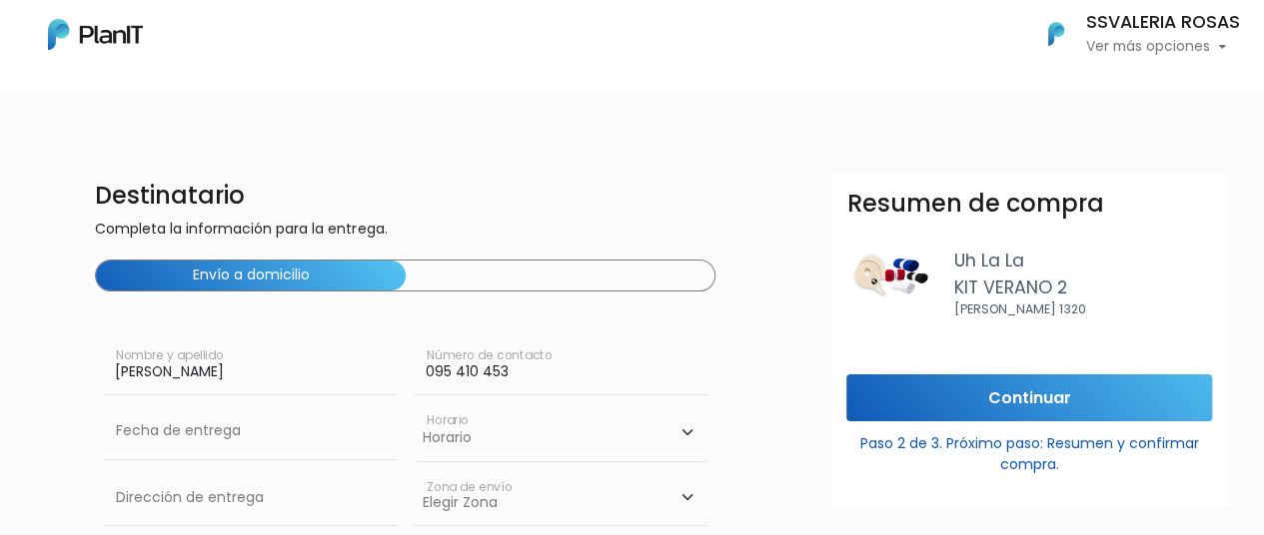
click at [493, 447] on select "Horario 08:00 - 10:00 10:00 - 12:00 14:00 - 16:00 16:00 - 18:00" at bounding box center [561, 433] width 294 height 58
select select "3"
click at [414, 404] on select "Horario 08:00 - 10:00 10:00 - 12:00 14:00 - 16:00 16:00 - 18:00" at bounding box center [561, 433] width 294 height 58
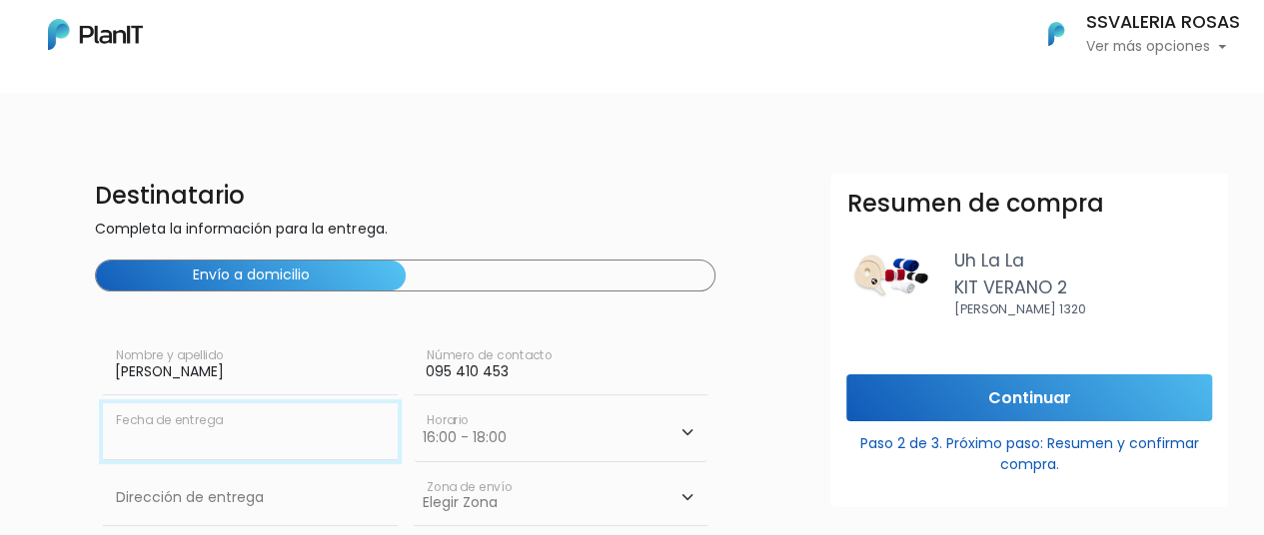
click at [225, 443] on input "text" at bounding box center [250, 432] width 294 height 56
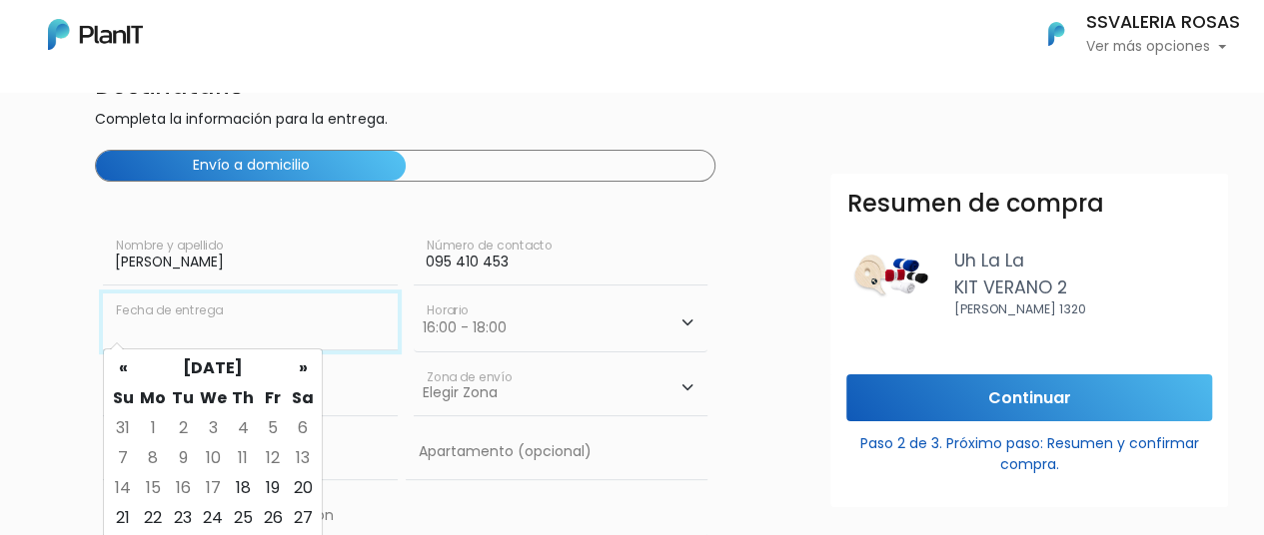
scroll to position [200, 0]
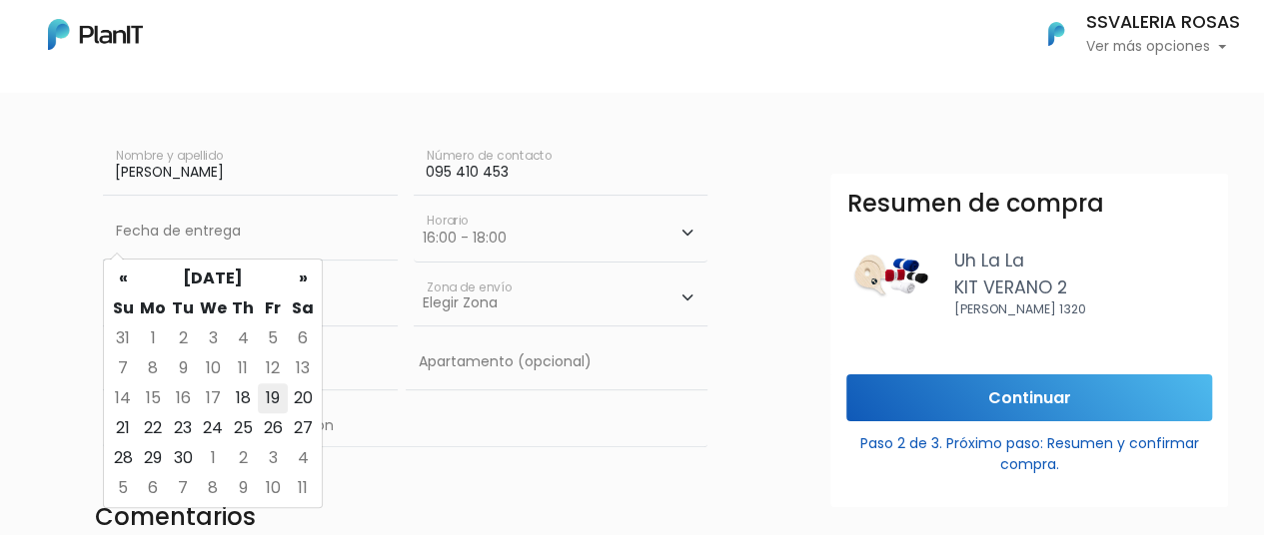
click at [270, 403] on td "19" at bounding box center [273, 399] width 30 height 30
type input "19/09/2025"
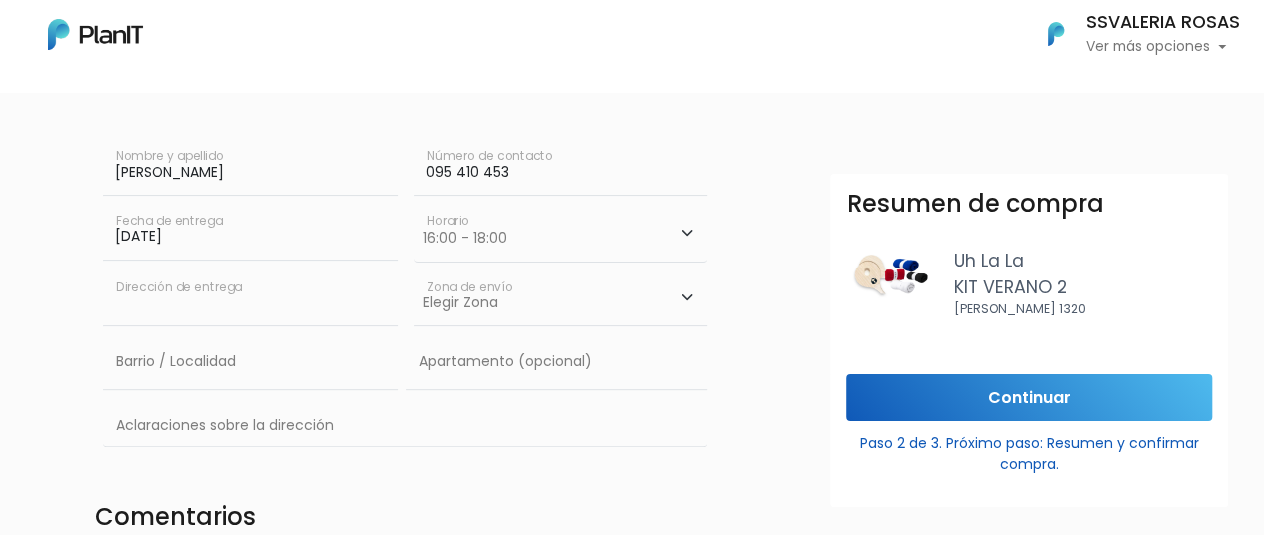
click at [264, 310] on input "text" at bounding box center [250, 299] width 294 height 56
type input "Constituyente 1891"
click at [469, 316] on select "Elegir Zona Zona américa Oficina Montevideo" at bounding box center [561, 299] width 294 height 56
select select "10"
click at [414, 271] on select "Elegir Zona Zona américa Oficina Montevideo" at bounding box center [561, 299] width 294 height 56
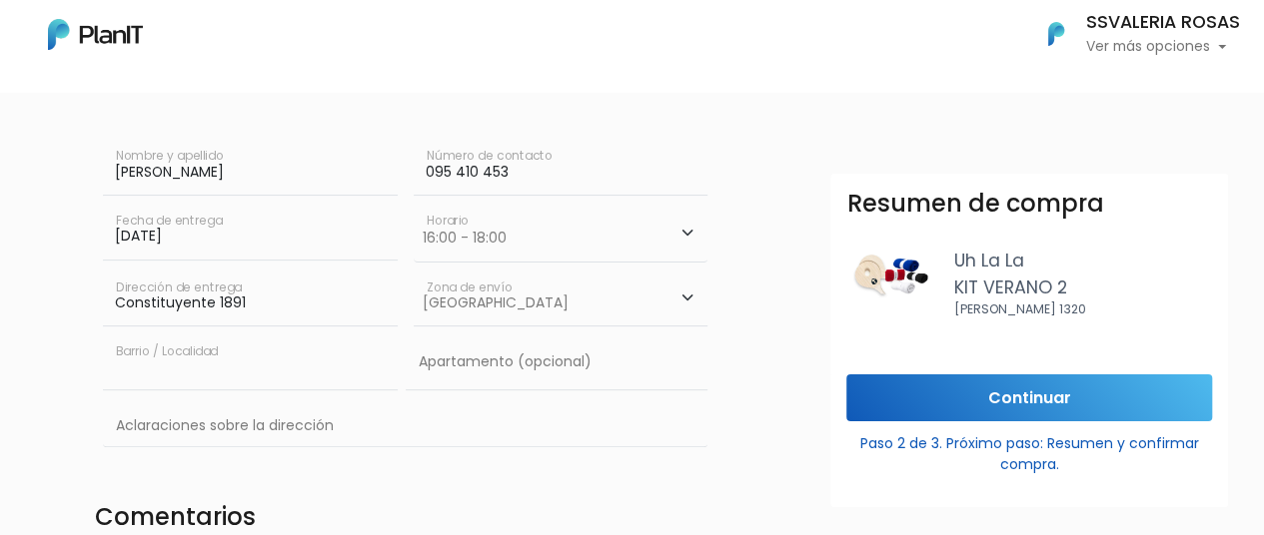
click at [245, 366] on input "text" at bounding box center [250, 363] width 294 height 56
type input "cordon"
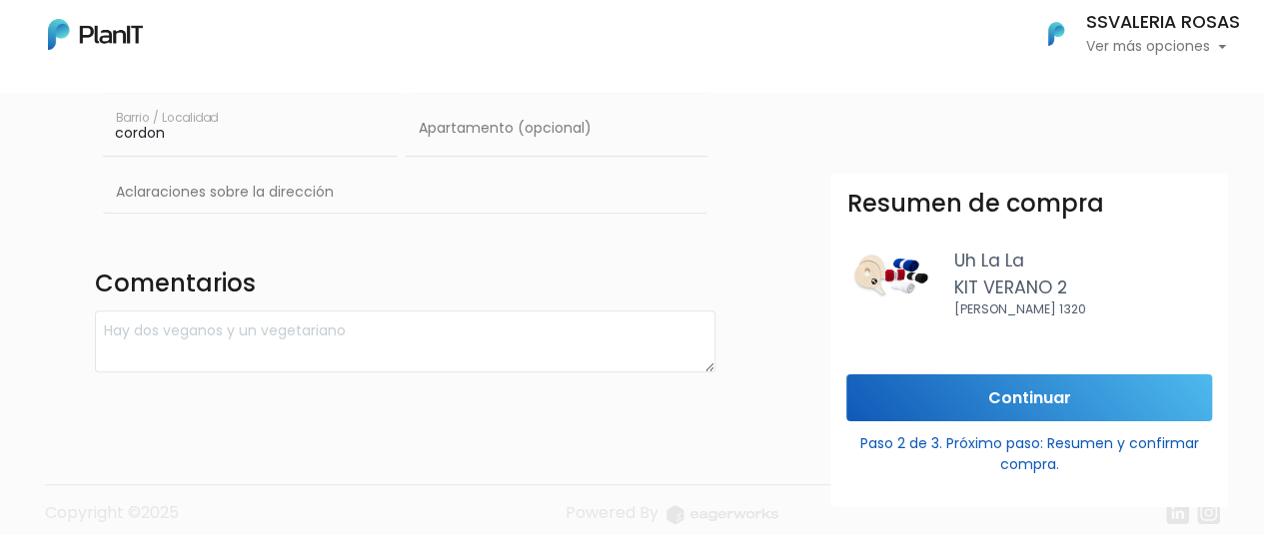
scroll to position [451, 0]
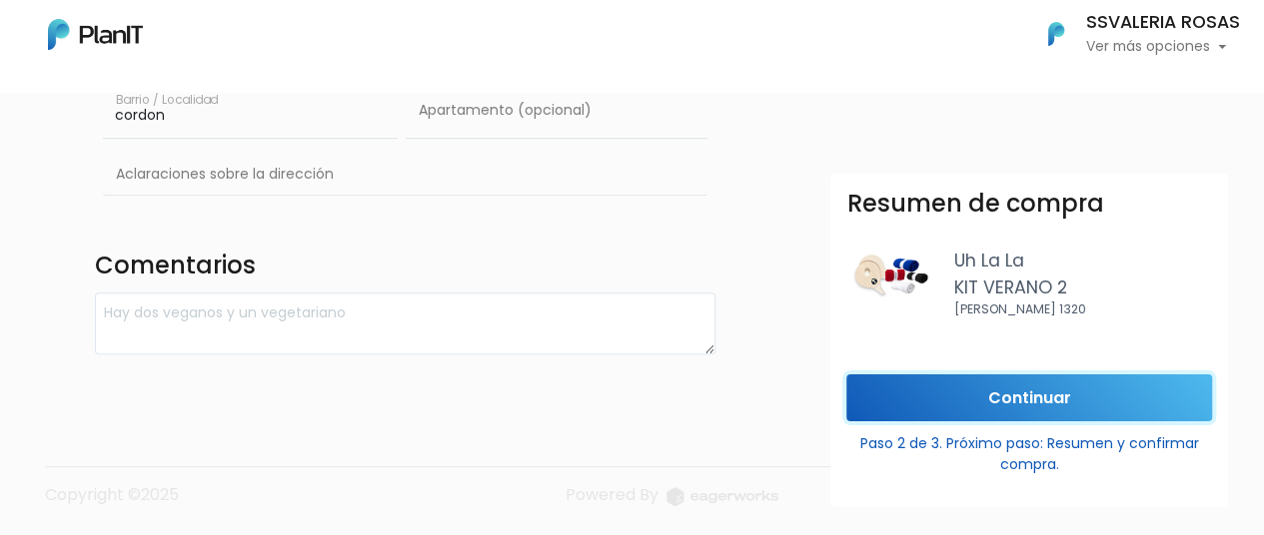
click at [931, 407] on input "Continuar" at bounding box center [1029, 398] width 366 height 47
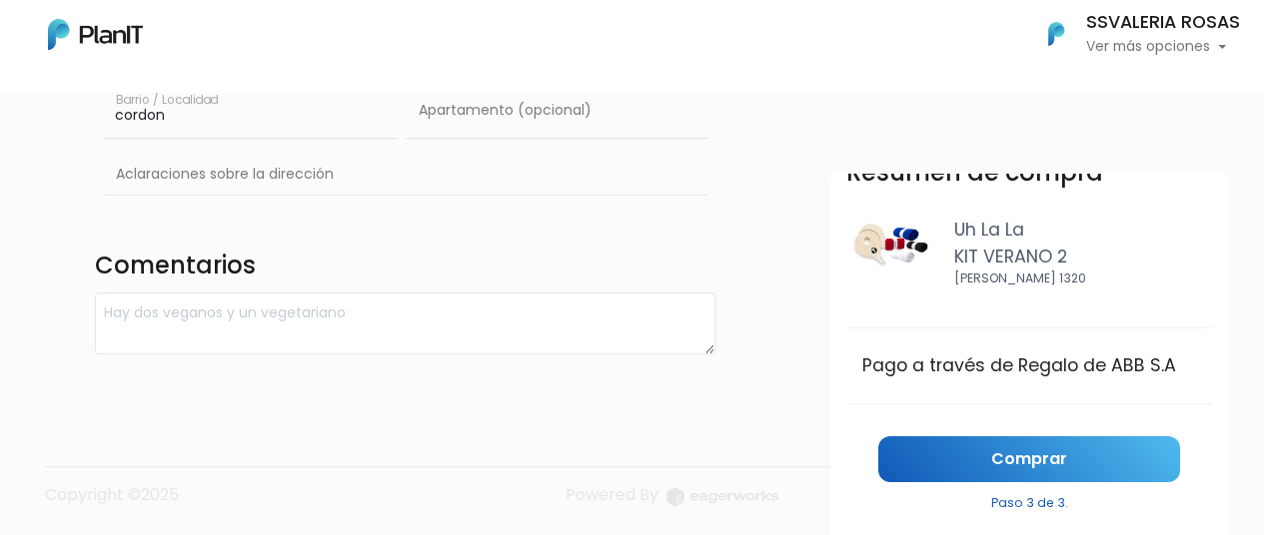
scroll to position [48, 0]
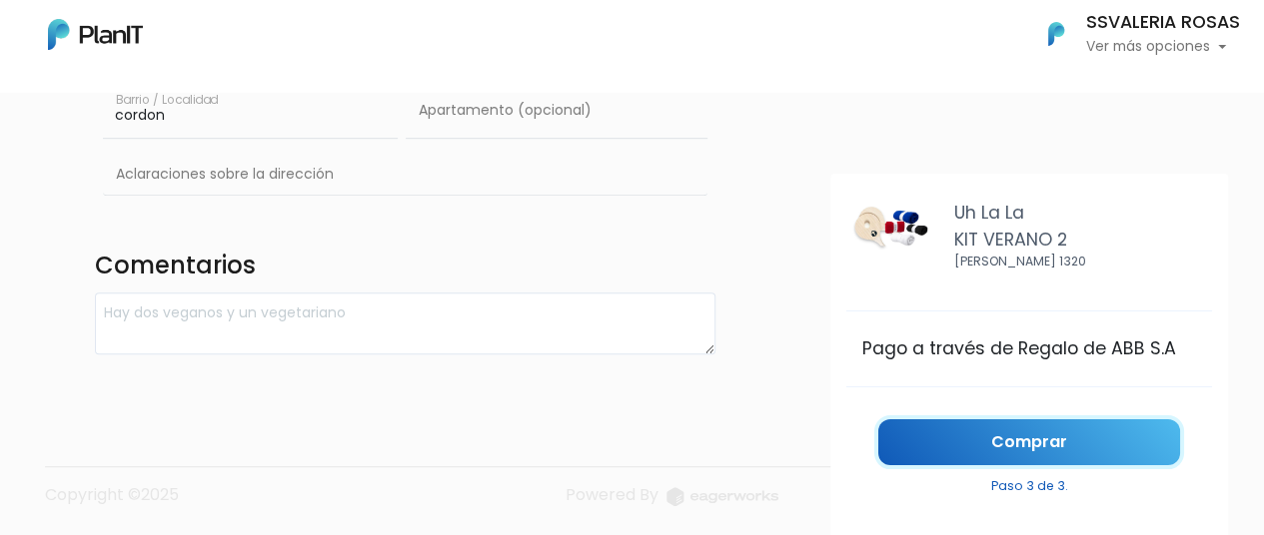
click at [948, 431] on link "Comprar" at bounding box center [1029, 443] width 302 height 47
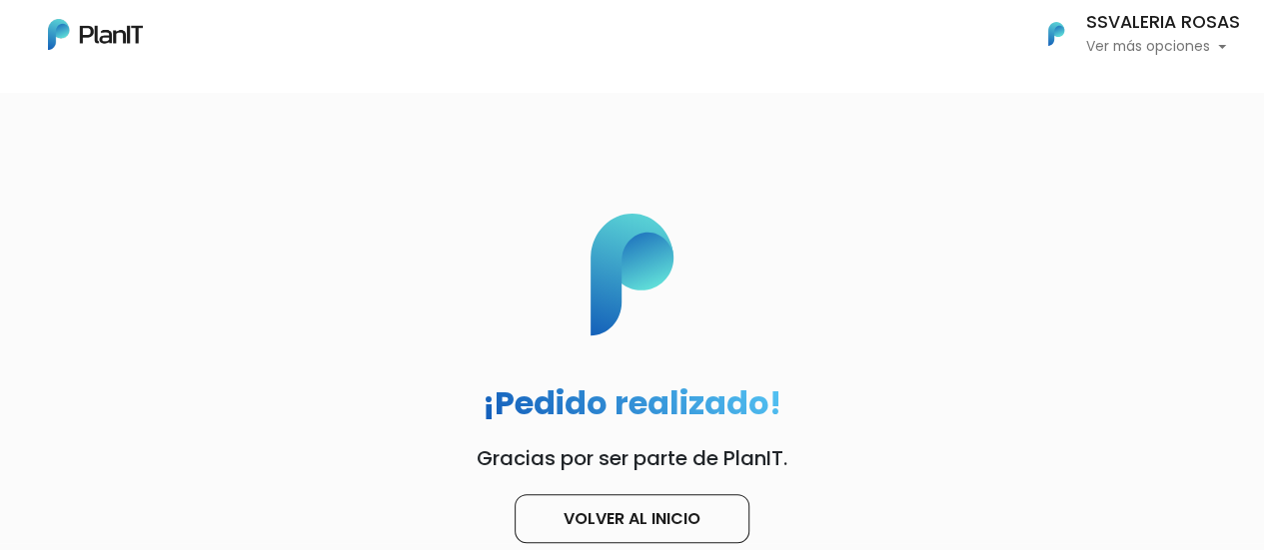
scroll to position [160, 0]
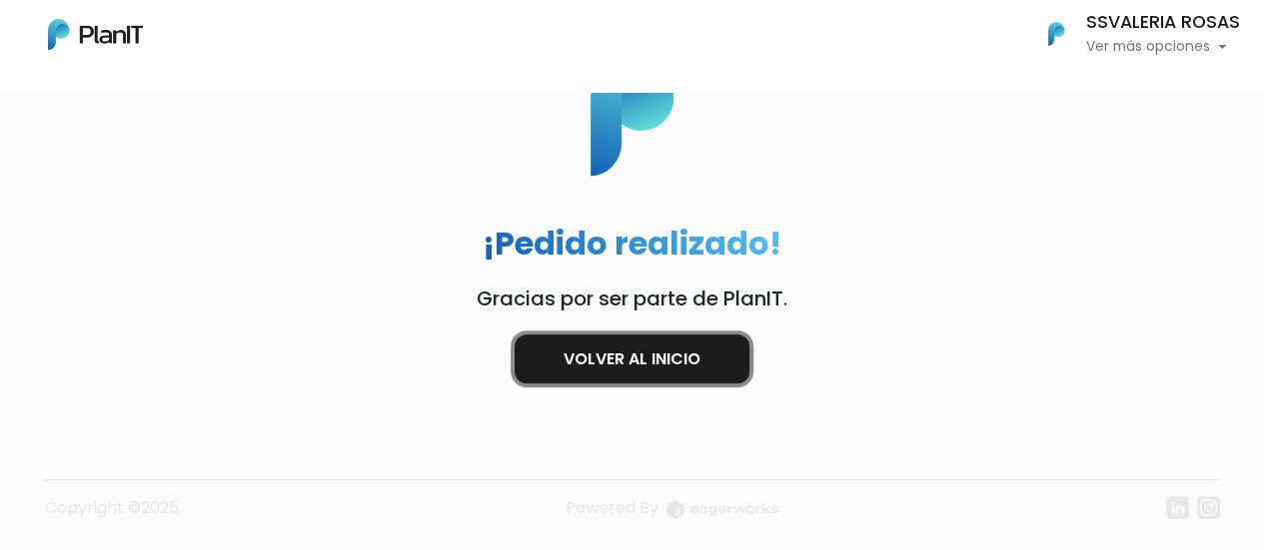
click at [699, 367] on link "Volver al inicio" at bounding box center [631, 359] width 235 height 49
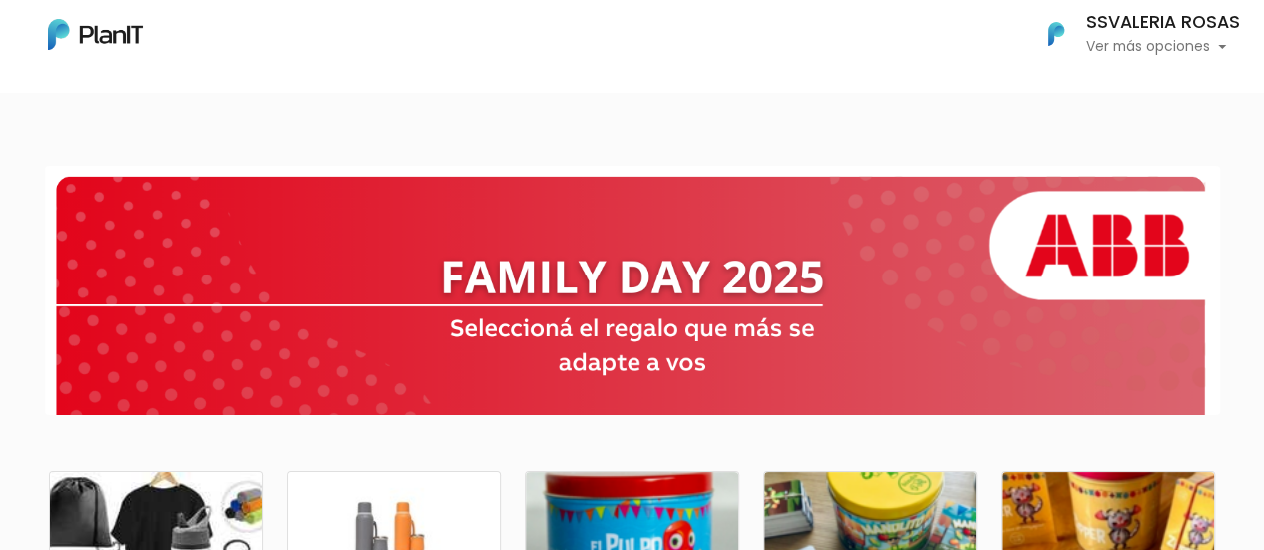
click at [1173, 46] on p "Ver más opciones" at bounding box center [1163, 47] width 154 height 14
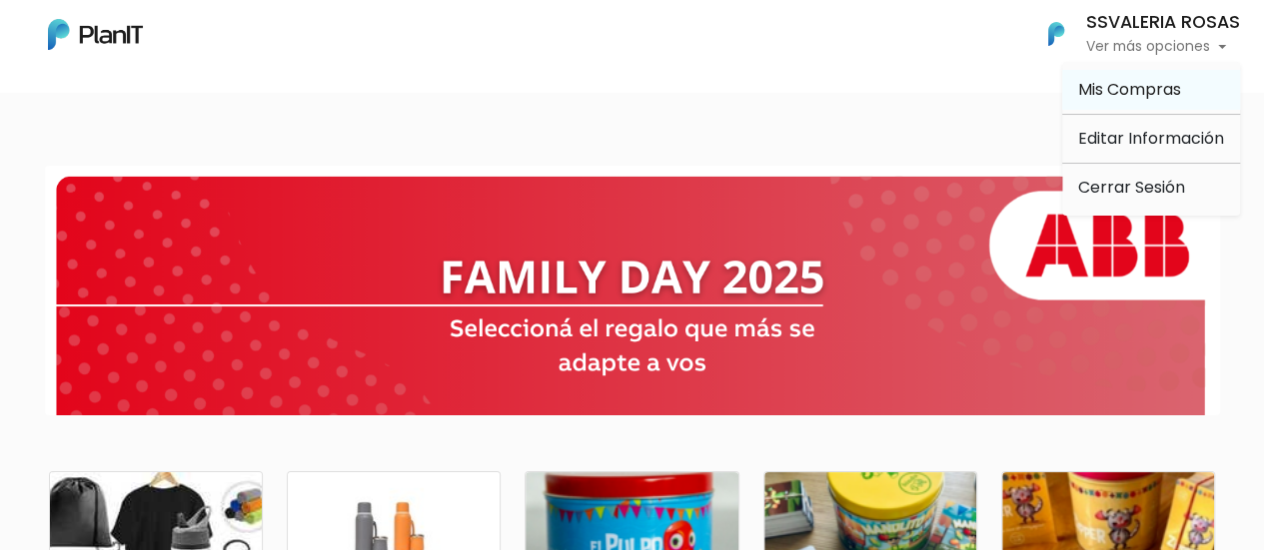
click at [1125, 105] on link "Mis Compras" at bounding box center [1151, 90] width 178 height 40
